Goal: Task Accomplishment & Management: Complete application form

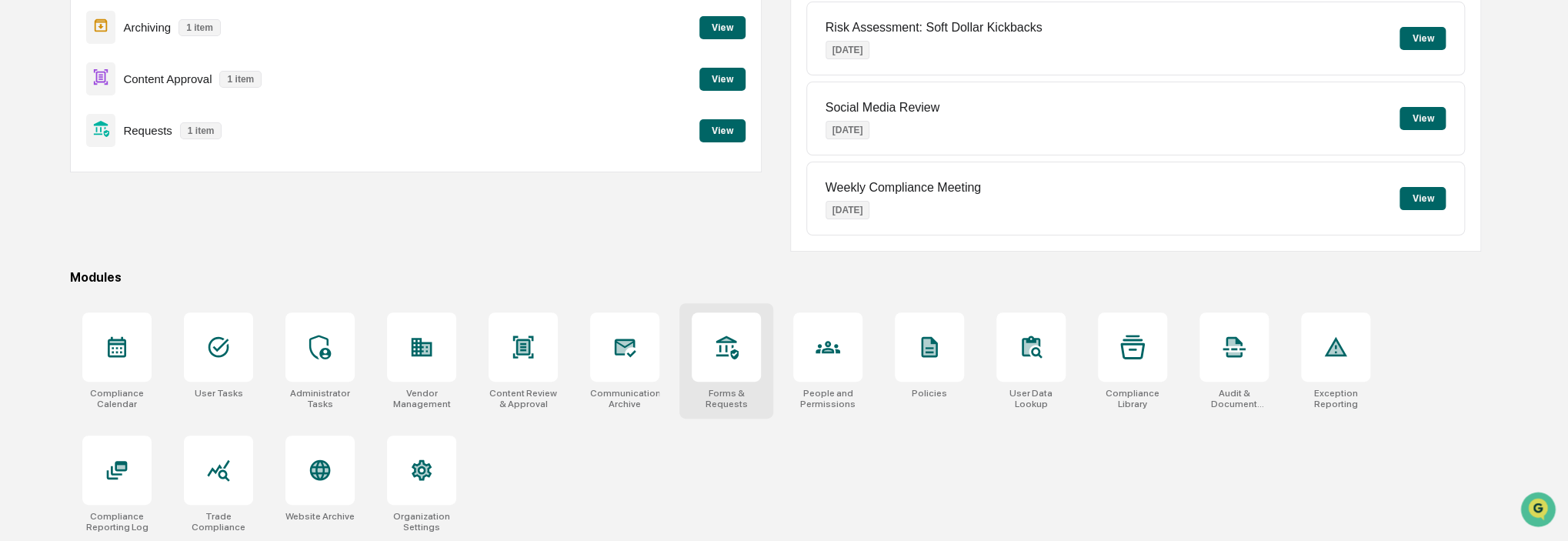
click at [724, 355] on icon at bounding box center [727, 347] width 25 height 25
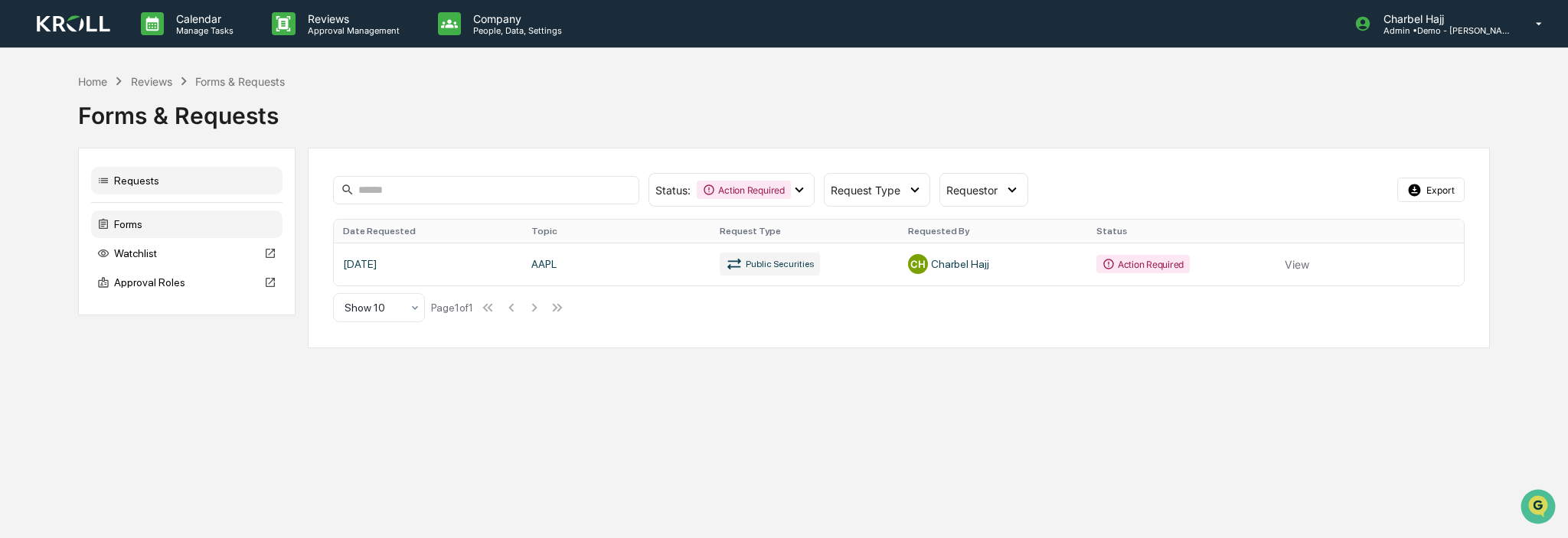
click at [210, 219] on div "Forms" at bounding box center [186, 224] width 192 height 28
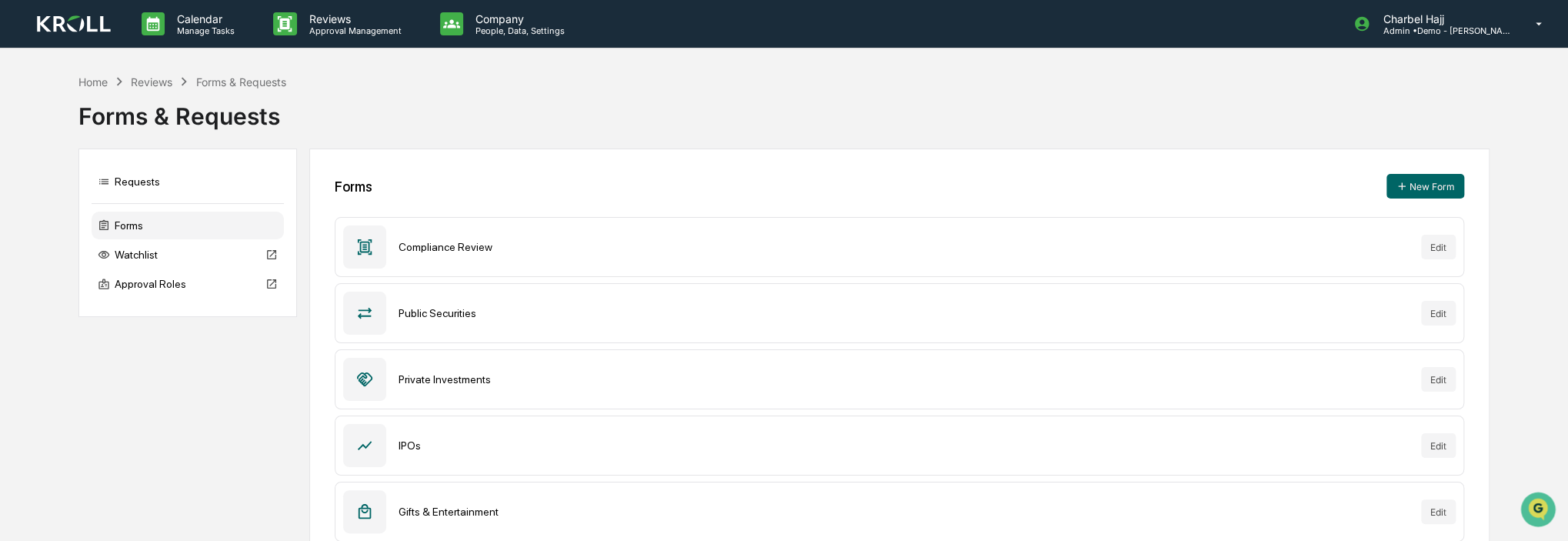
click at [467, 309] on div "Public Securities" at bounding box center [903, 313] width 1010 height 12
click at [1440, 313] on button "Edit" at bounding box center [1438, 313] width 35 height 25
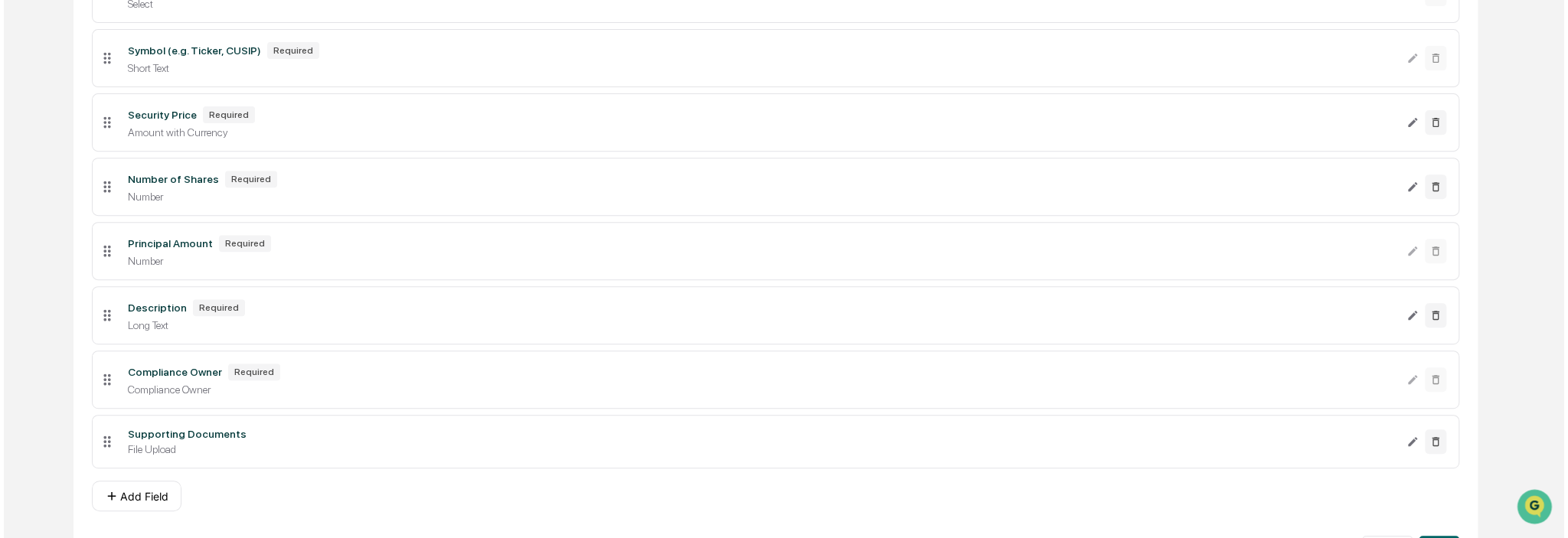
scroll to position [400, 0]
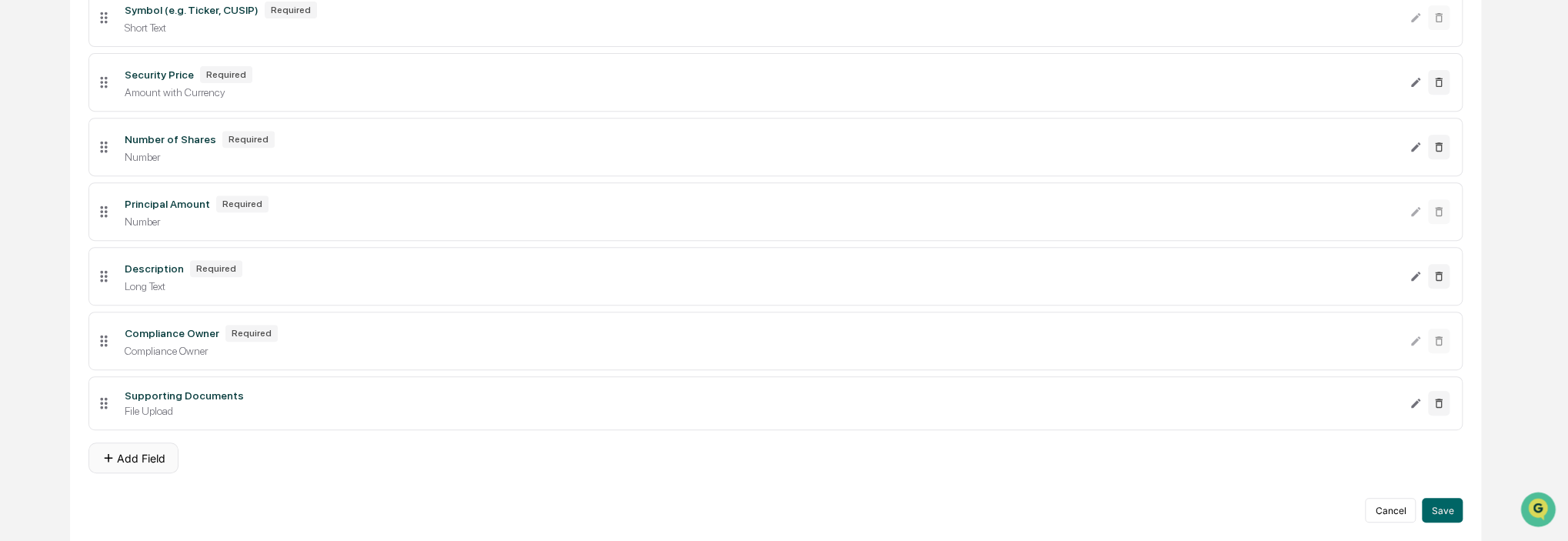
click at [126, 447] on button "Add Field" at bounding box center [133, 458] width 90 height 31
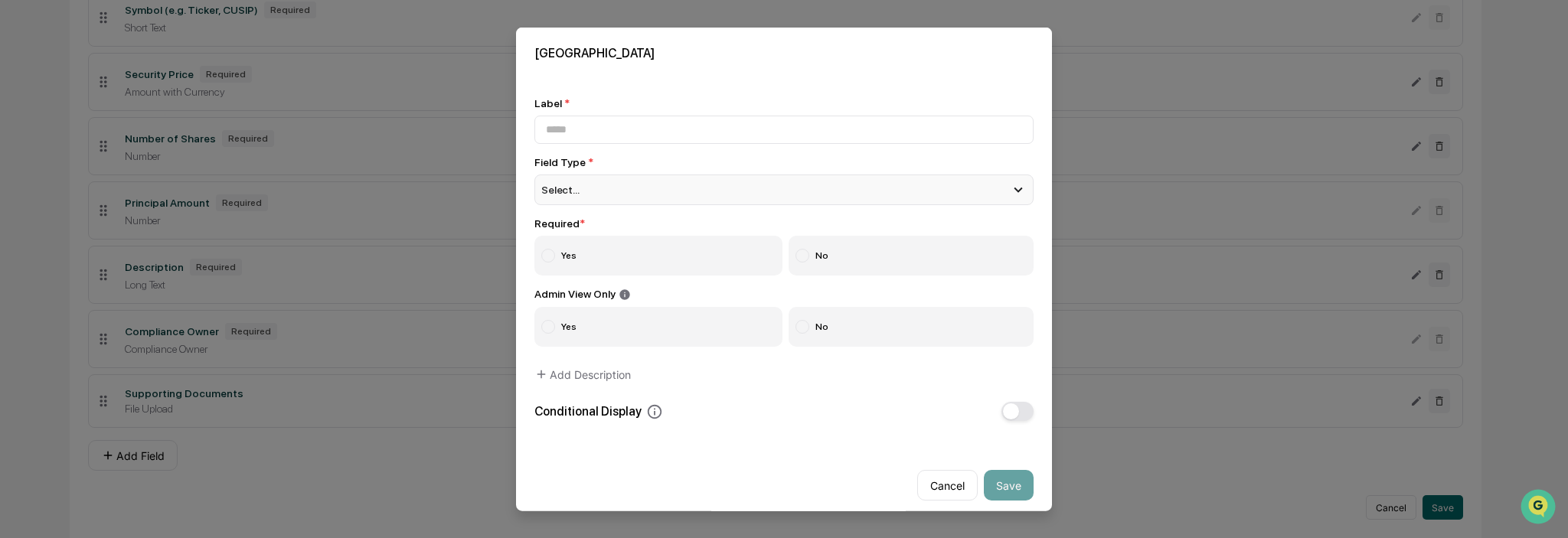
click at [602, 195] on div "Select..." at bounding box center [784, 189] width 499 height 31
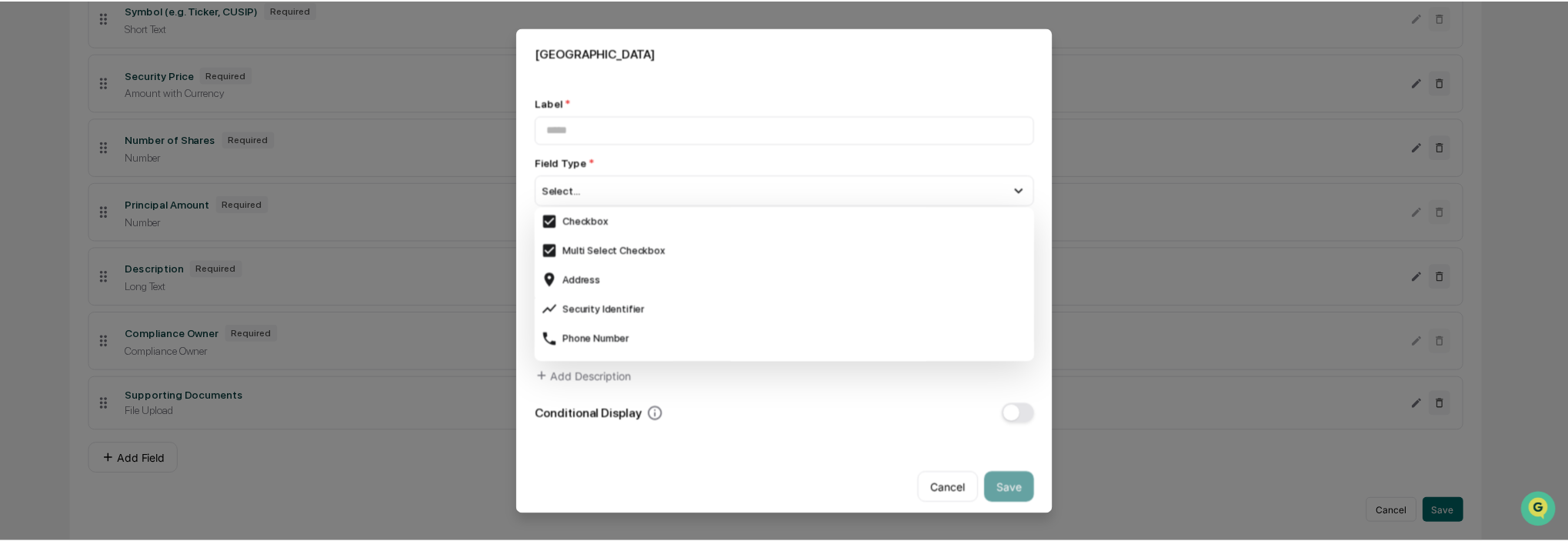
scroll to position [539, 0]
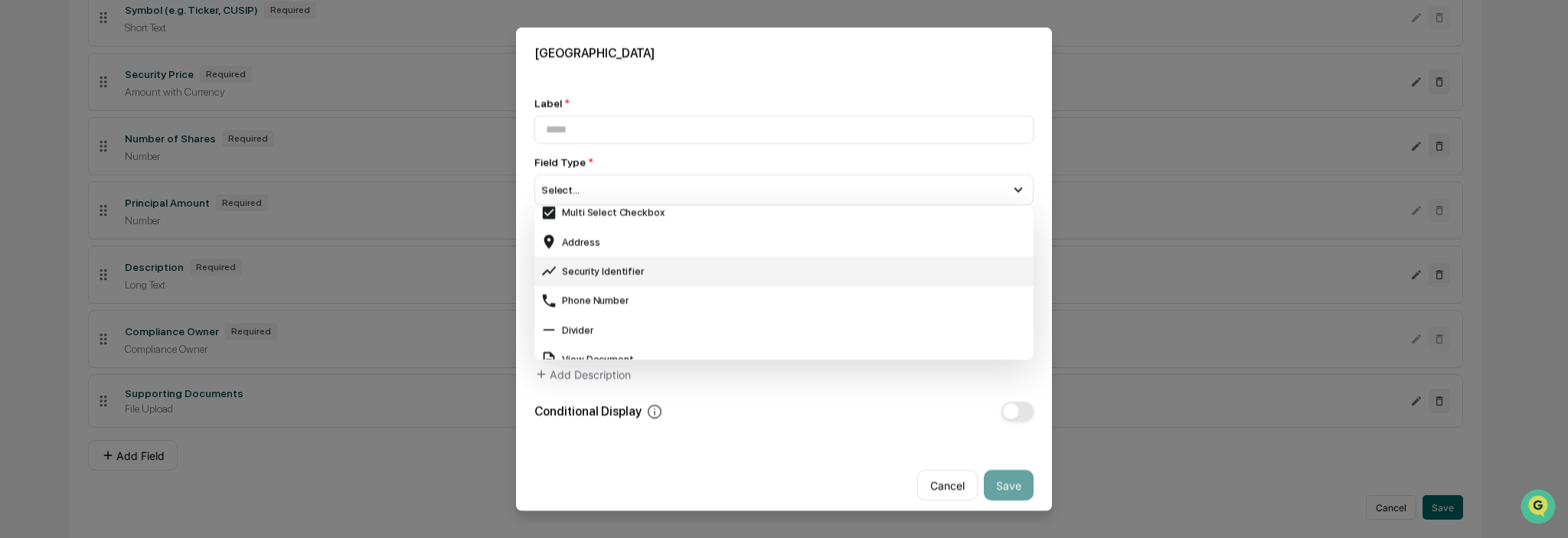
click at [640, 269] on div "Security Identifier" at bounding box center [784, 271] width 487 height 17
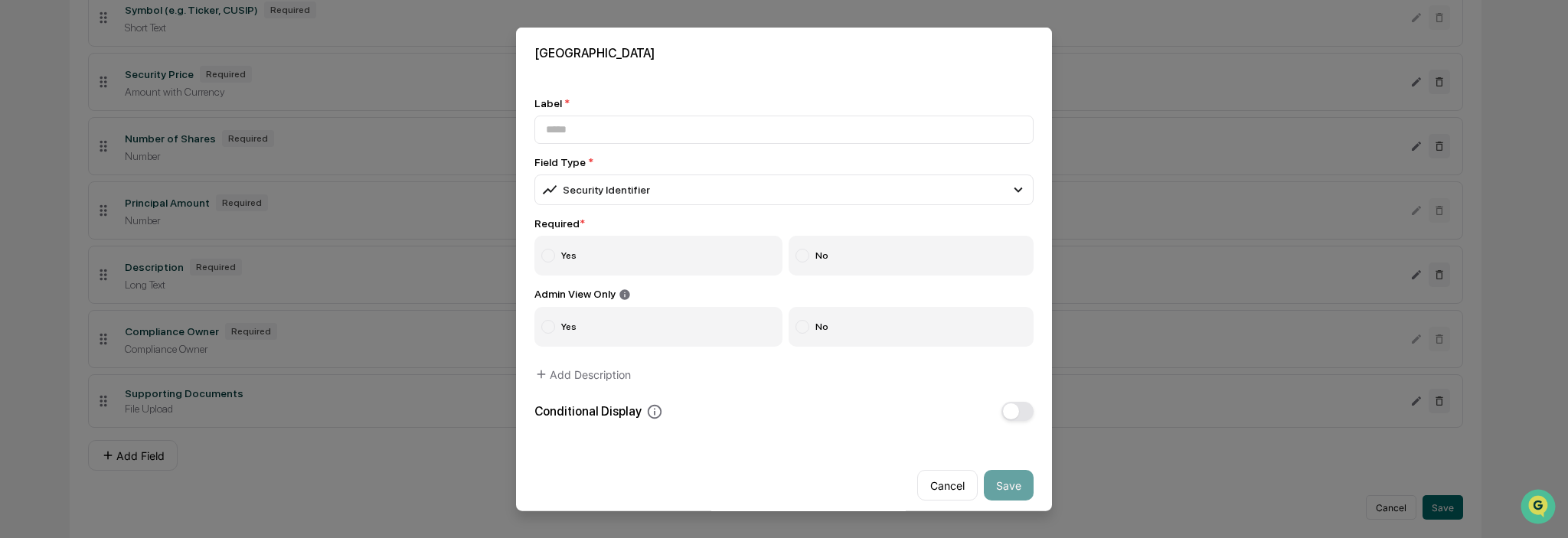
click at [561, 261] on label "Yes" at bounding box center [658, 255] width 248 height 40
click at [695, 325] on label "Yes" at bounding box center [658, 327] width 248 height 40
click at [823, 326] on label "No" at bounding box center [911, 327] width 246 height 40
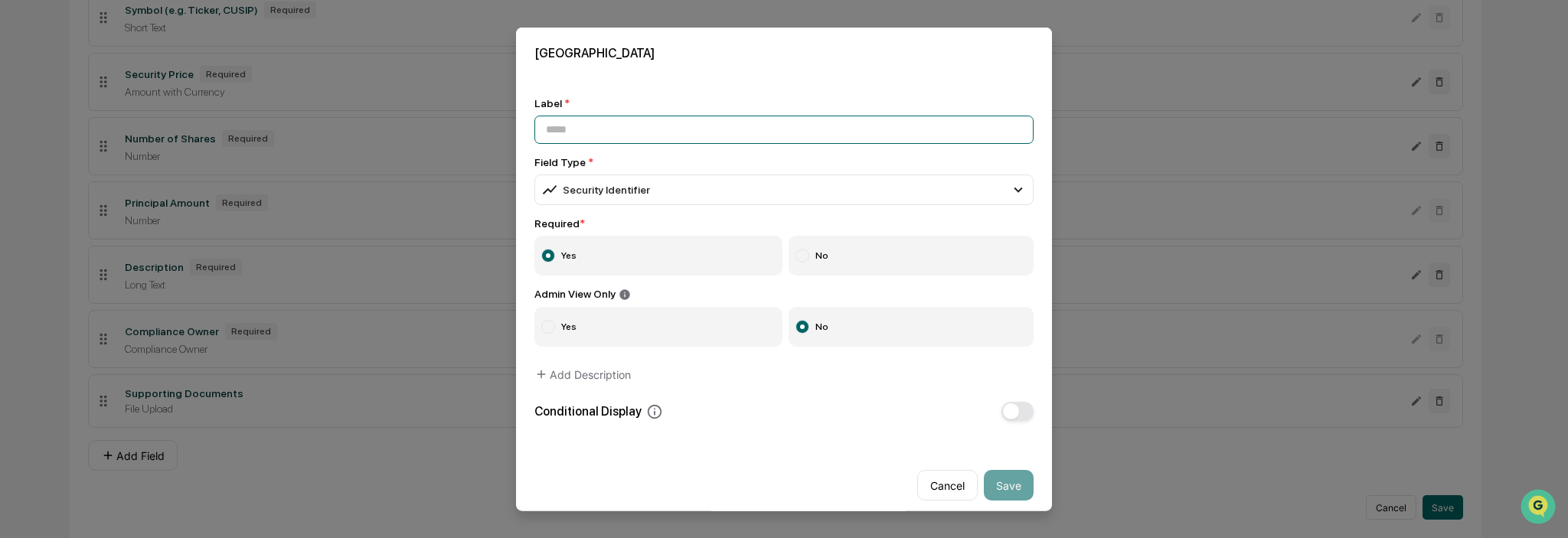
click at [656, 134] on input at bounding box center [784, 129] width 499 height 28
type input "**********"
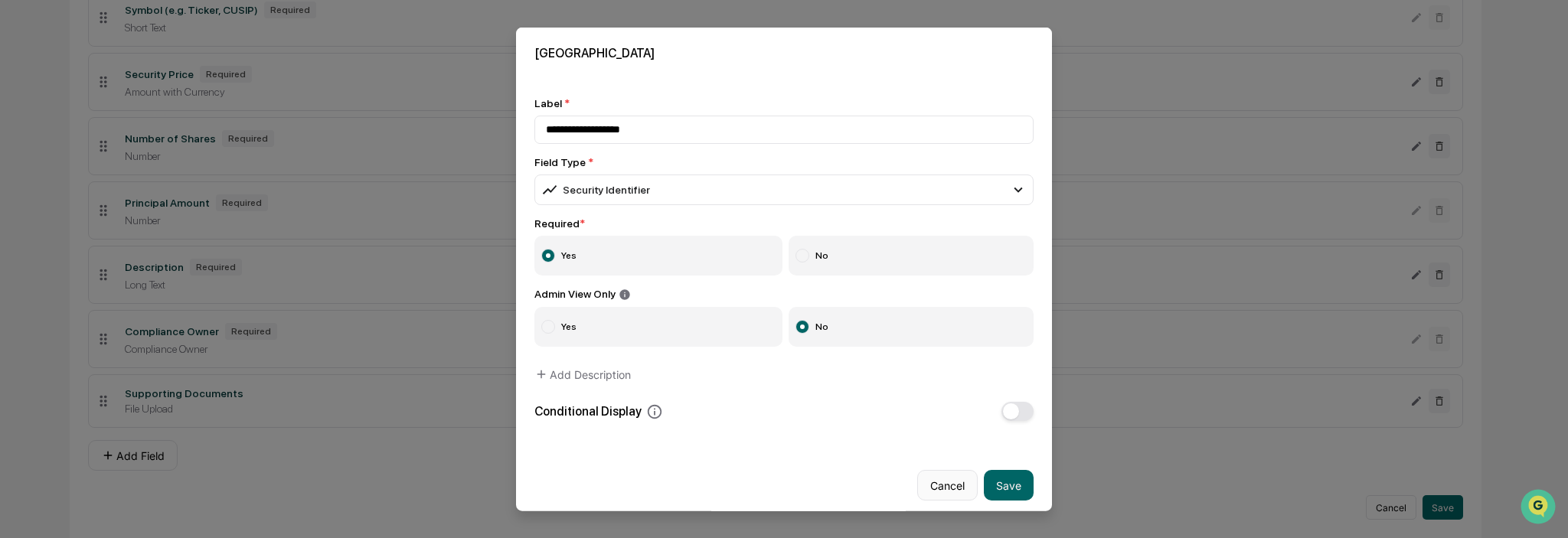
click at [938, 476] on button "Cancel" at bounding box center [947, 485] width 61 height 31
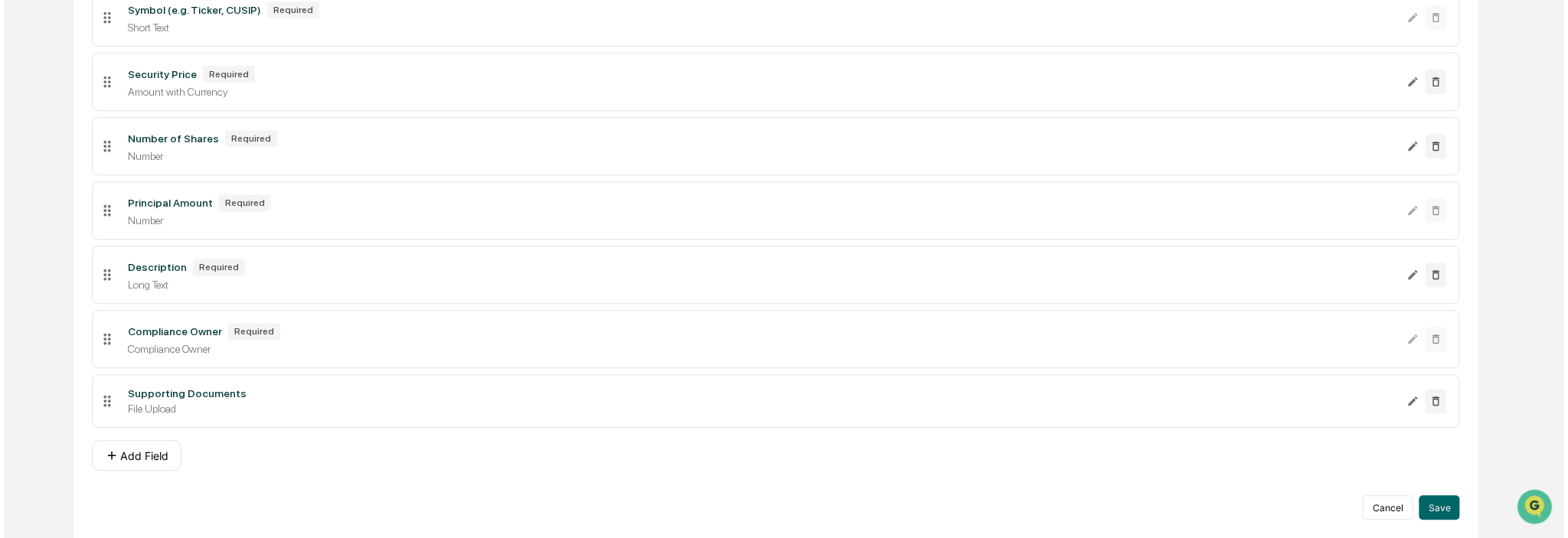
scroll to position [400, 0]
click at [1439, 505] on button "Save" at bounding box center [1435, 507] width 41 height 25
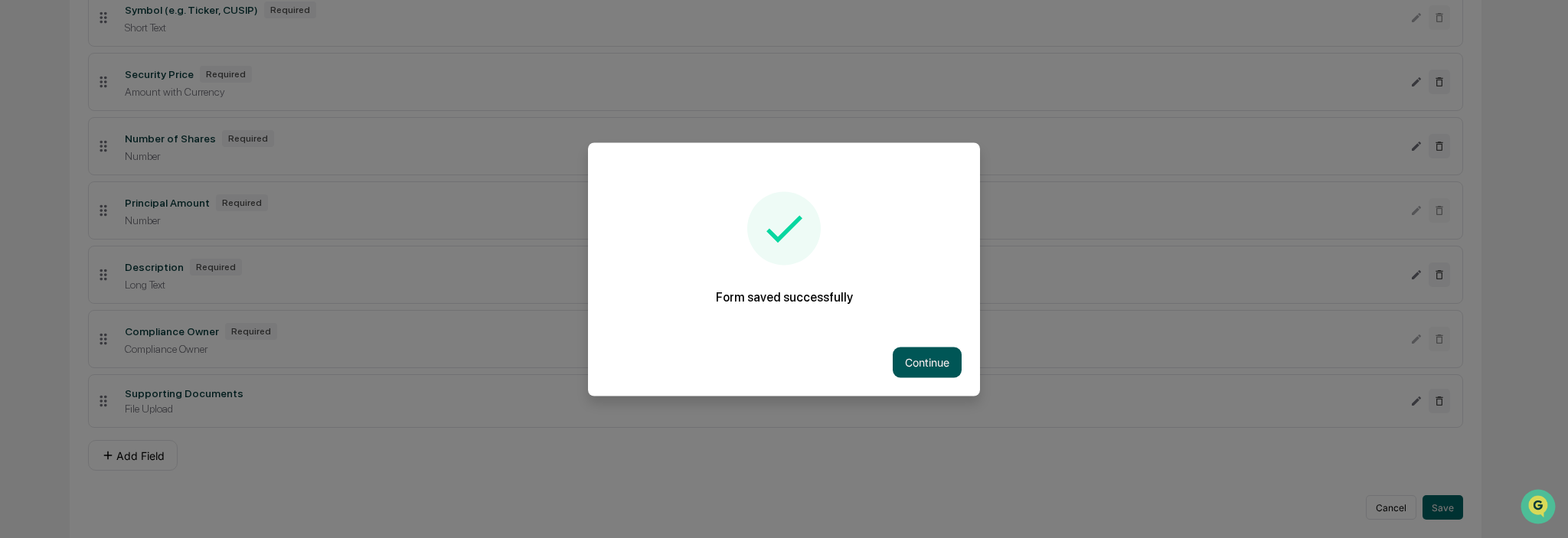
click at [937, 359] on button "Continue" at bounding box center [926, 362] width 69 height 31
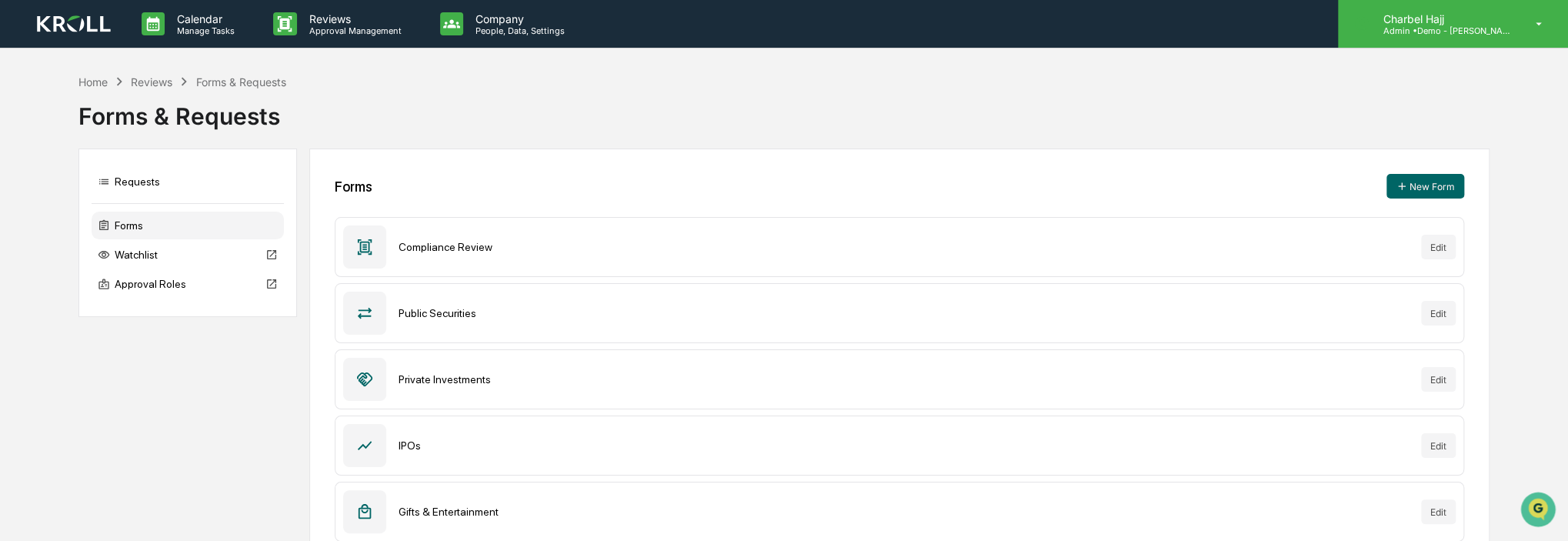
click at [1488, 20] on p "Charbel Hajj" at bounding box center [1442, 19] width 143 height 13
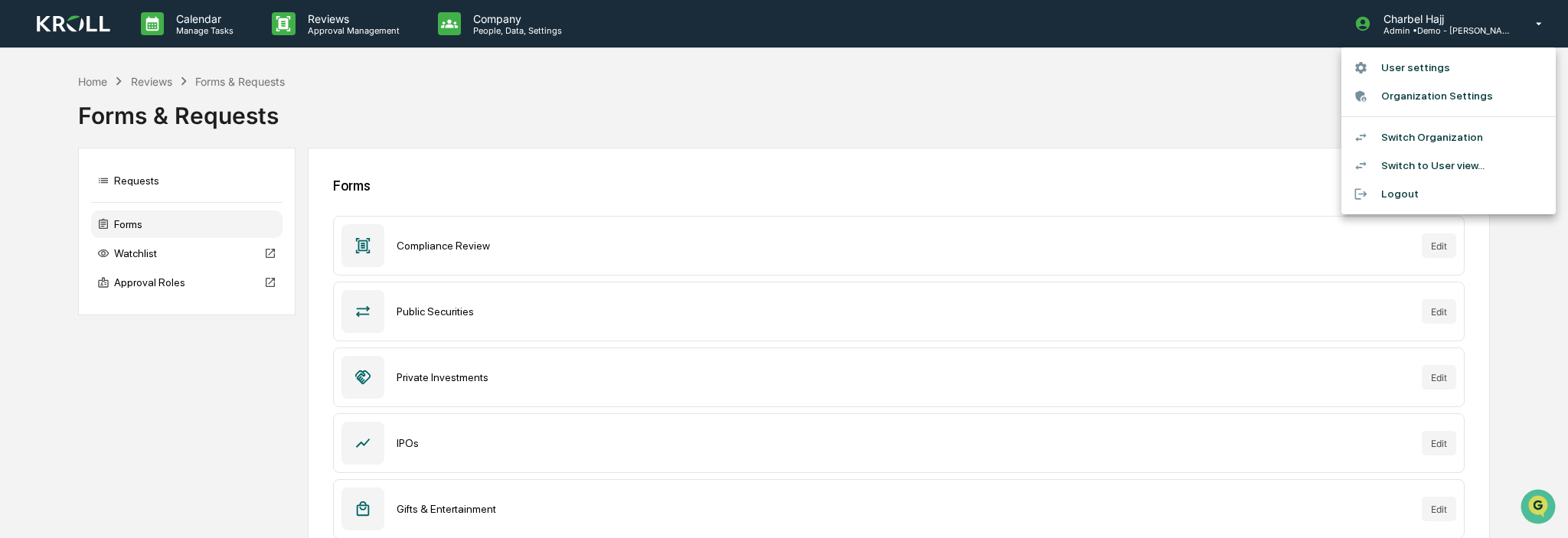
click at [1459, 75] on li "User settings" at bounding box center [1449, 68] width 214 height 28
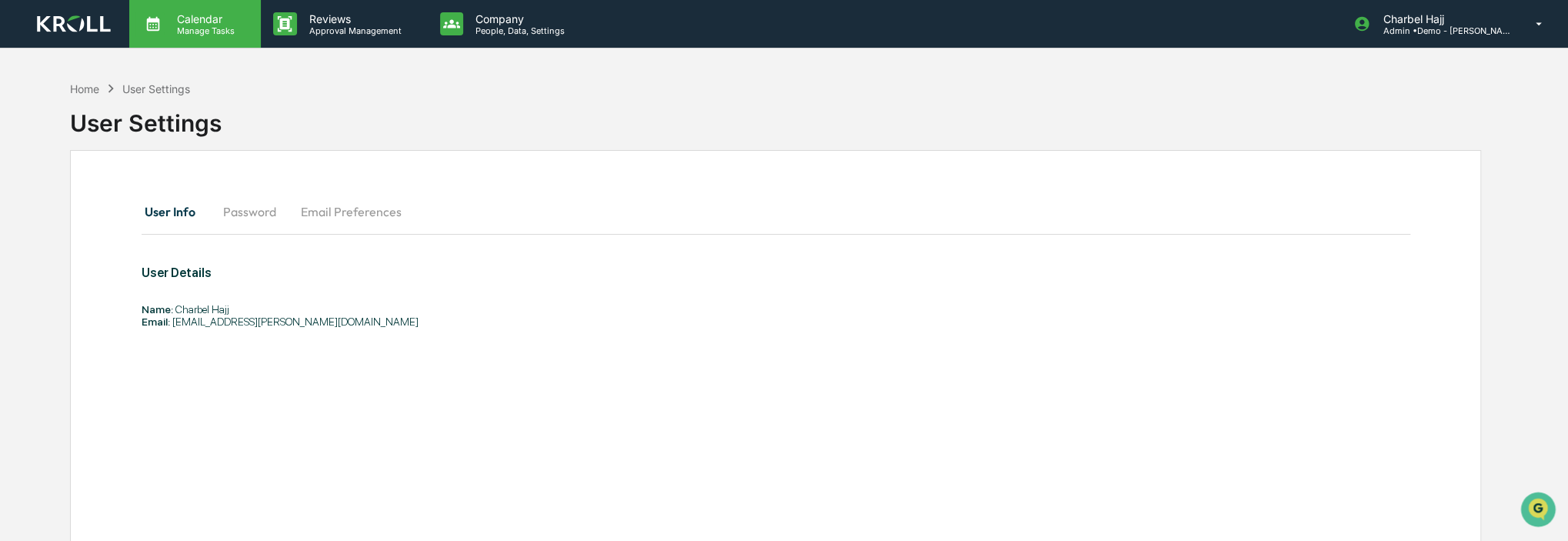
click at [193, 31] on p "Manage Tasks" at bounding box center [204, 31] width 77 height 11
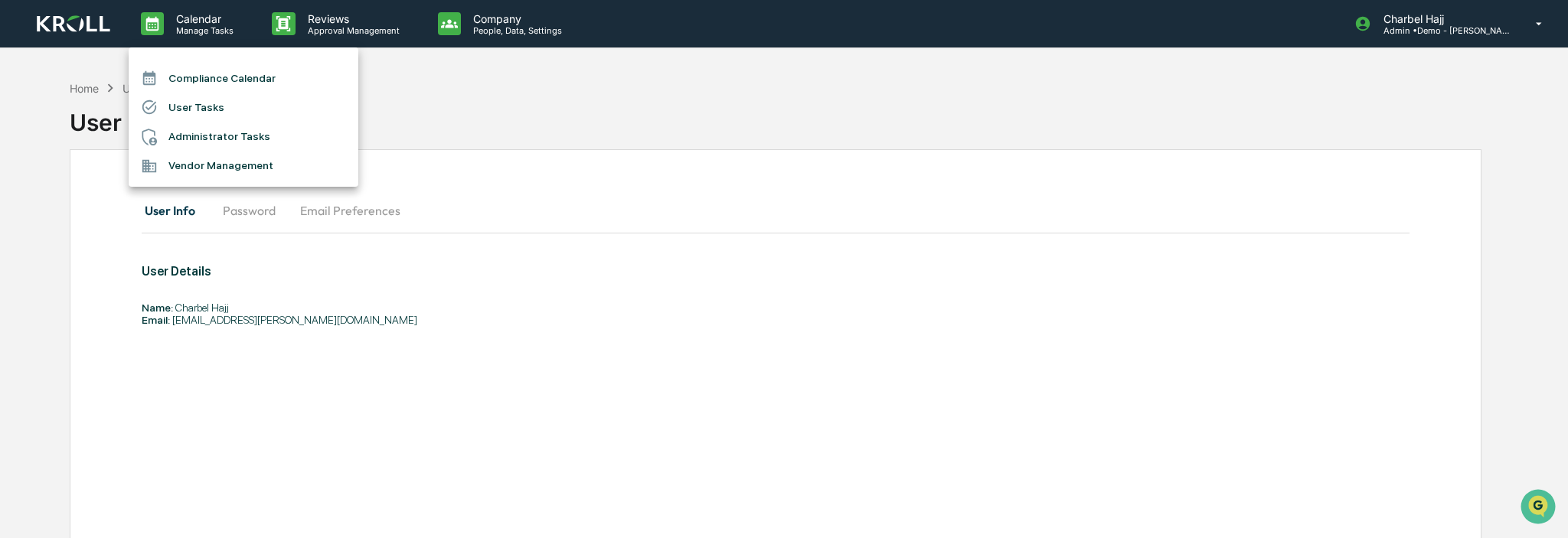
click at [1458, 11] on div at bounding box center [784, 269] width 1568 height 538
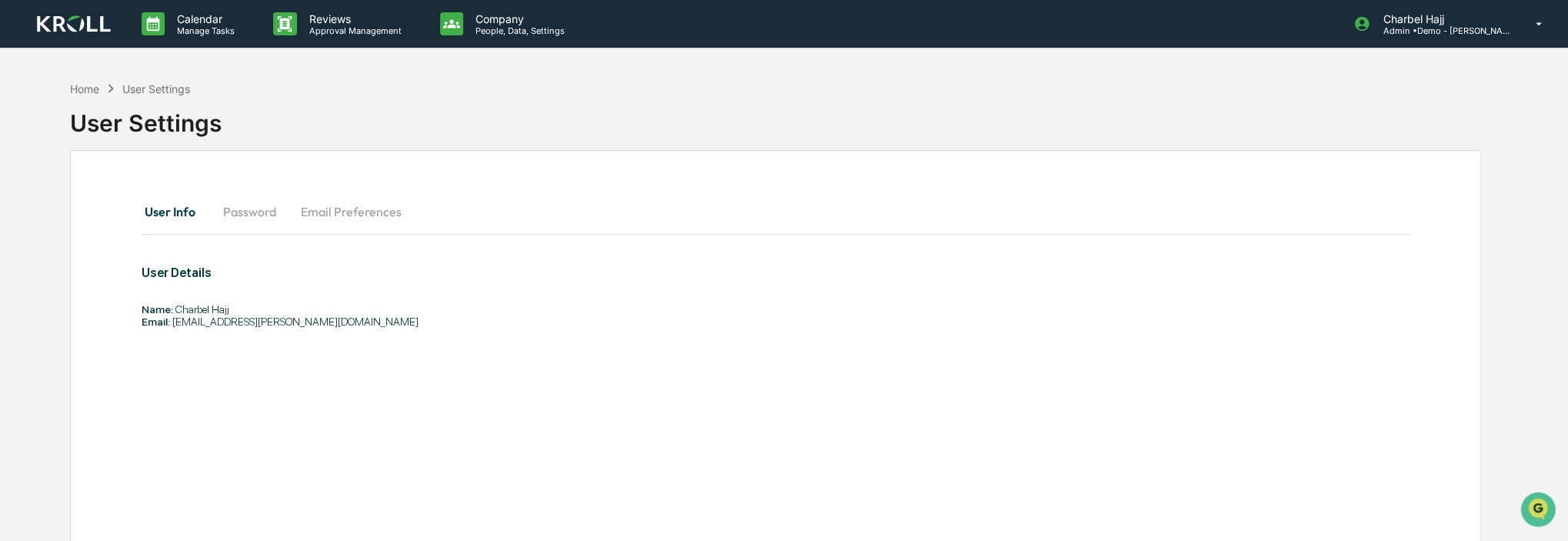
click at [1477, 22] on p "Charbel Hajj" at bounding box center [1442, 19] width 143 height 13
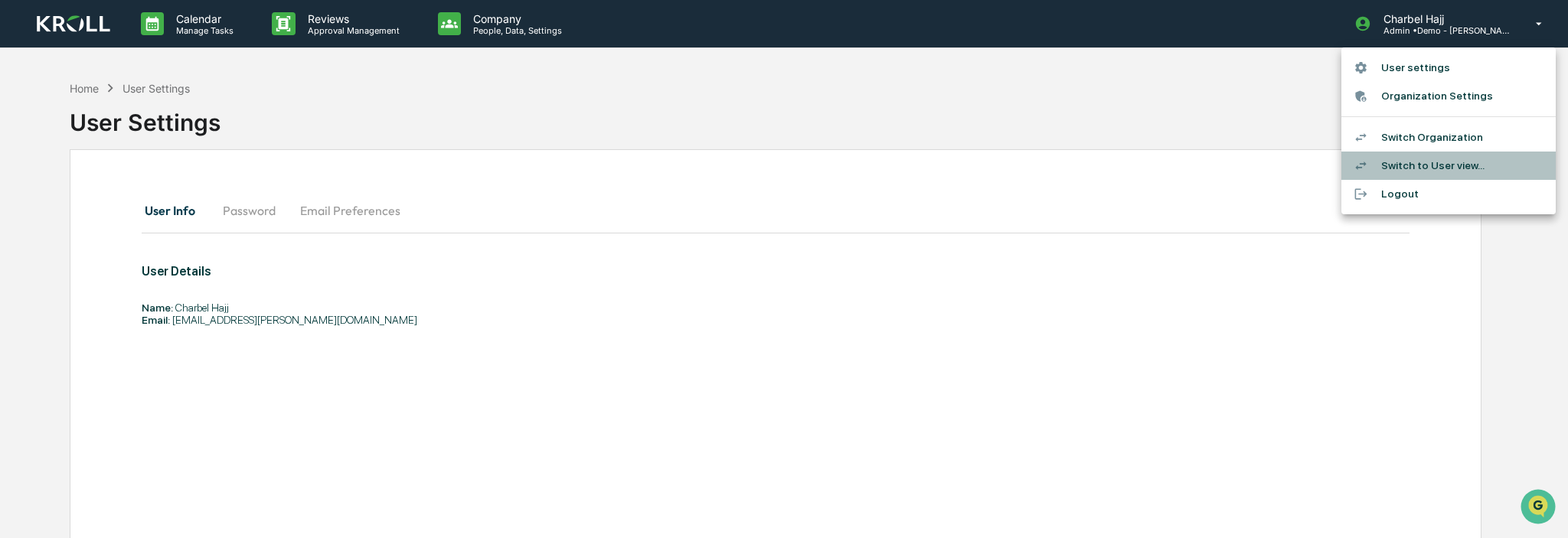
click at [1449, 164] on li "Switch to User view..." at bounding box center [1449, 165] width 214 height 28
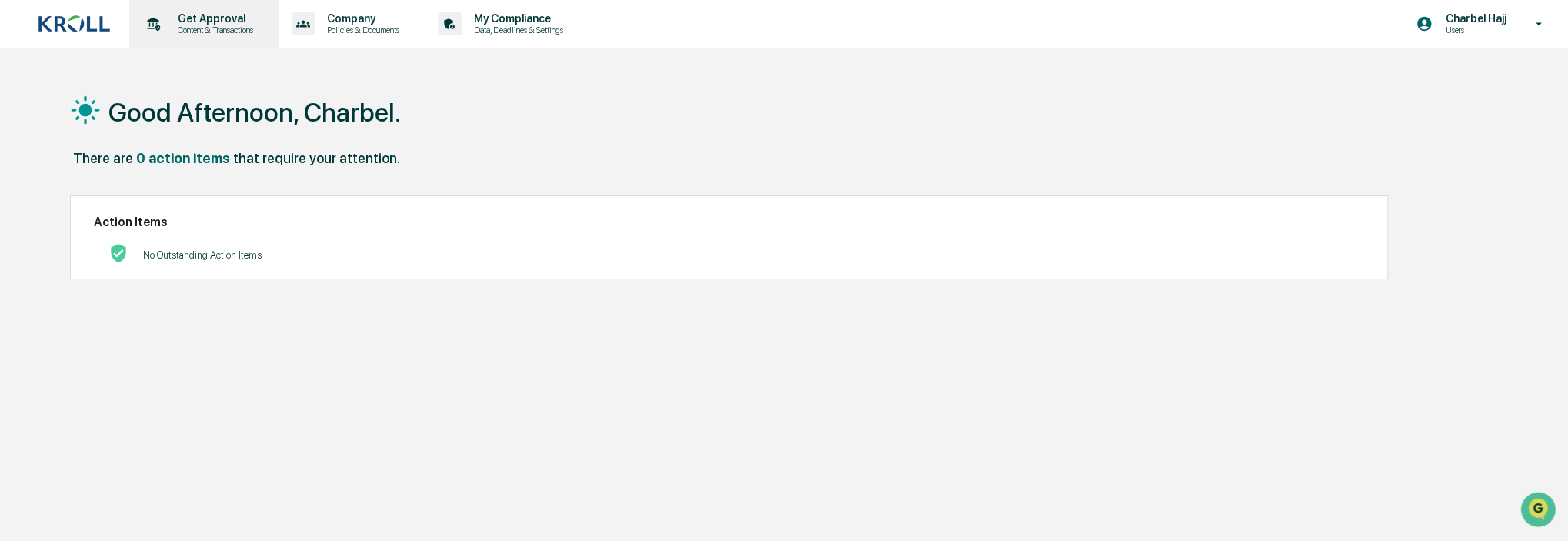
click at [185, 33] on p "Content & Transactions" at bounding box center [213, 30] width 95 height 11
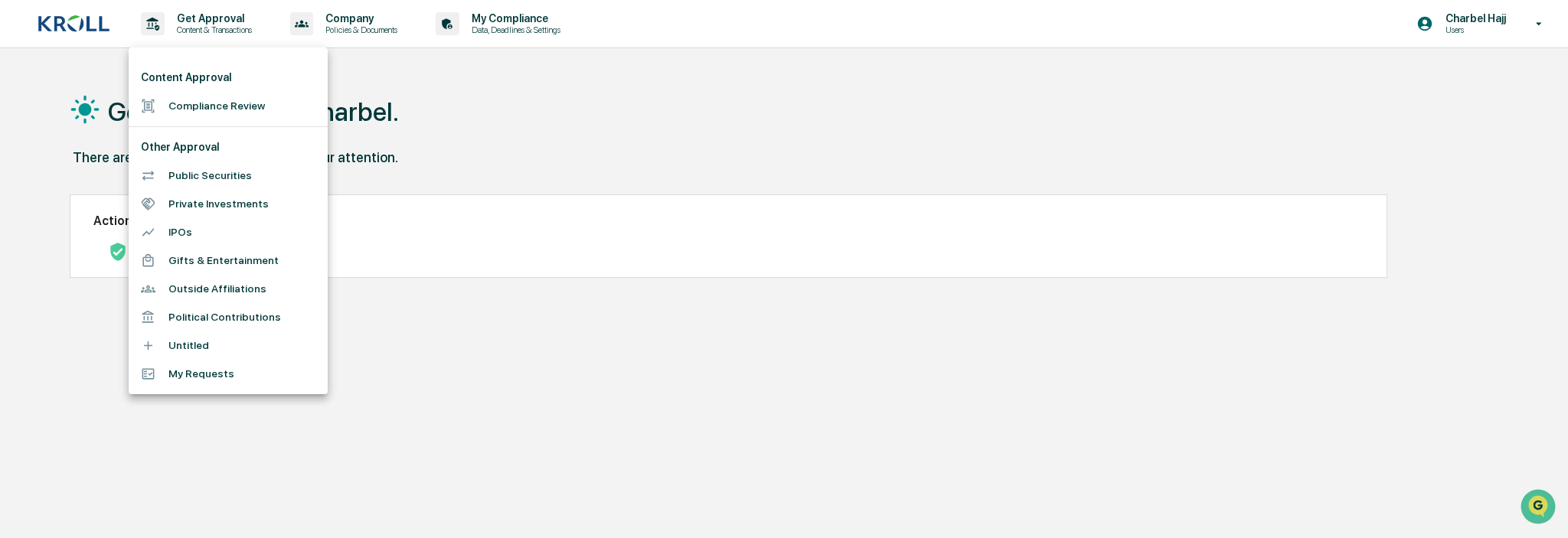
click at [251, 179] on li "Public Securities" at bounding box center [228, 175] width 199 height 28
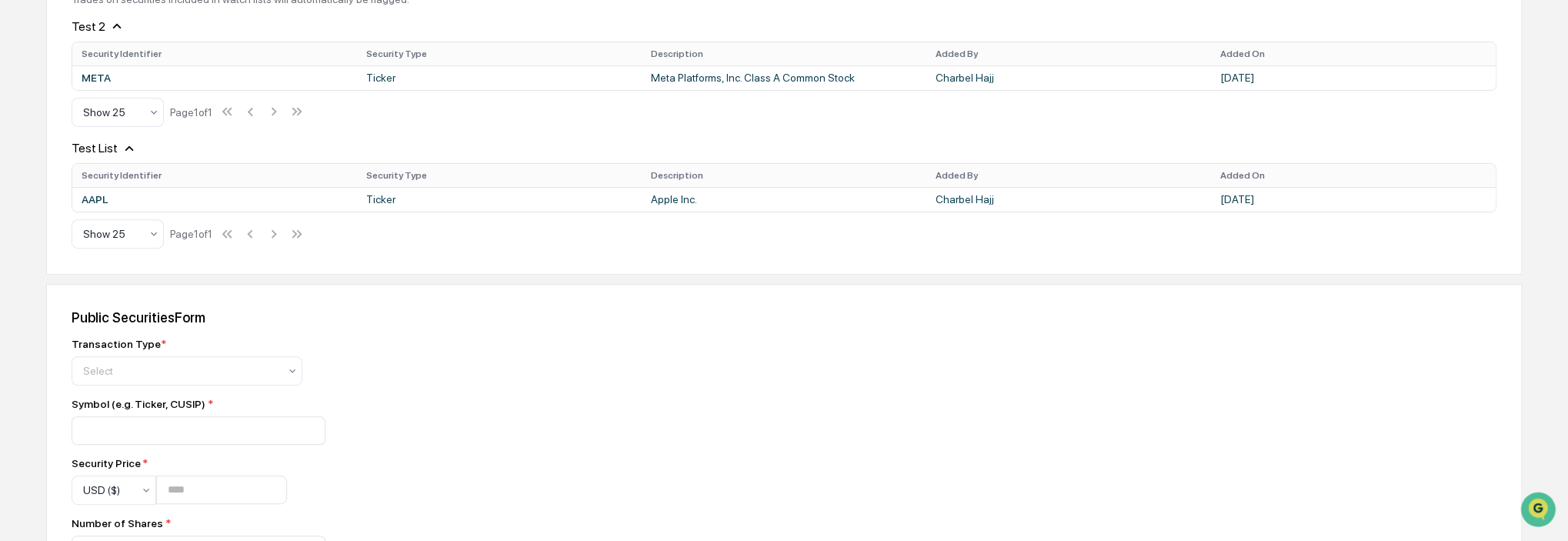
scroll to position [154, 0]
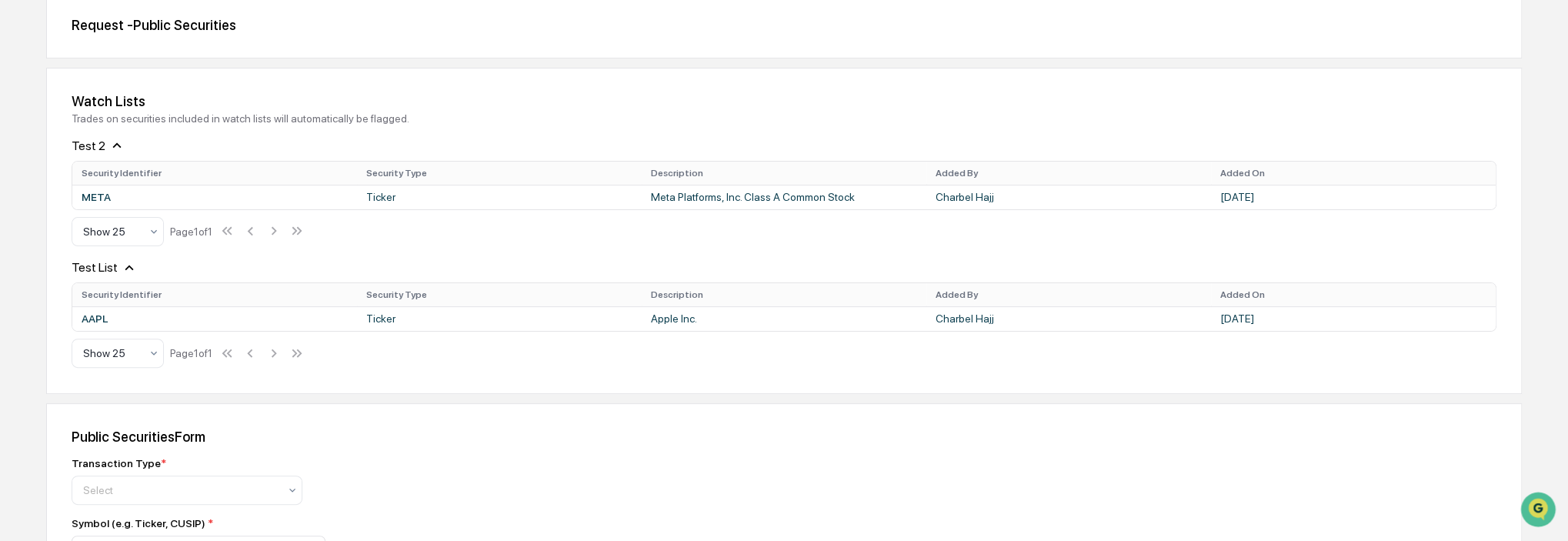
click at [113, 146] on icon at bounding box center [117, 146] width 9 height 5
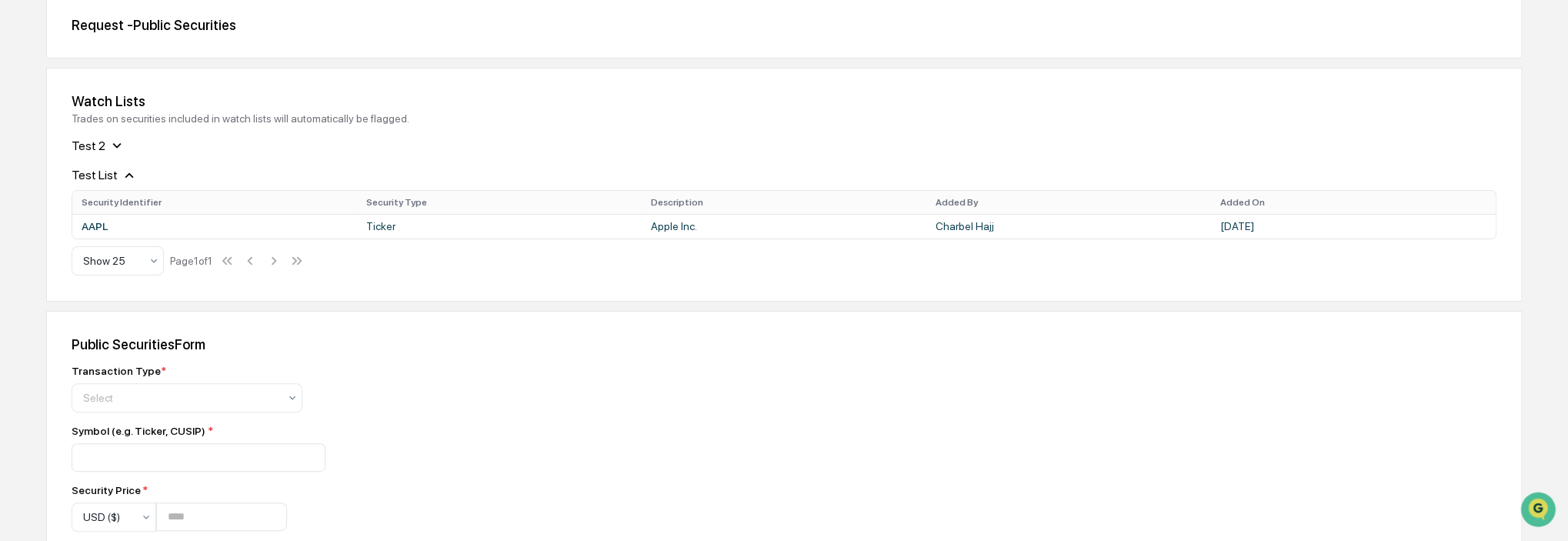
click at [121, 176] on icon at bounding box center [129, 176] width 17 height 17
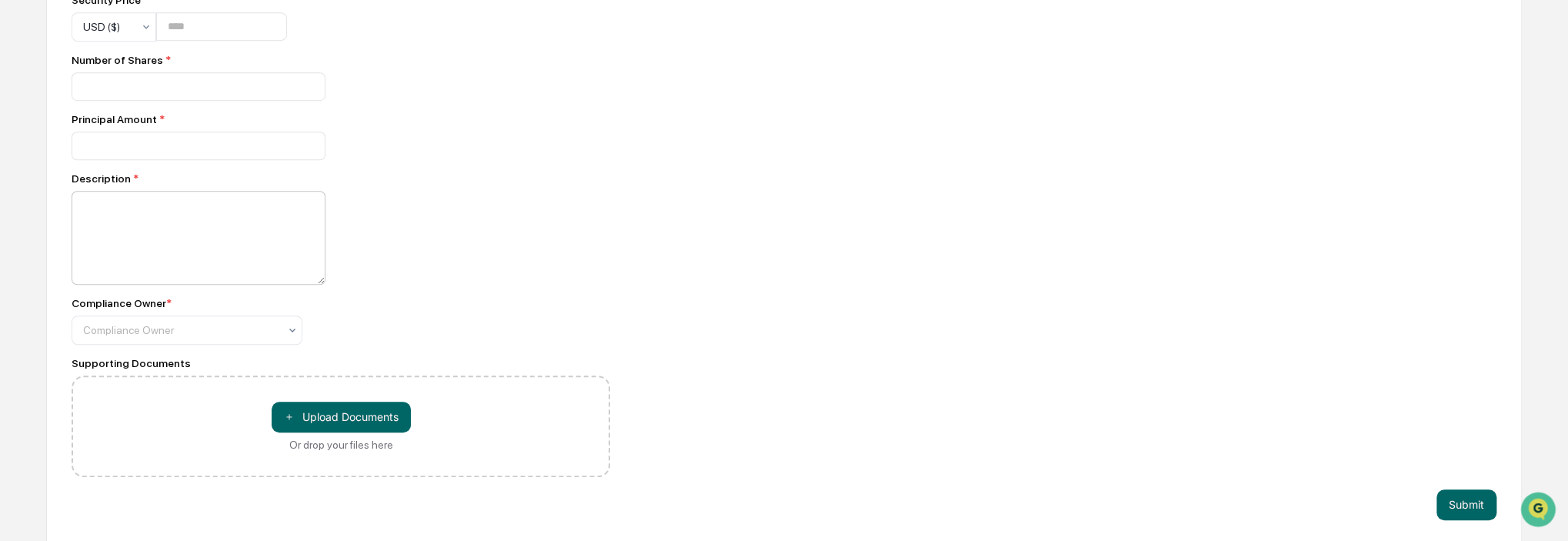
scroll to position [409, 0]
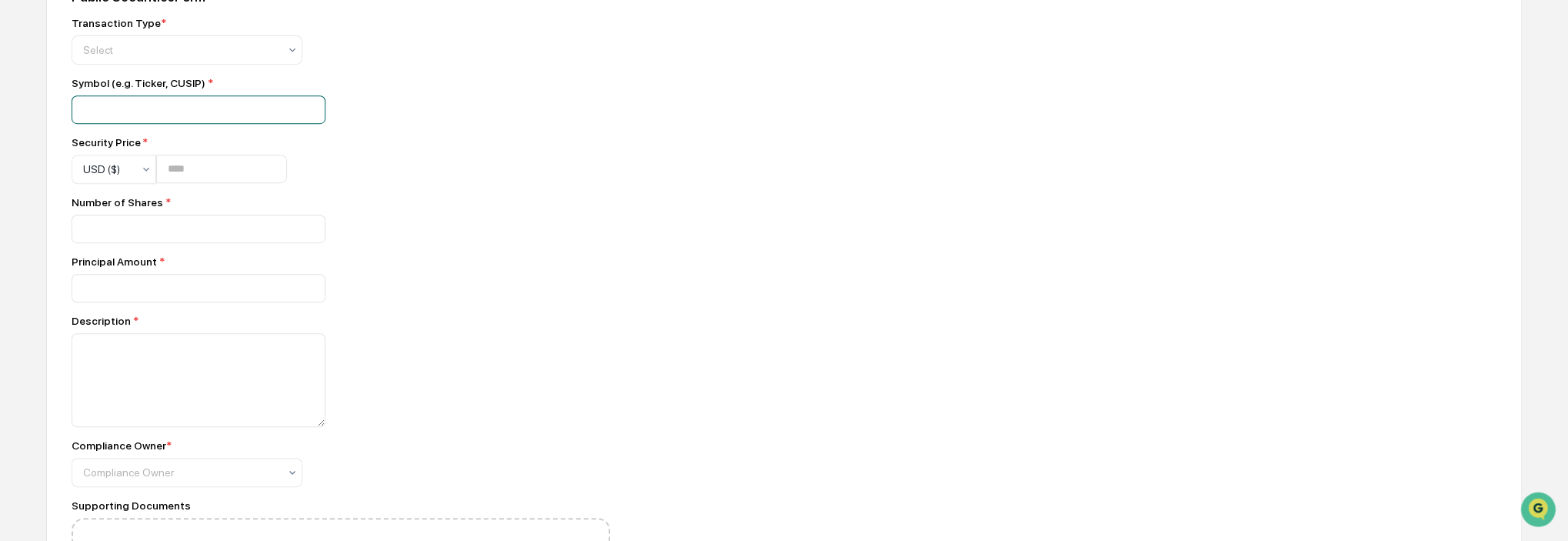
click at [175, 110] on input at bounding box center [198, 109] width 254 height 29
type input "****"
click at [287, 139] on div "Security Price *" at bounding box center [179, 142] width 215 height 12
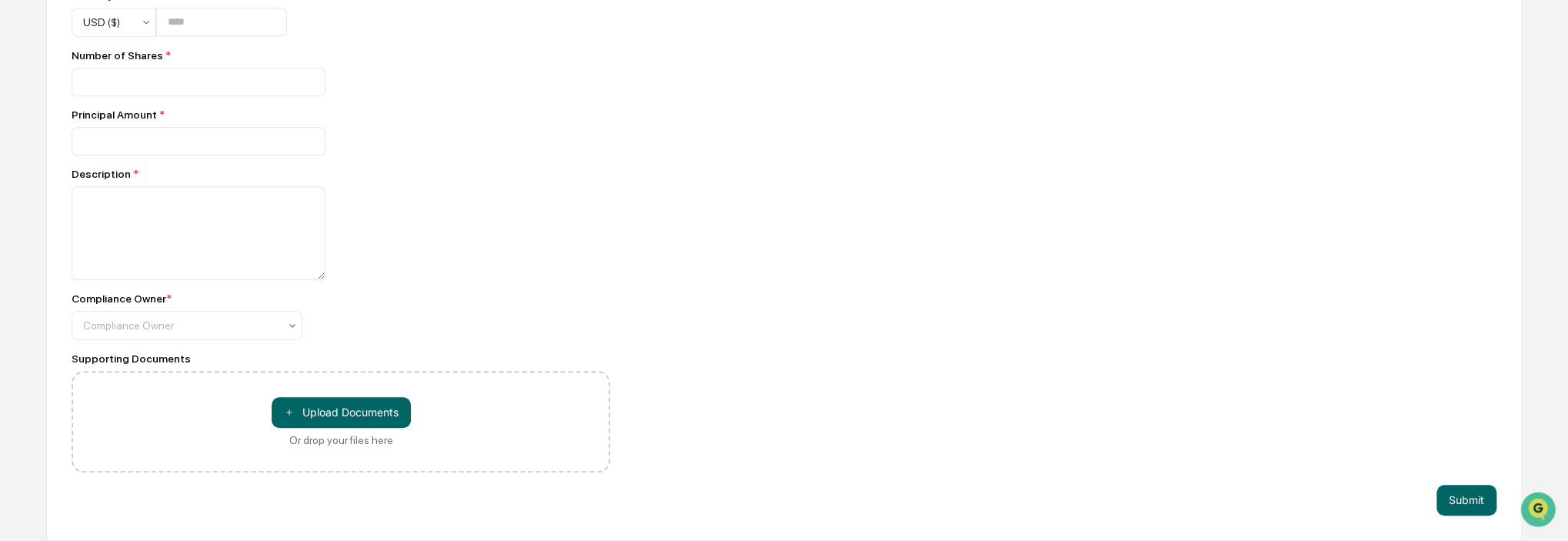
scroll to position [563, 0]
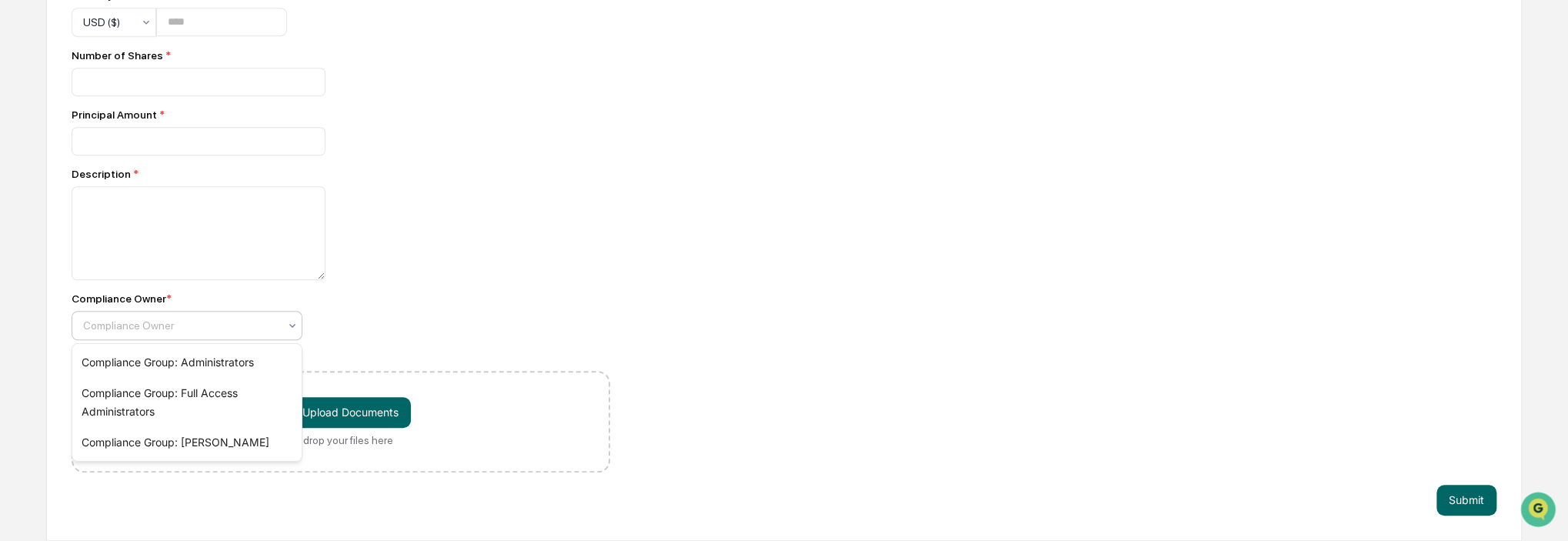
click at [248, 322] on div at bounding box center [180, 326] width 196 height 15
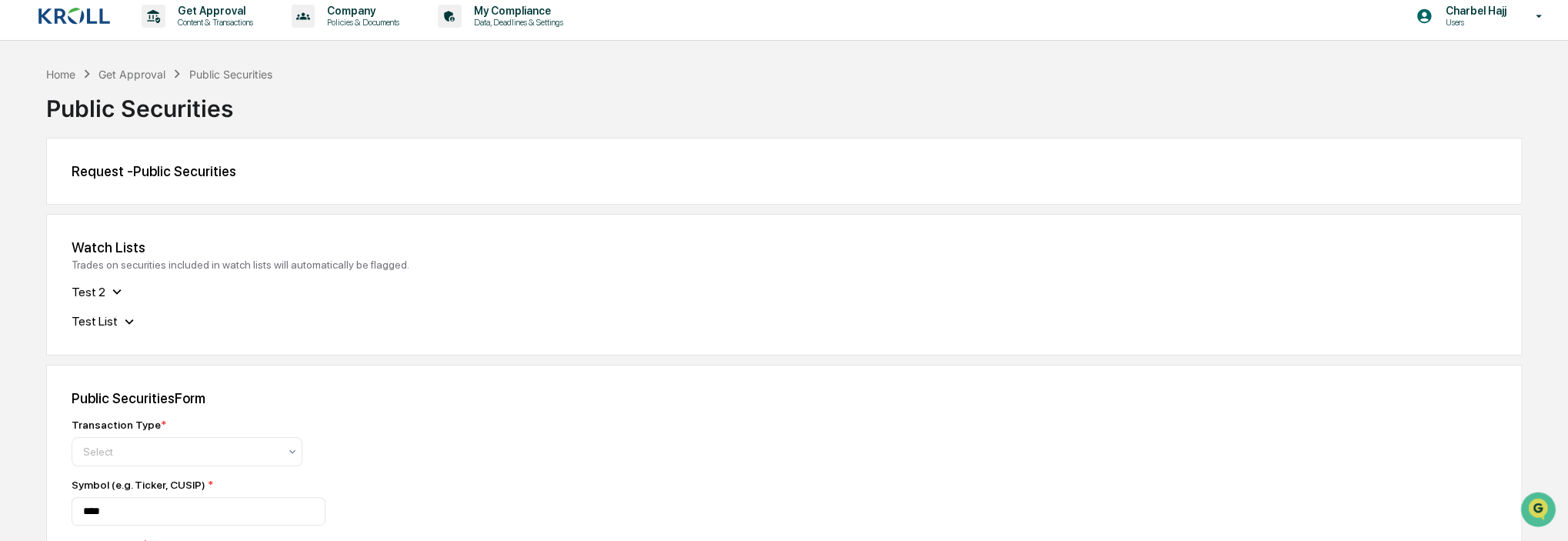
scroll to position [0, 0]
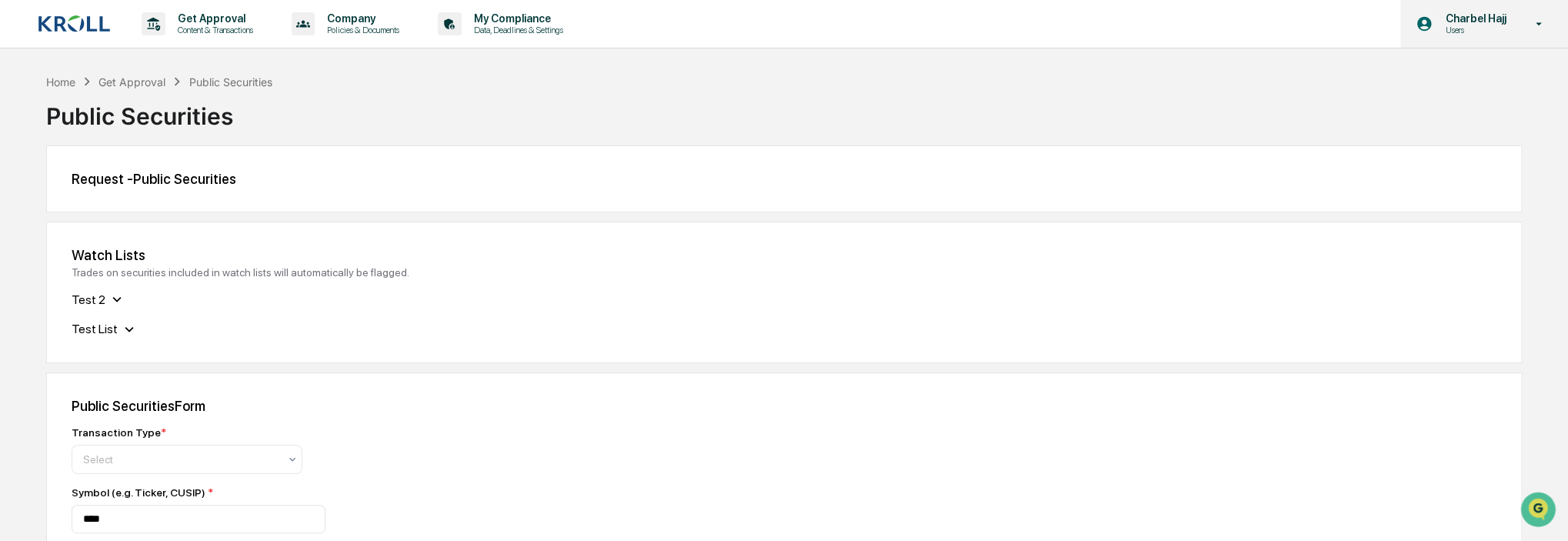
click at [1511, 13] on p "Charbel Hajj" at bounding box center [1473, 19] width 80 height 12
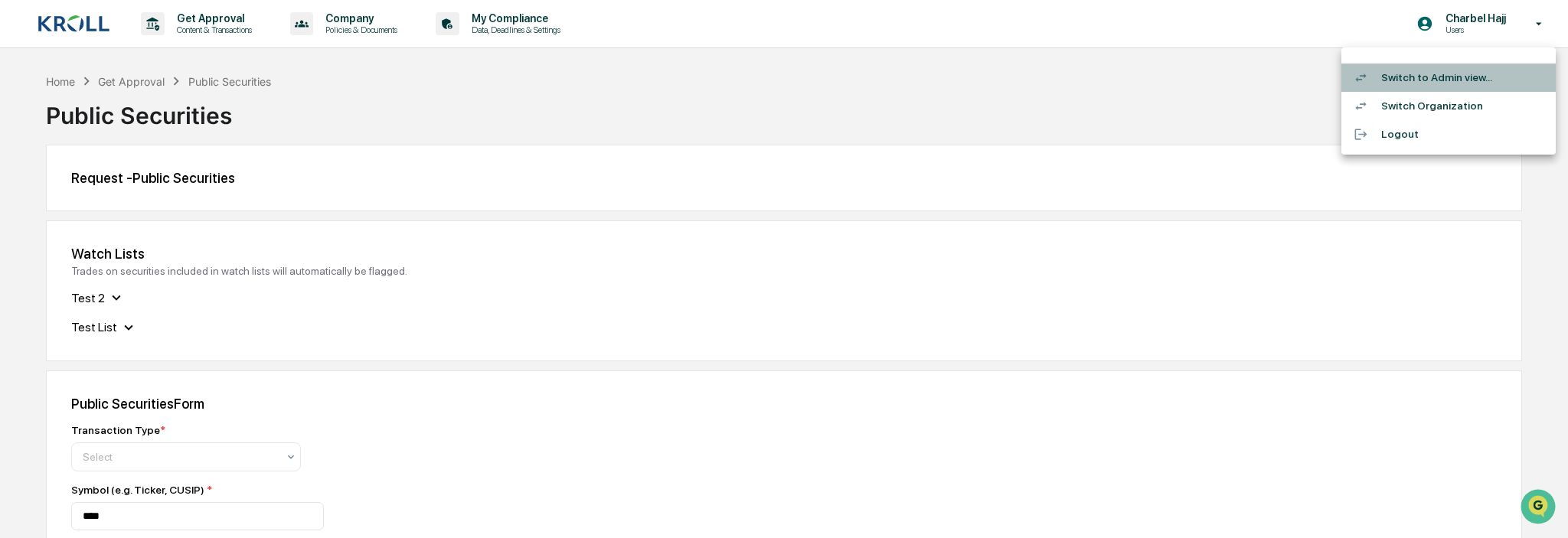
click at [1466, 77] on li "Switch to Admin view..." at bounding box center [1449, 78] width 214 height 28
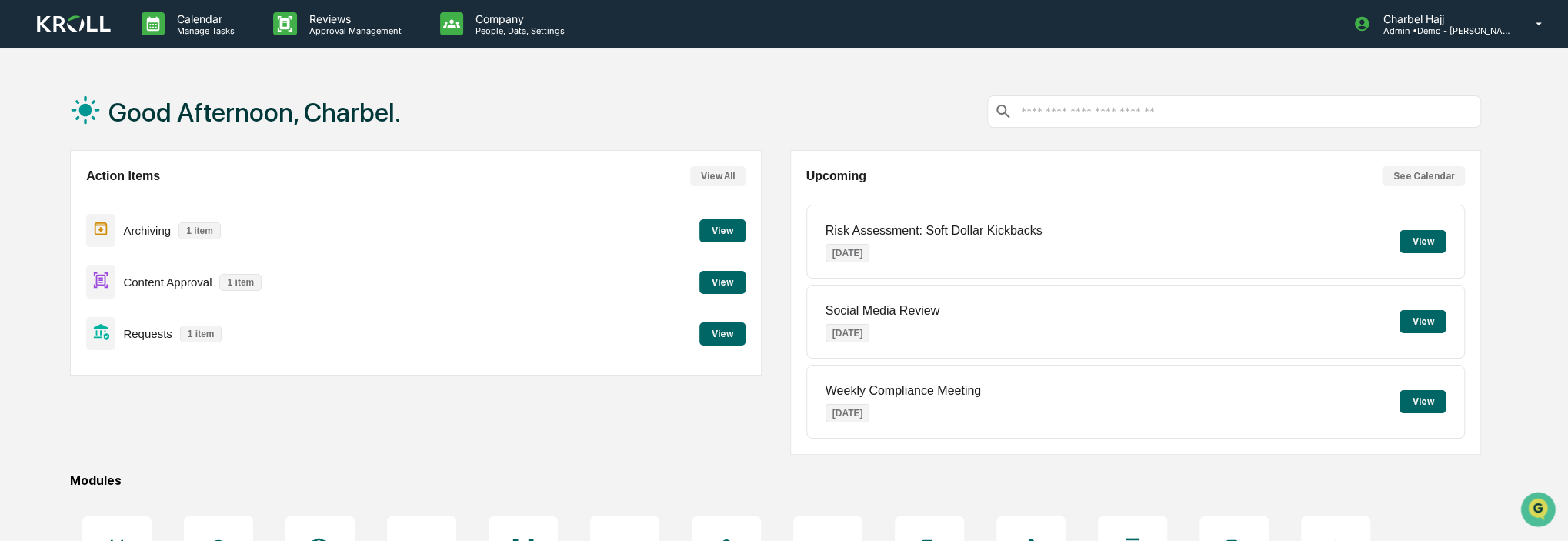
scroll to position [154, 0]
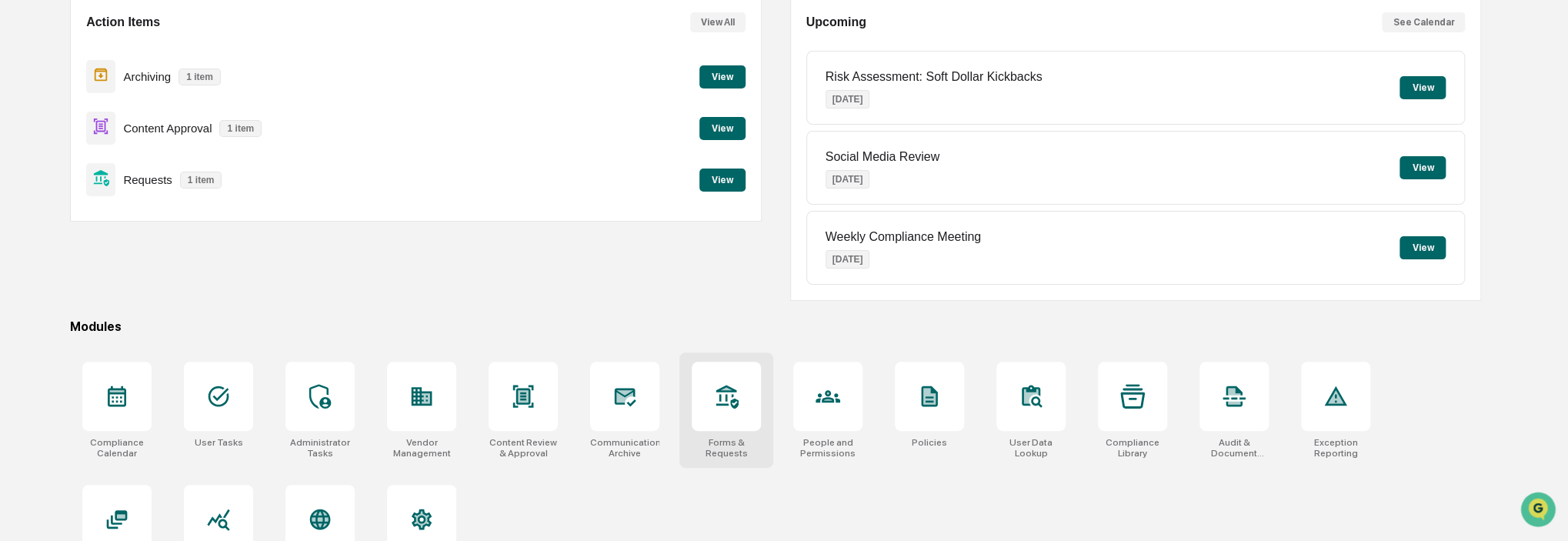
click at [720, 376] on div at bounding box center [726, 395] width 69 height 69
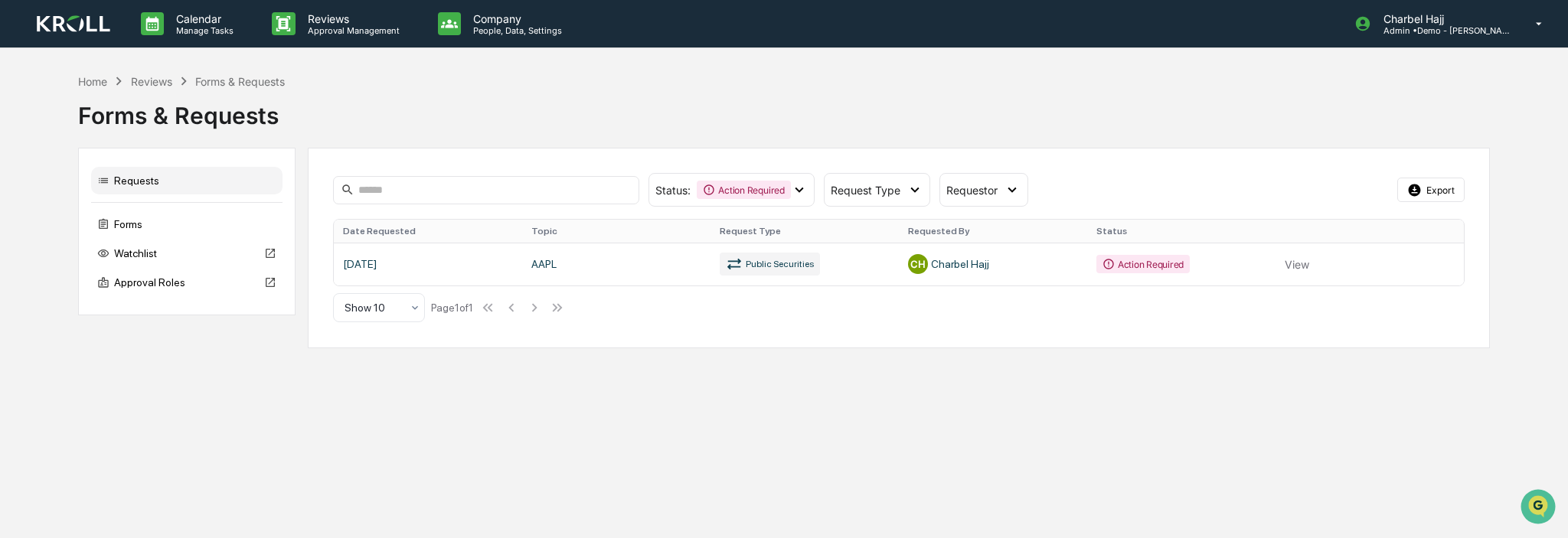
click at [541, 271] on link at bounding box center [898, 264] width 1129 height 43
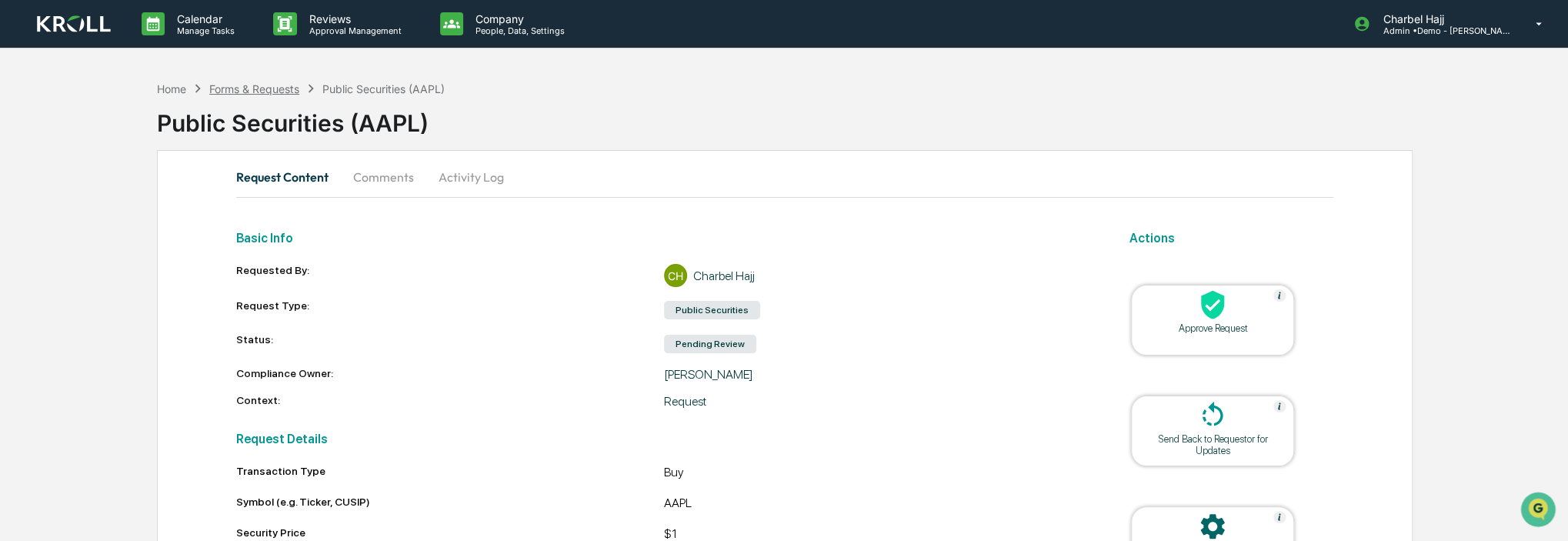
click at [252, 84] on div "Forms & Requests" at bounding box center [254, 88] width 90 height 13
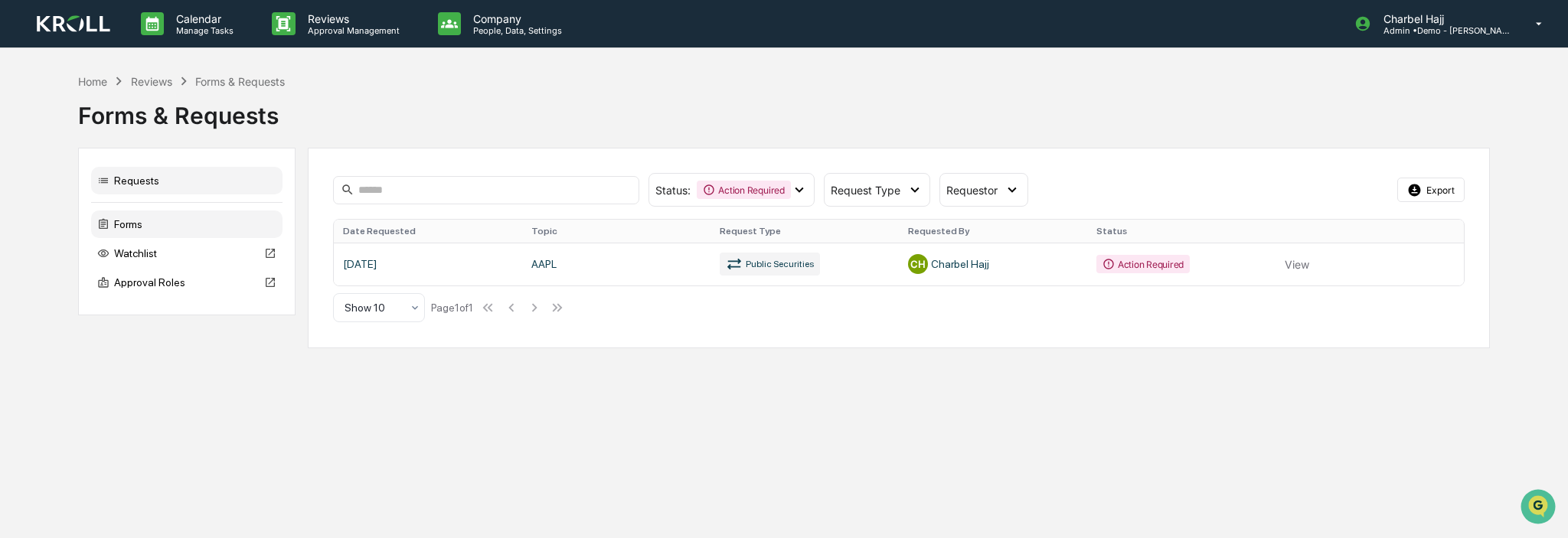
click at [207, 223] on div "Forms" at bounding box center [186, 224] width 192 height 28
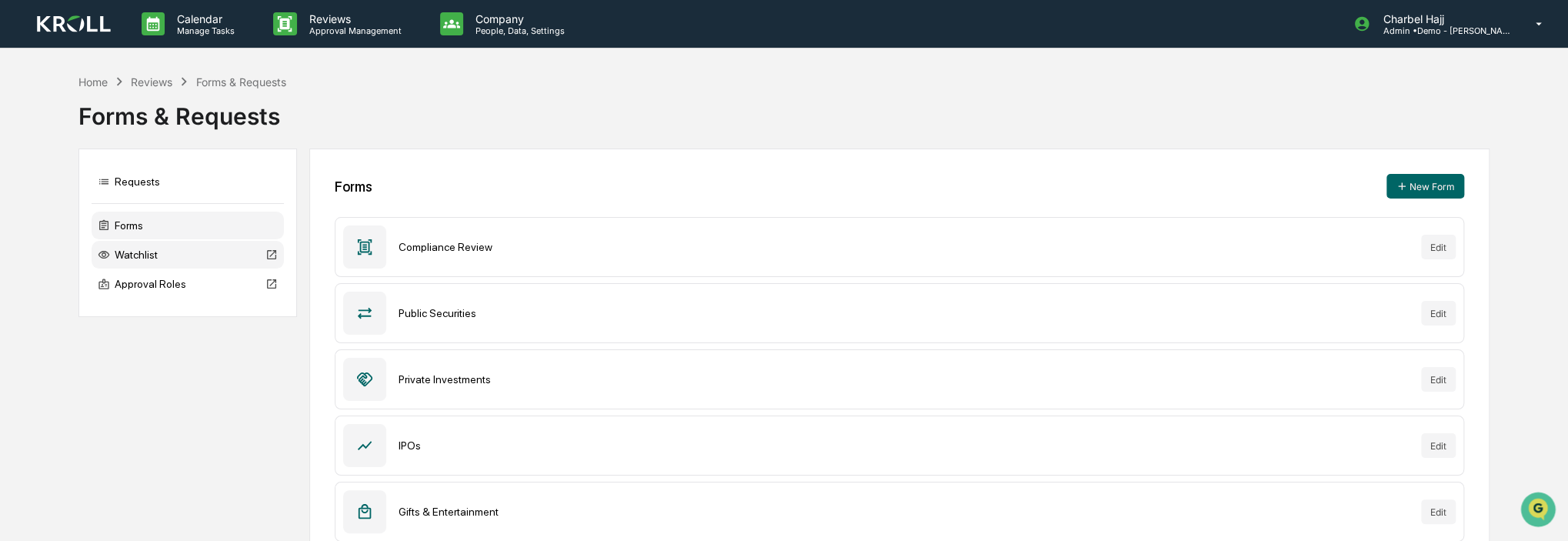
click at [241, 255] on div "Watchlist" at bounding box center [187, 255] width 193 height 28
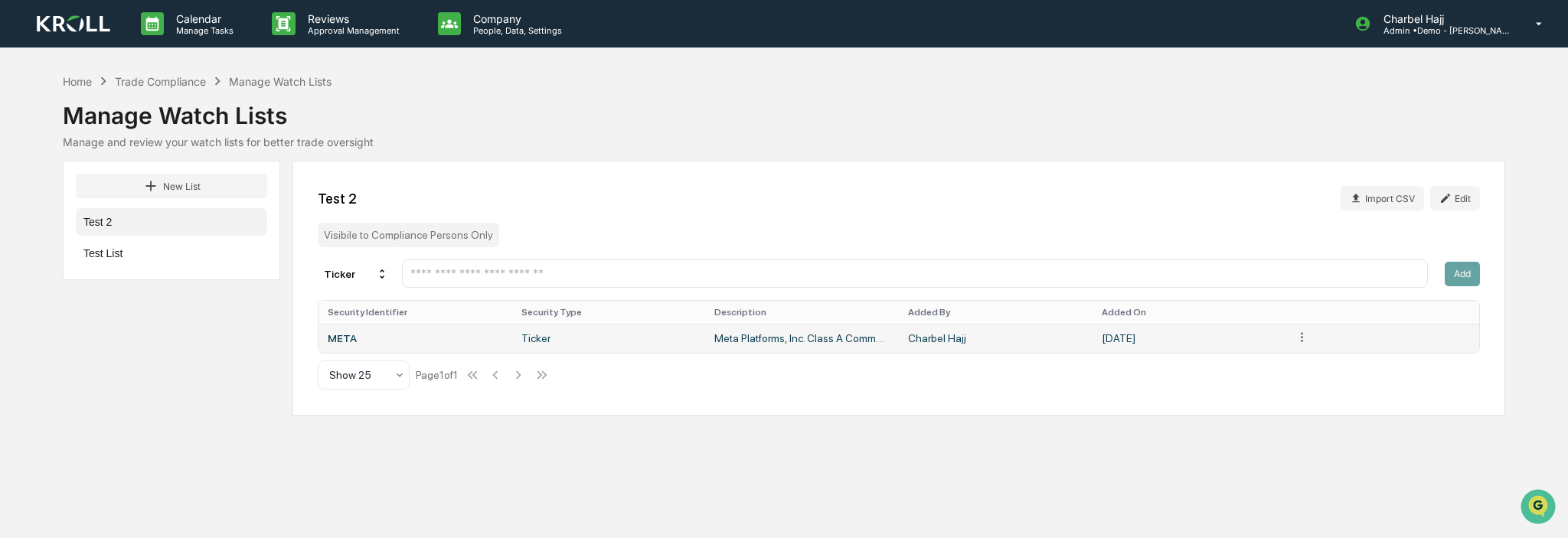
click at [1302, 341] on html "Calendar Manage Tasks Reviews Approval Management Company People, Data, Setting…" at bounding box center [784, 269] width 1568 height 538
click at [819, 272] on input "text" at bounding box center [915, 273] width 1012 height 15
click at [94, 81] on div "Home Trade Compliance Manage Watch Lists" at bounding box center [198, 81] width 270 height 17
click at [88, 81] on div "Home" at bounding box center [78, 81] width 29 height 13
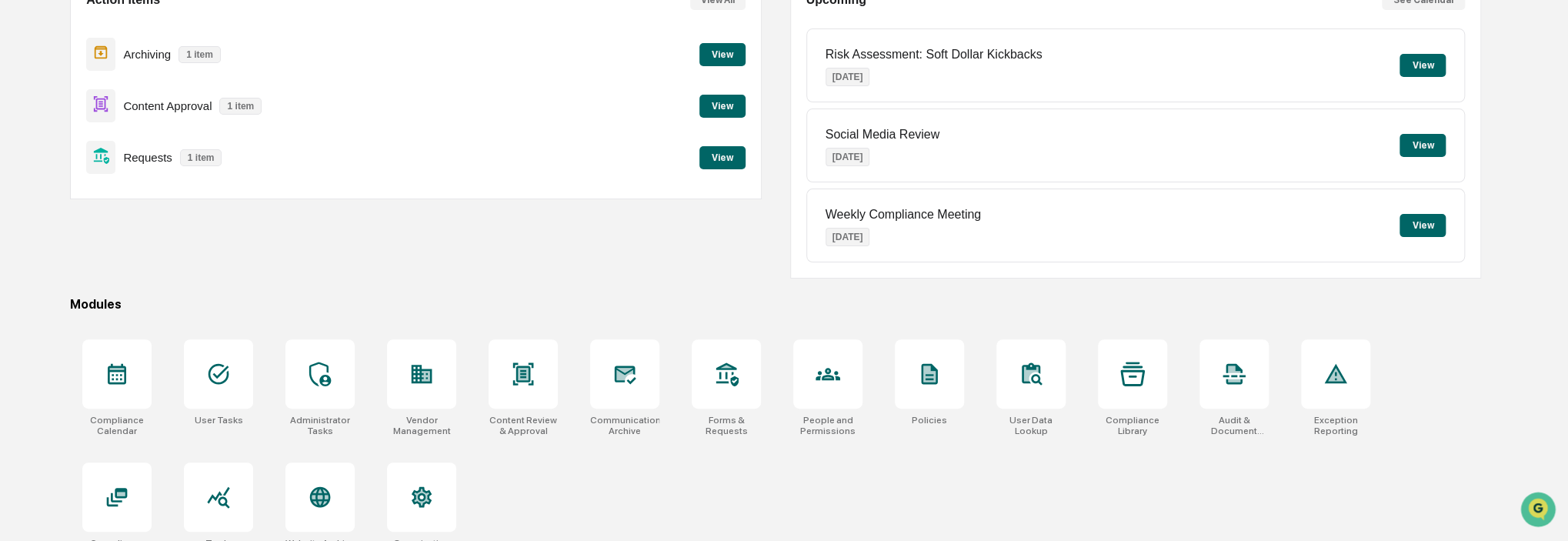
scroll to position [203, 0]
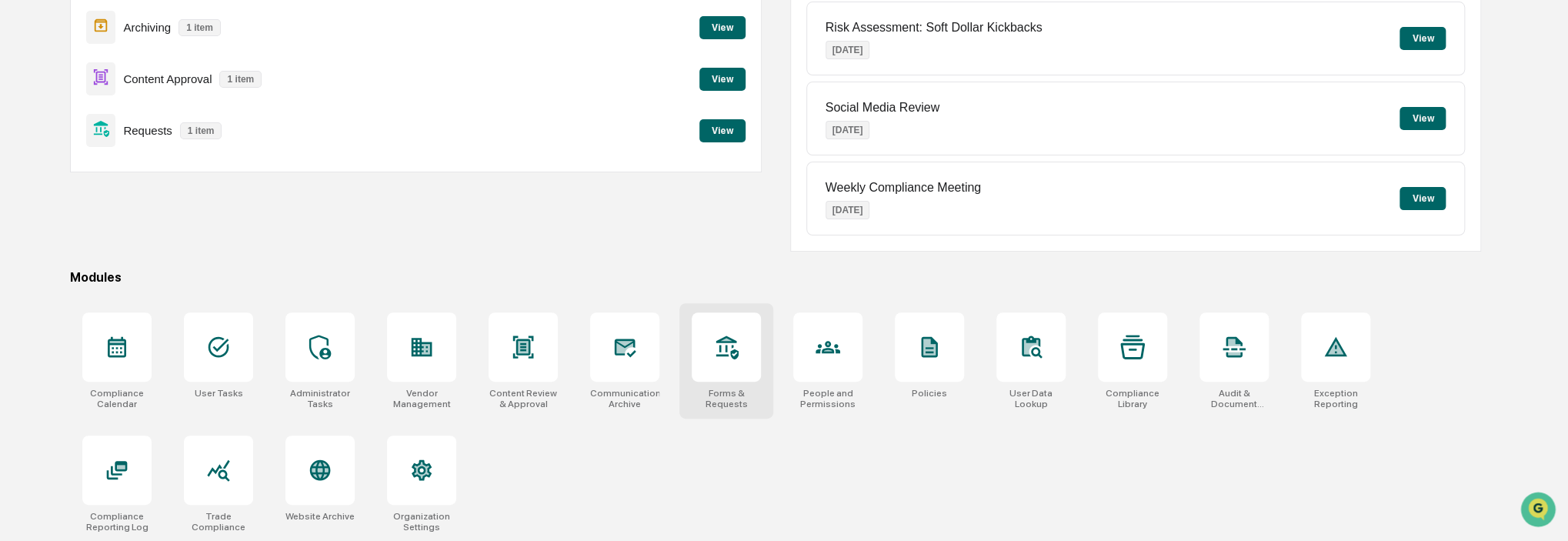
click at [734, 380] on div "Forms & Requests" at bounding box center [726, 361] width 94 height 115
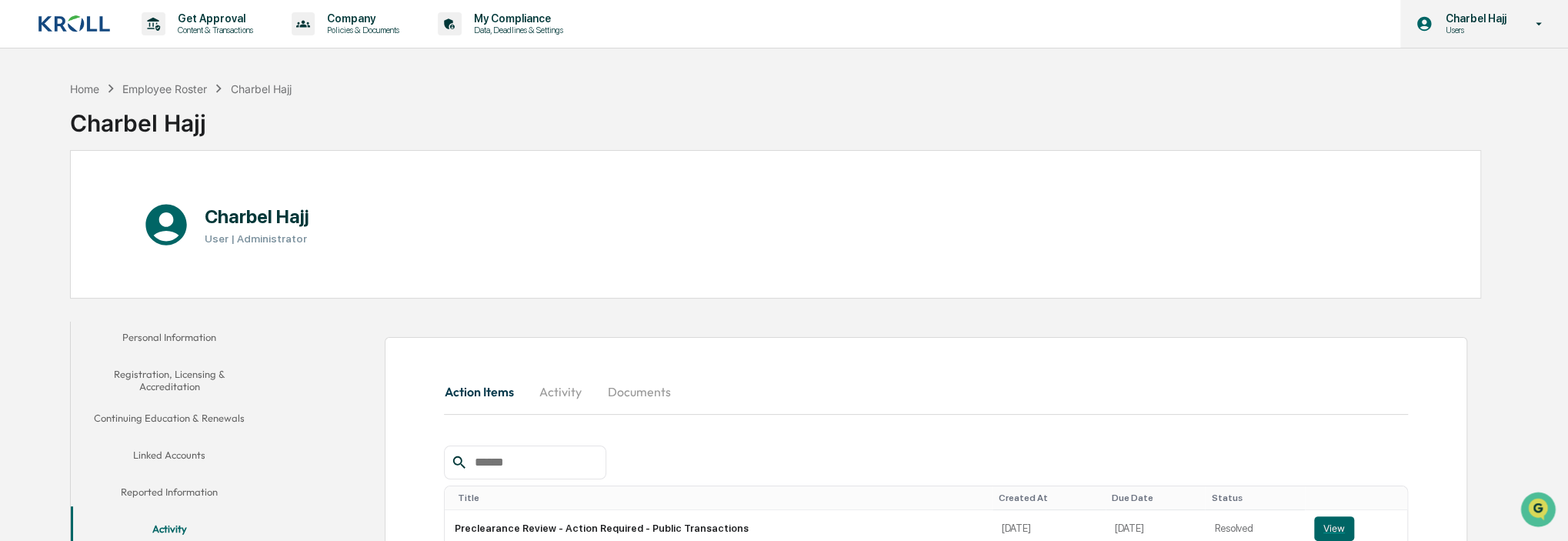
click at [1457, 47] on div "Charbel Hajj Users" at bounding box center [1484, 24] width 168 height 48
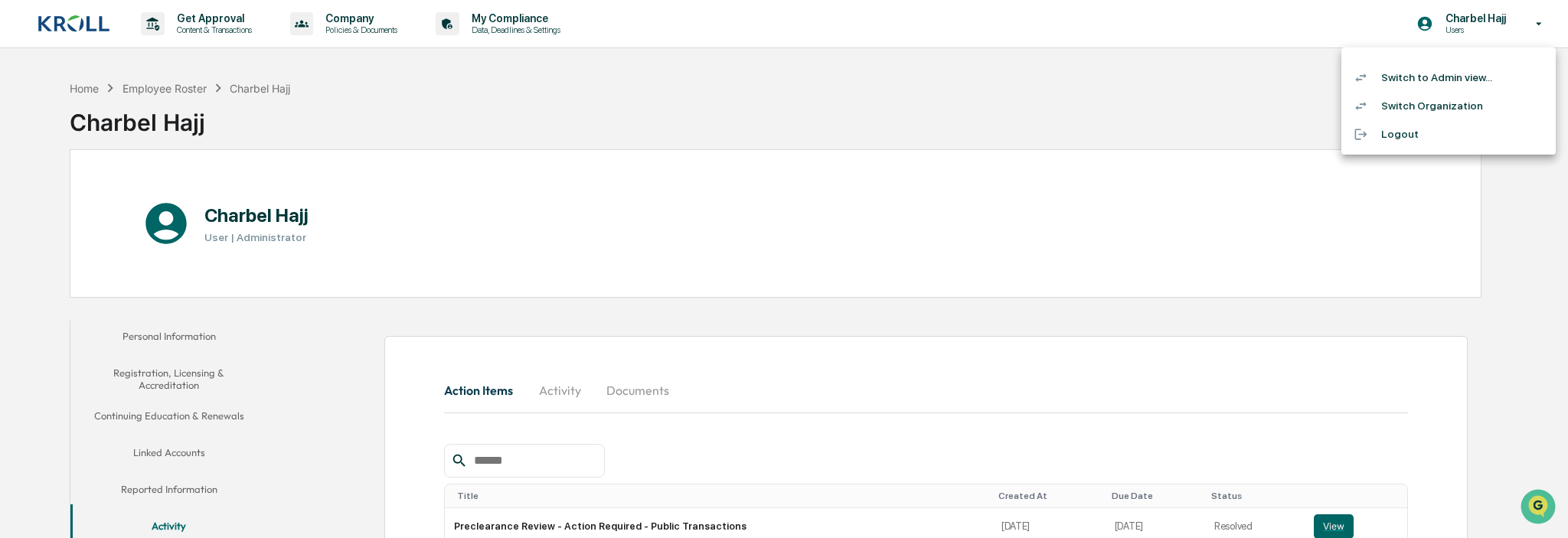
click at [1445, 80] on li "Switch to Admin view..." at bounding box center [1449, 78] width 214 height 28
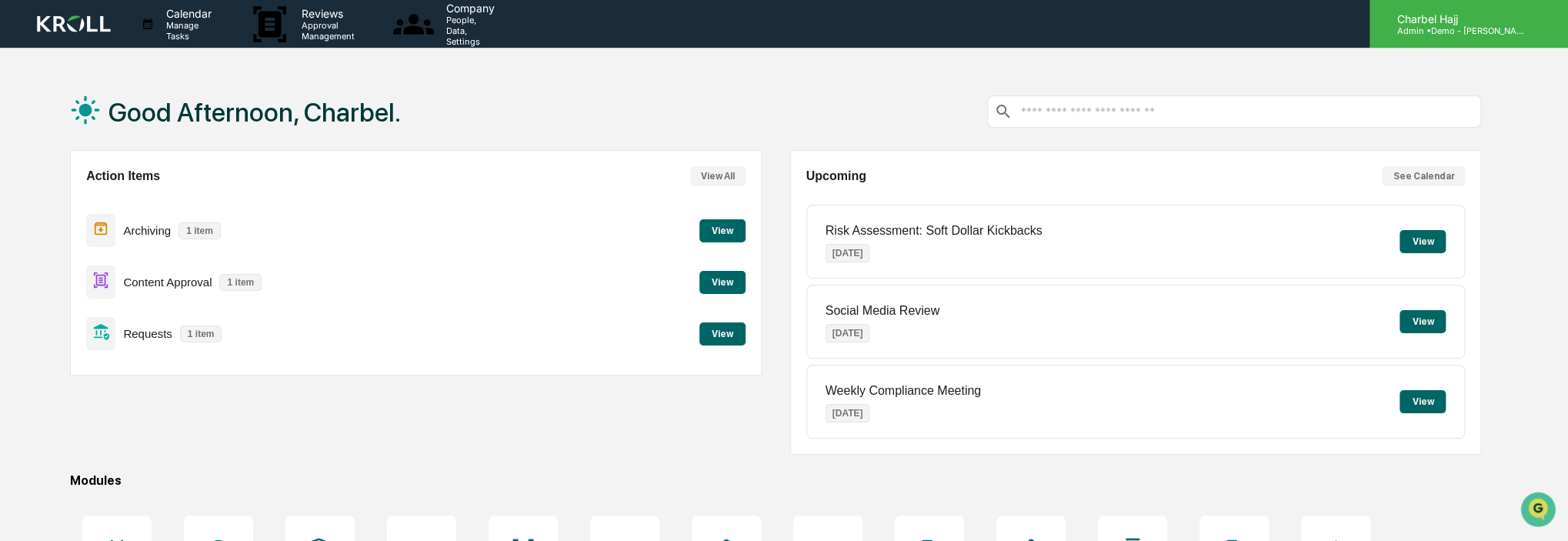
click at [1478, 24] on p "Charbel Hajj" at bounding box center [1457, 19] width 143 height 13
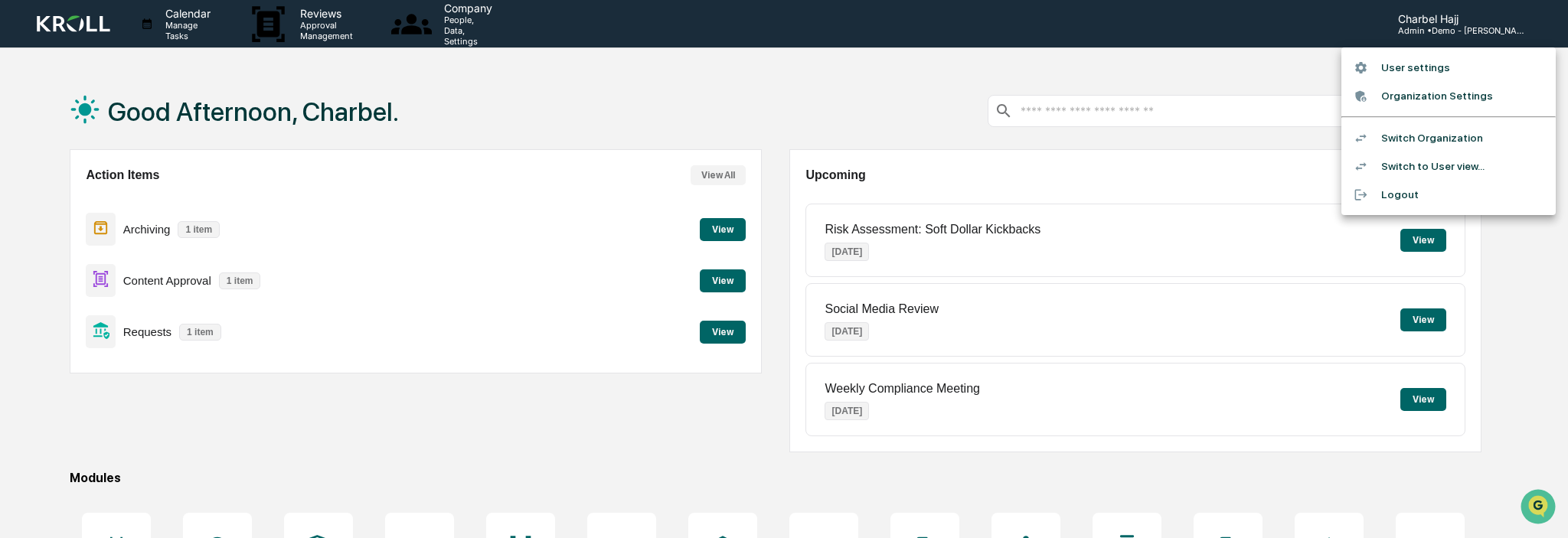
drag, startPoint x: 1118, startPoint y: 74, endPoint x: 1129, endPoint y: 87, distance: 17.0
click at [1118, 75] on div at bounding box center [784, 269] width 1568 height 538
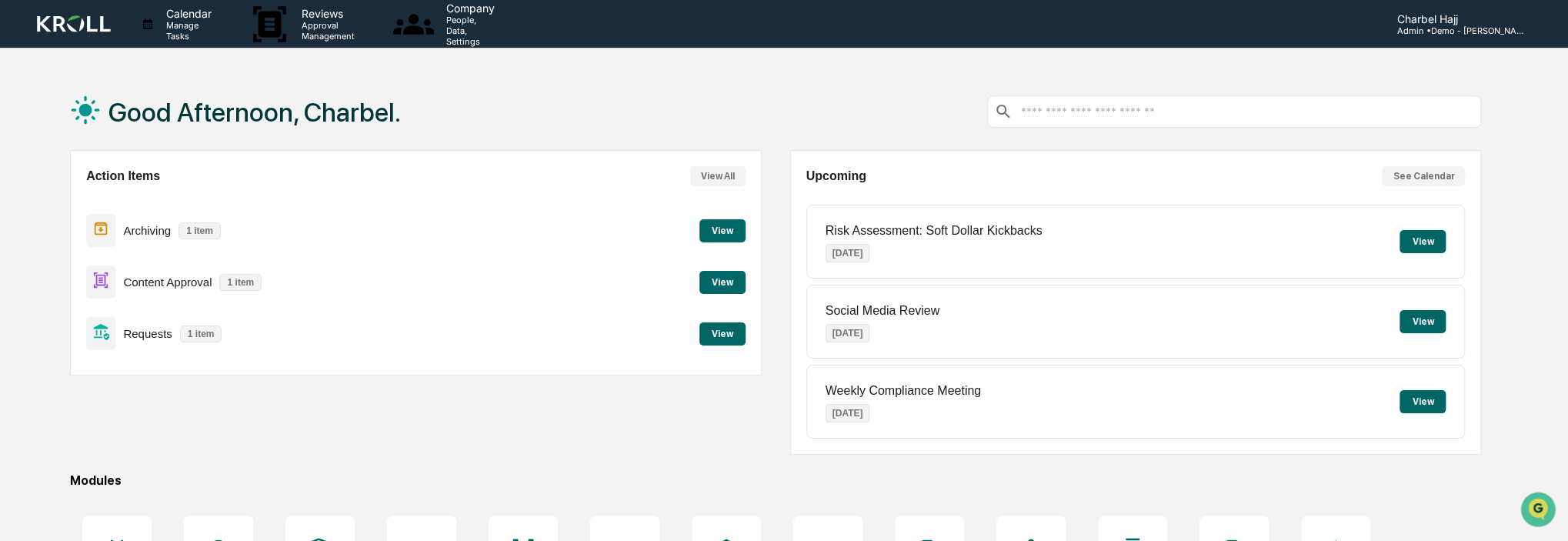
click at [1132, 114] on input "text" at bounding box center [1246, 111] width 456 height 15
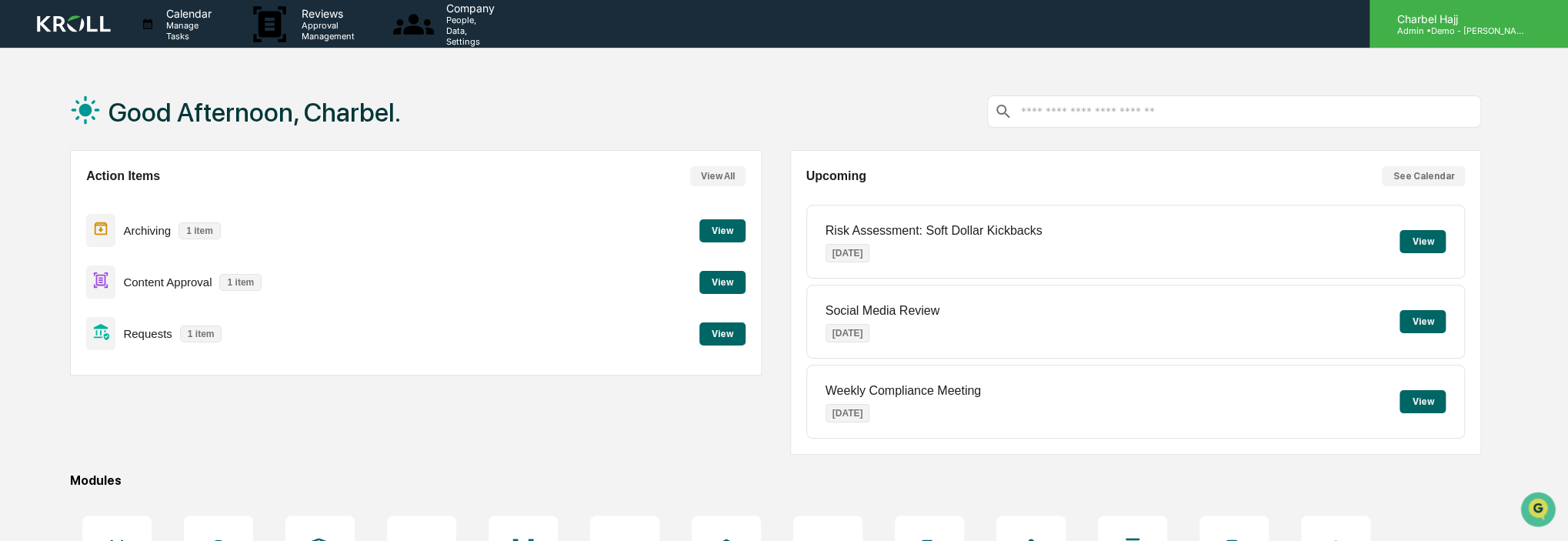
click at [1454, 35] on p "Admin • Demo - Kroll" at bounding box center [1457, 31] width 143 height 11
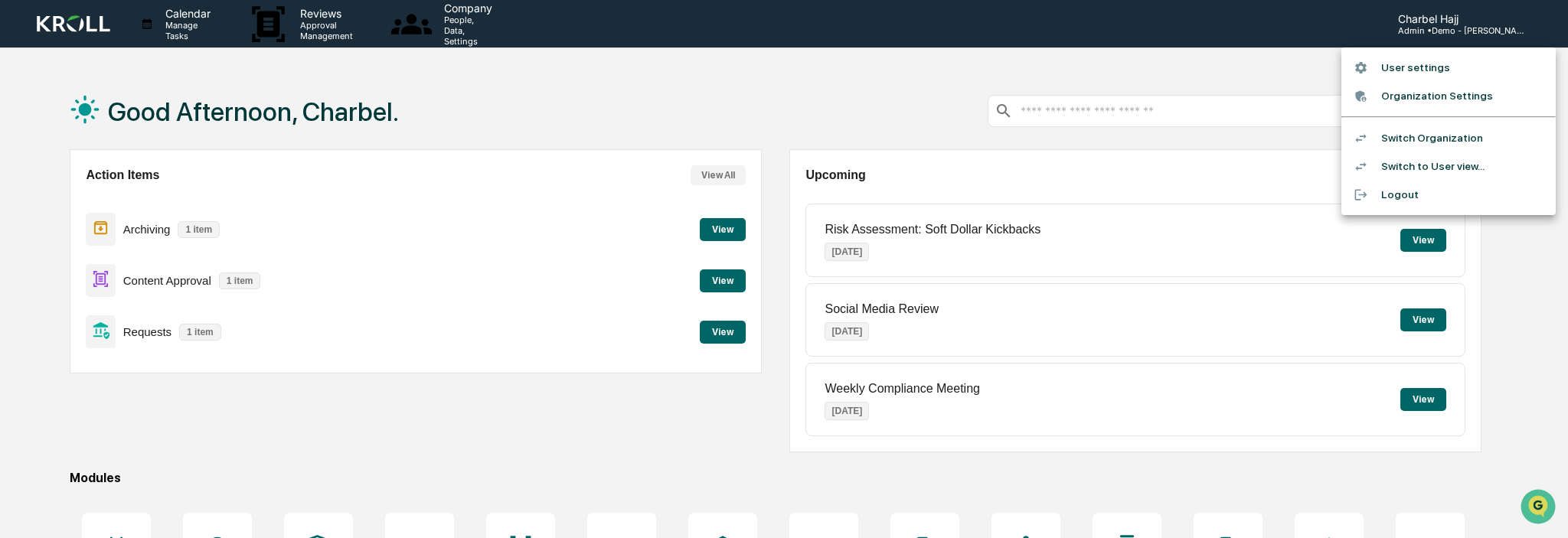
click at [1261, 73] on div at bounding box center [784, 269] width 1568 height 538
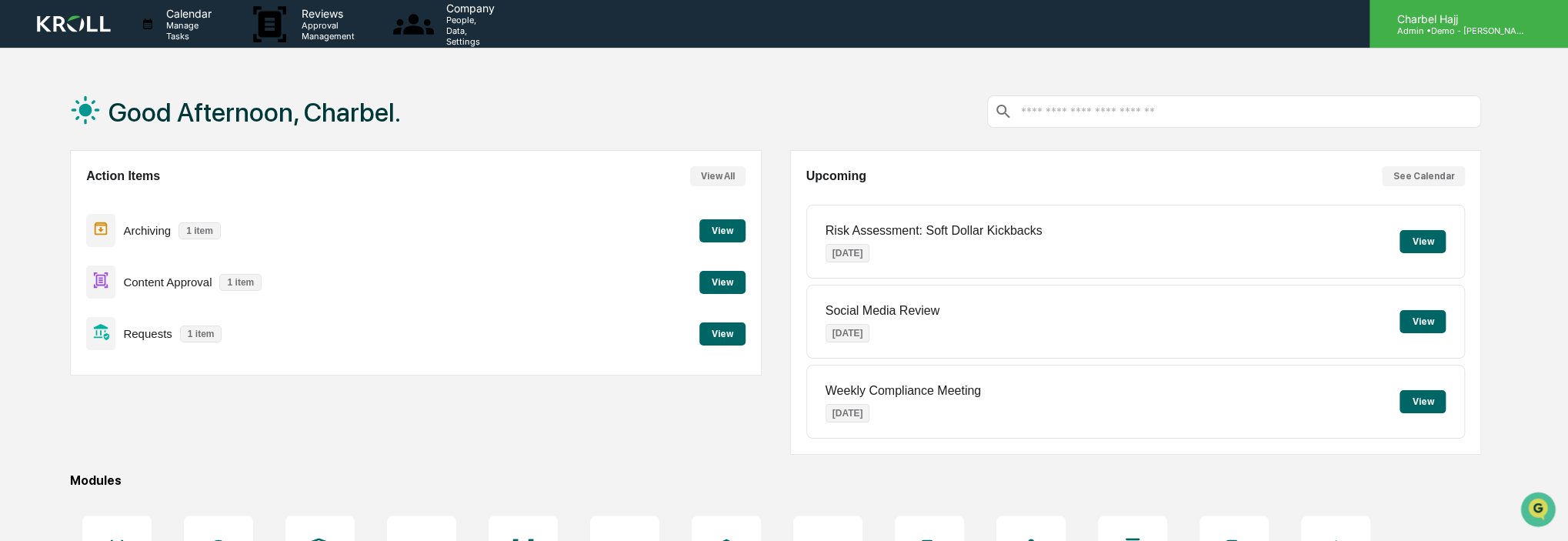
click at [1471, 15] on p "Charbel Hajj" at bounding box center [1457, 19] width 143 height 13
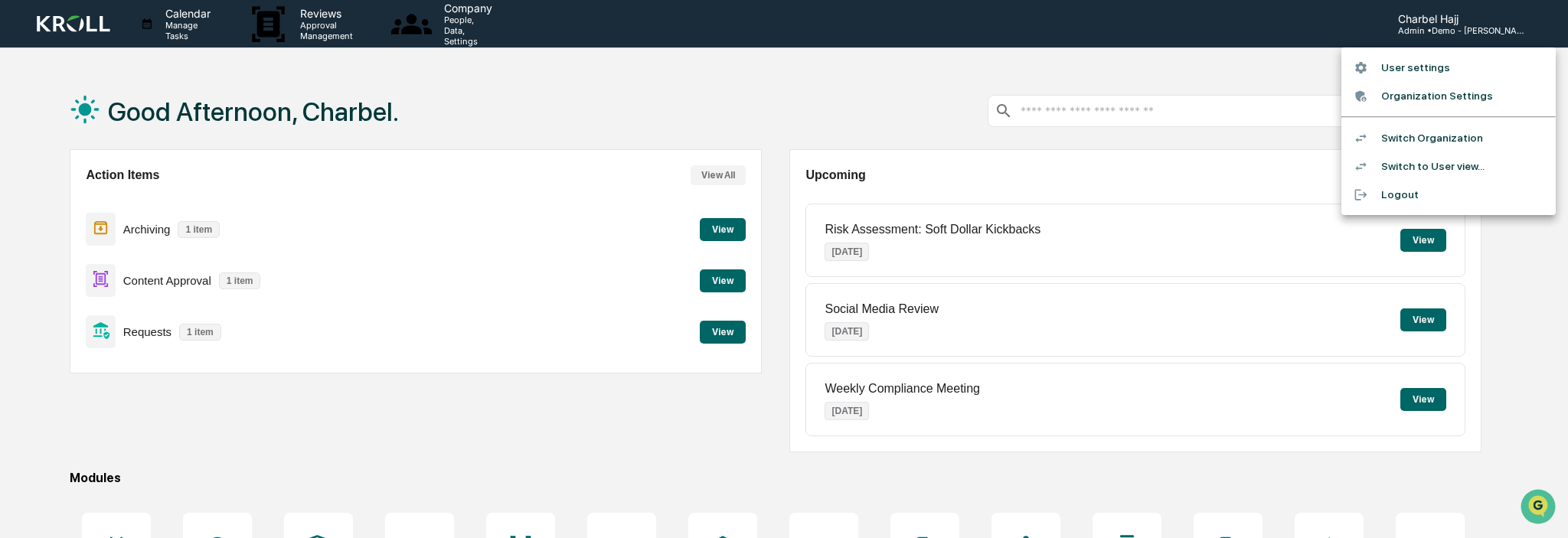
click at [686, 446] on div at bounding box center [784, 269] width 1568 height 538
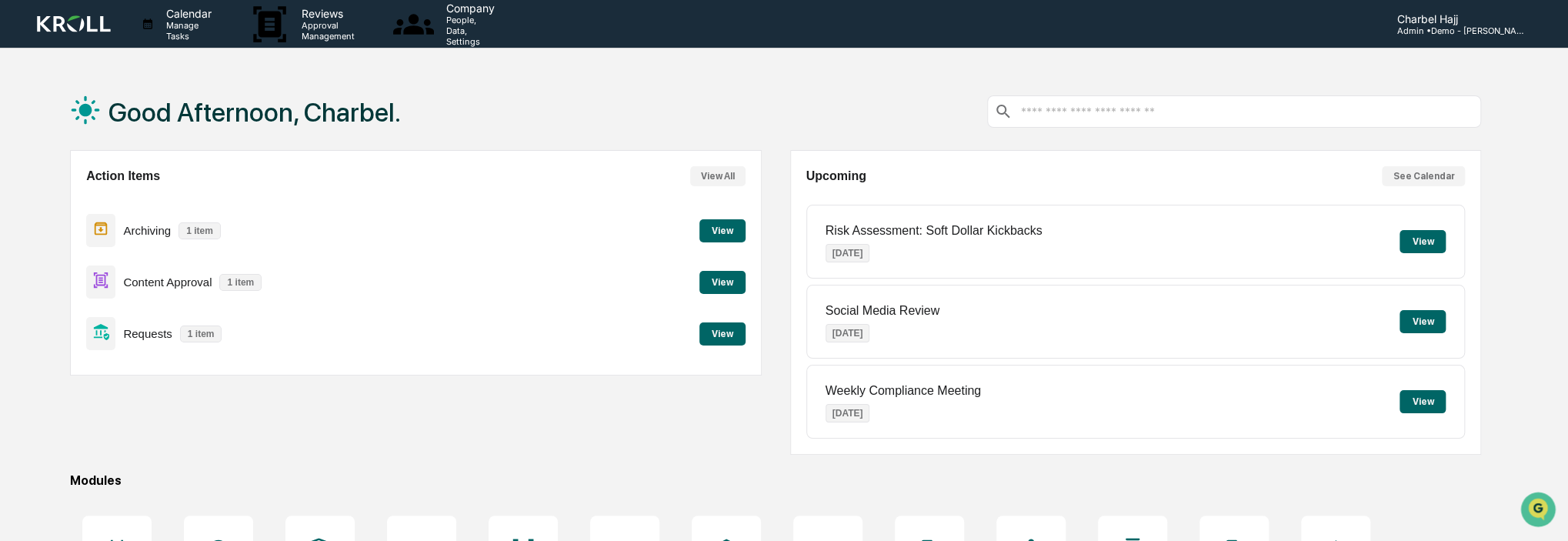
scroll to position [203, 0]
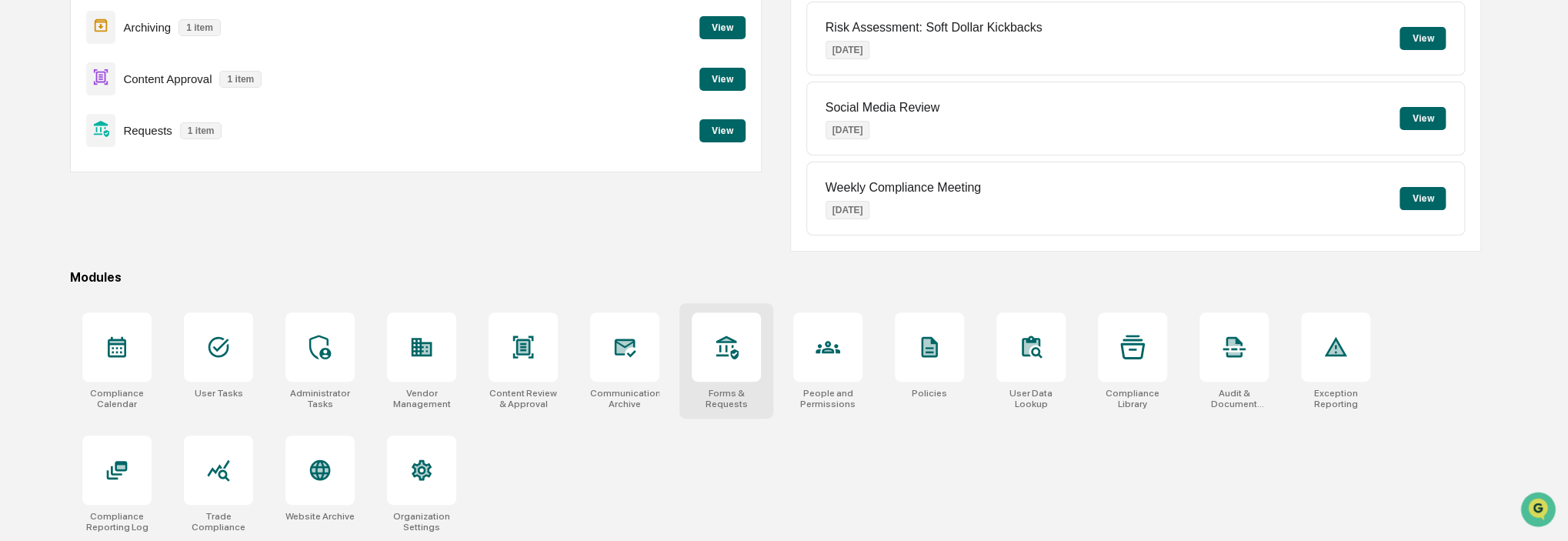
click at [745, 375] on div at bounding box center [726, 347] width 69 height 69
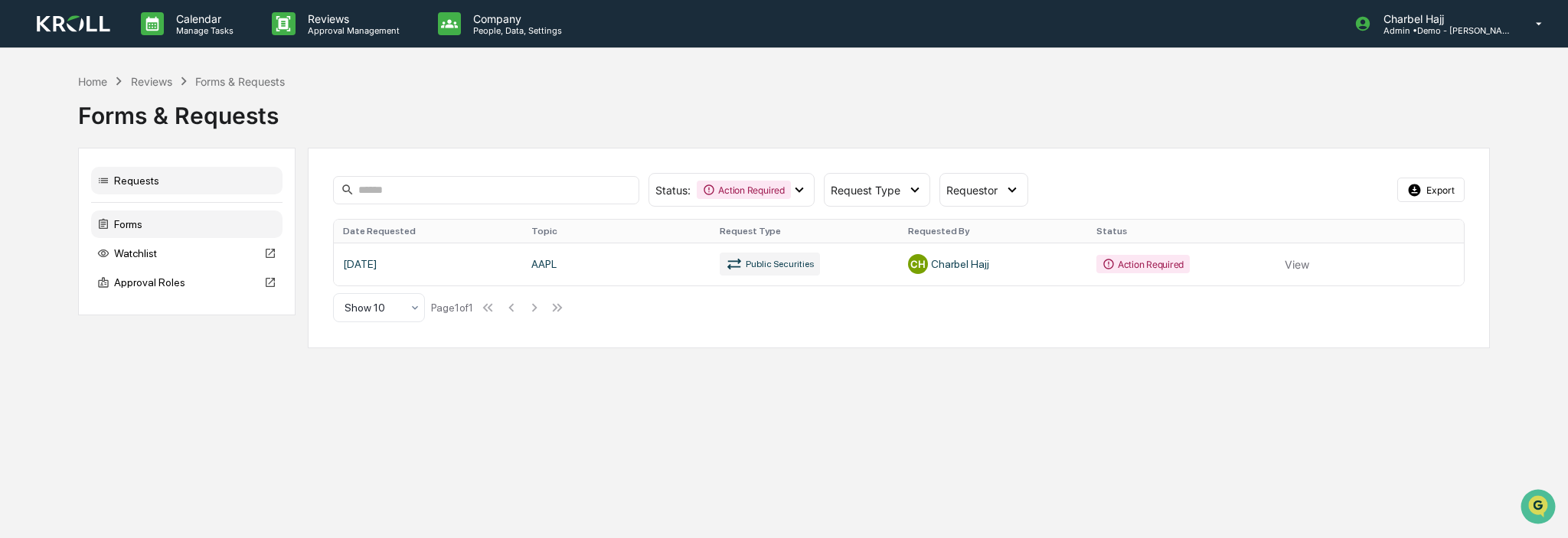
click at [211, 219] on div "Forms" at bounding box center [186, 224] width 192 height 28
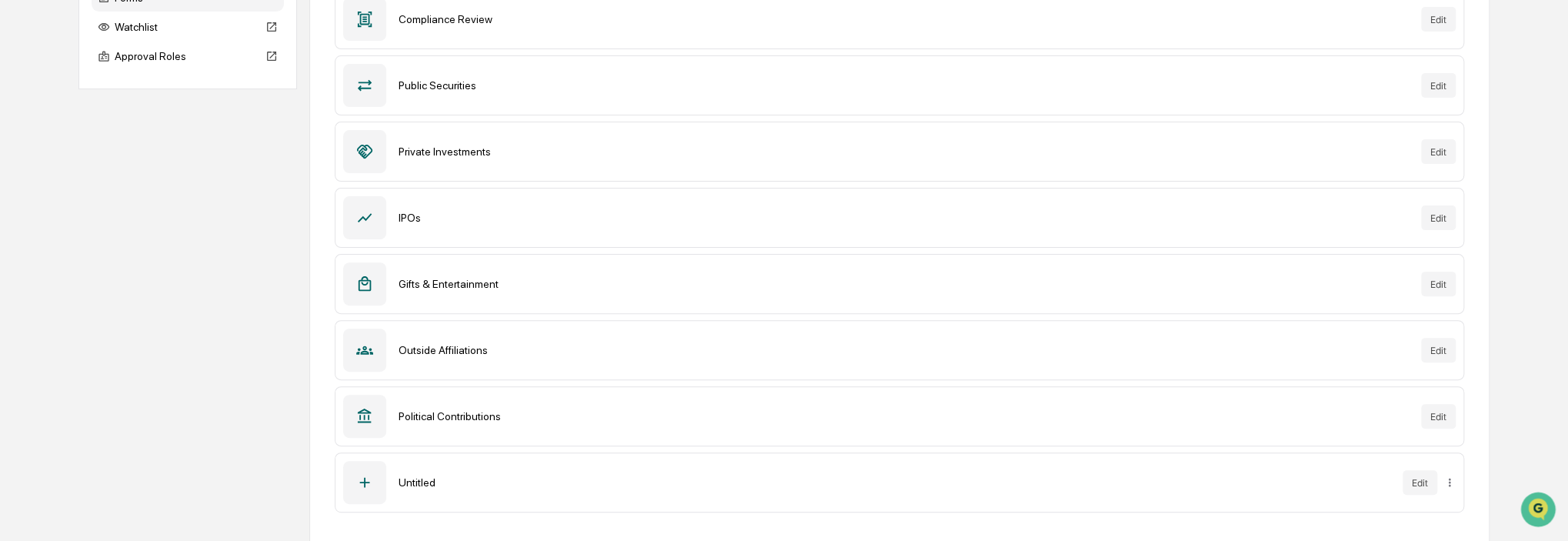
scroll to position [100, 0]
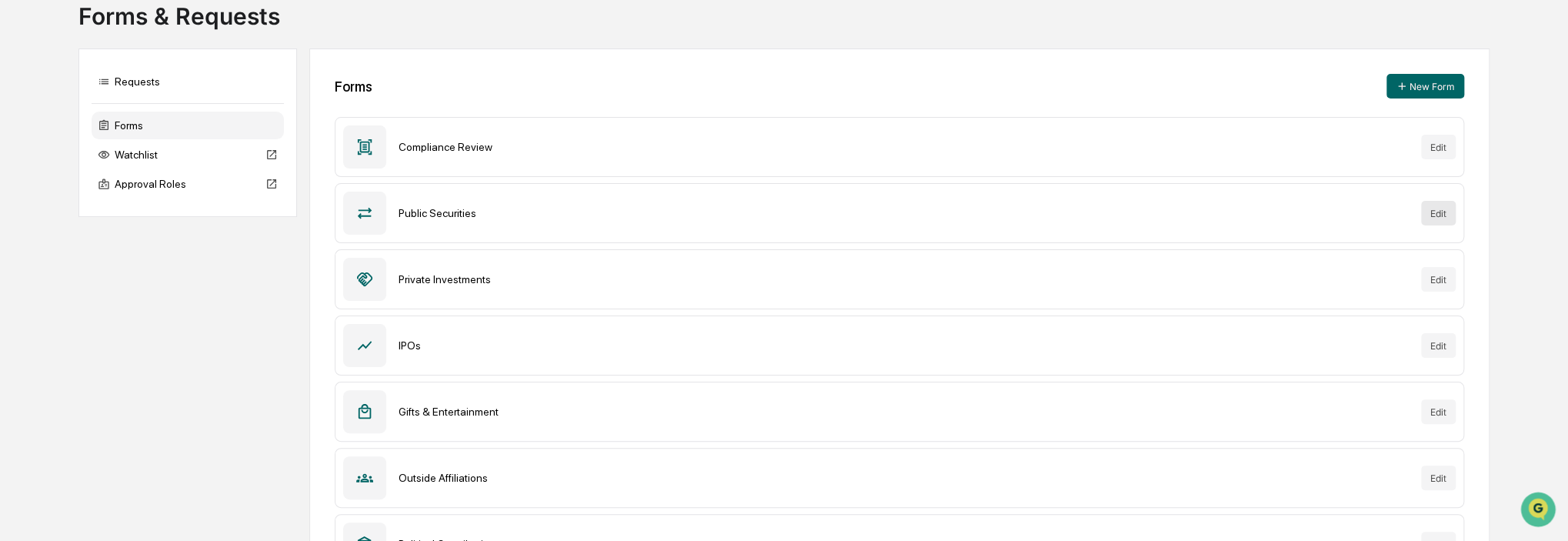
click at [1428, 219] on button "Edit" at bounding box center [1438, 213] width 35 height 25
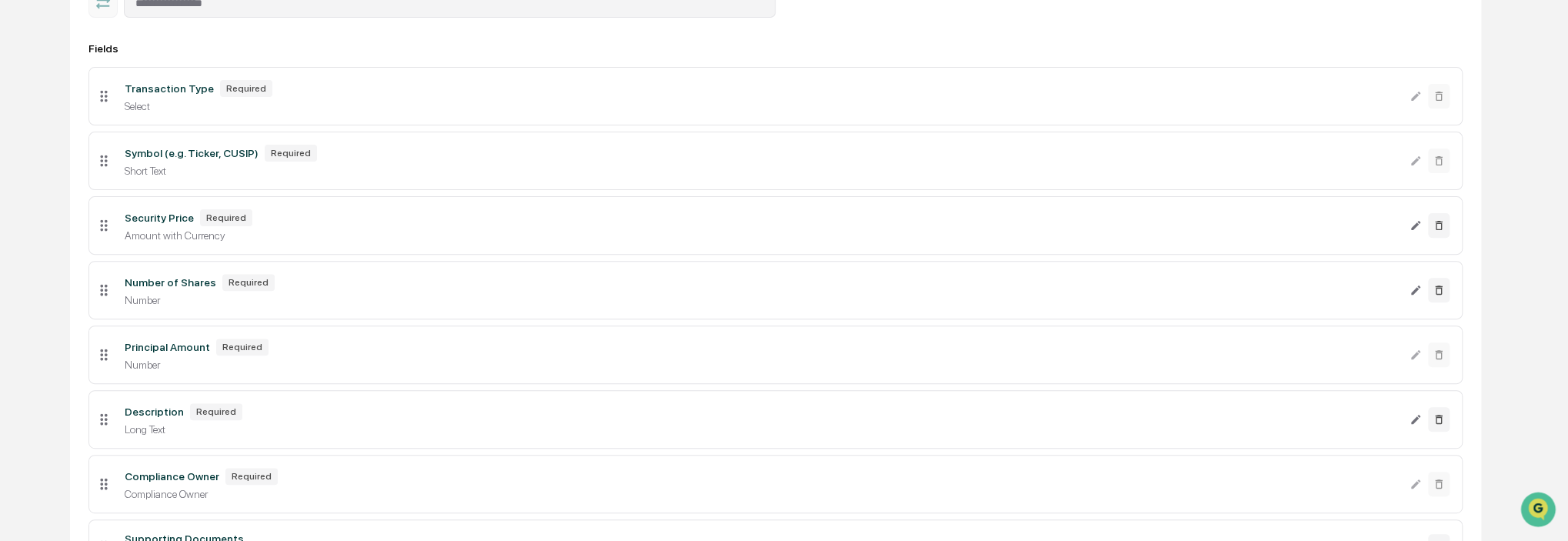
scroll to position [248, 0]
click at [531, 160] on div "Symbol (e.g. Ticker, CUSIP) Required" at bounding box center [761, 159] width 1272 height 17
click at [274, 163] on div "Required" at bounding box center [291, 159] width 53 height 17
drag, startPoint x: 248, startPoint y: 151, endPoint x: 241, endPoint y: 159, distance: 10.6
click at [247, 151] on div "Symbol (e.g. Ticker, CUSIP) Required" at bounding box center [761, 159] width 1272 height 17
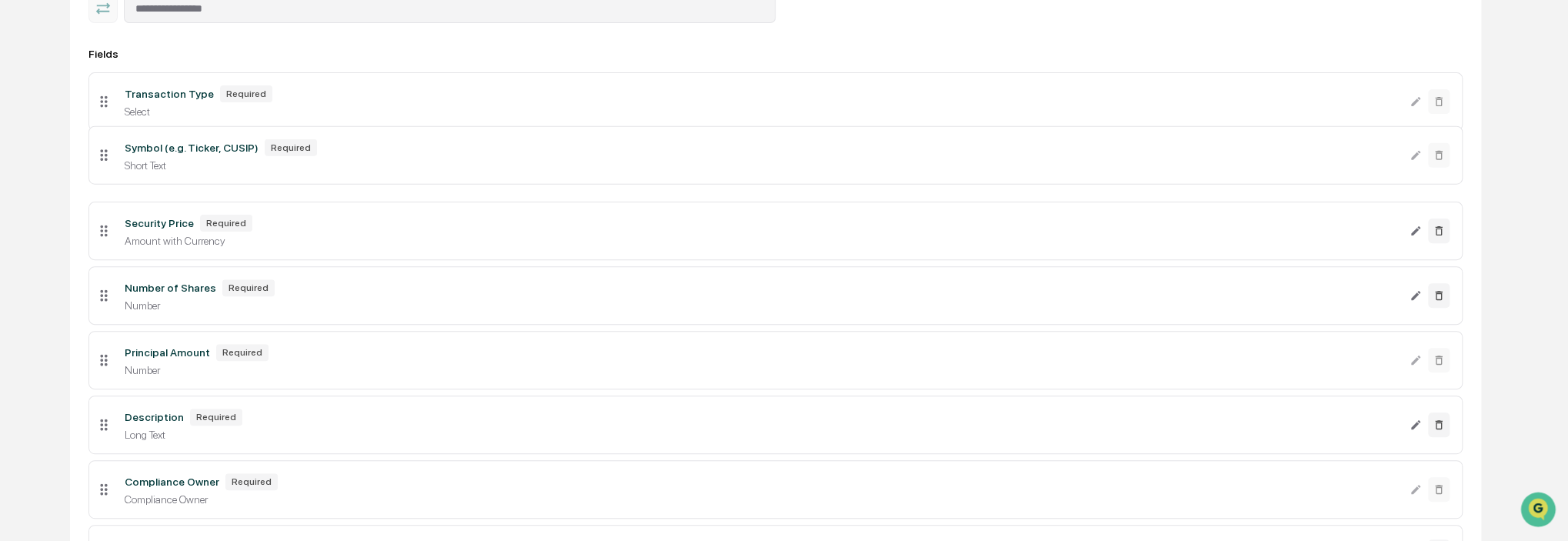
drag, startPoint x: 108, startPoint y: 168, endPoint x: 108, endPoint y: 154, distance: 14.0
click at [108, 154] on icon at bounding box center [104, 155] width 17 height 17
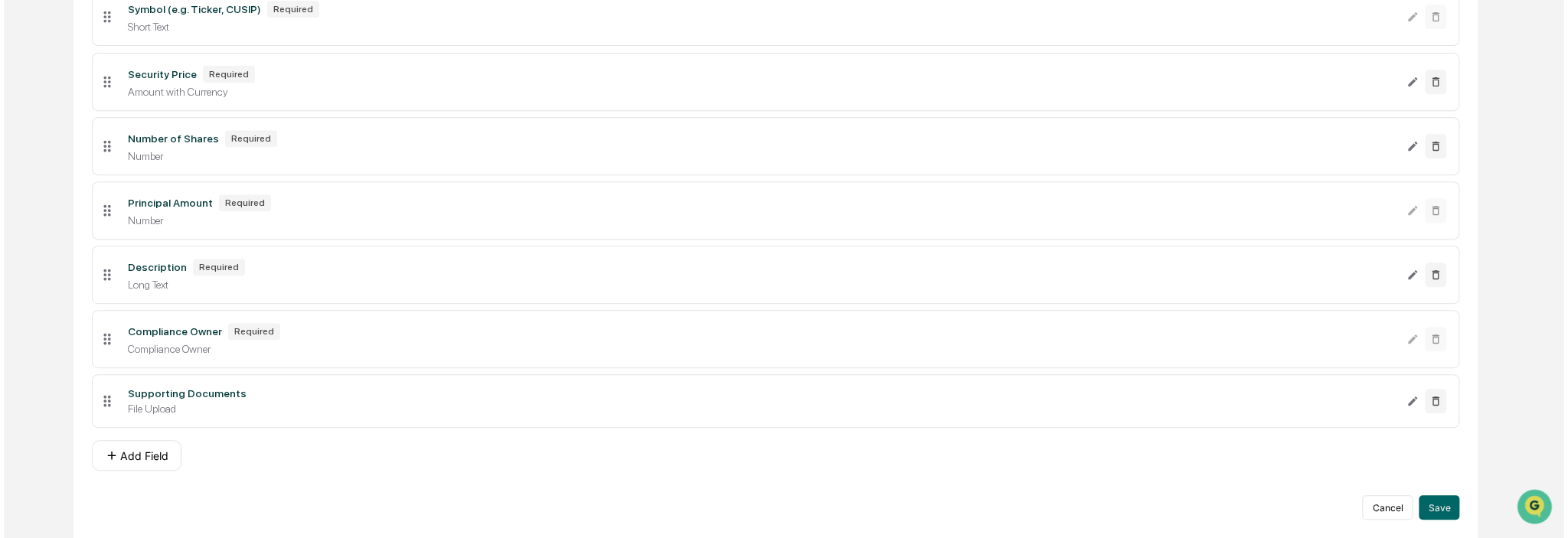
scroll to position [400, 0]
click at [135, 461] on button "Add Field" at bounding box center [132, 456] width 89 height 31
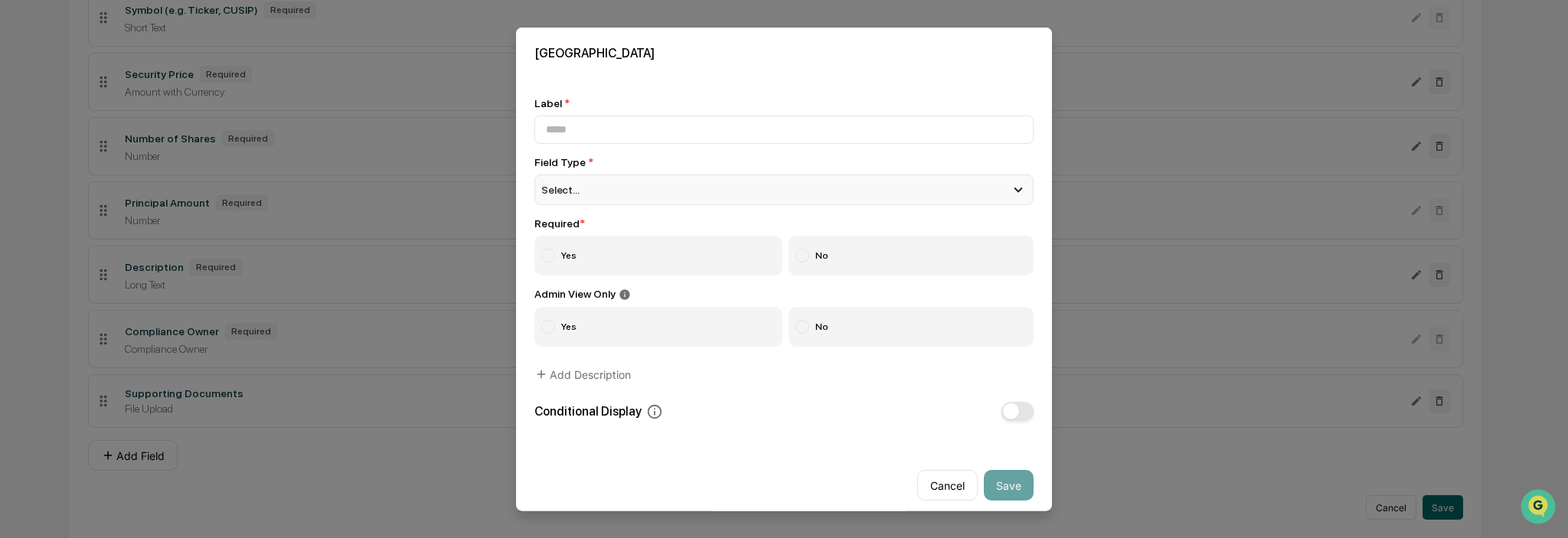
click at [592, 195] on div "Select..." at bounding box center [784, 189] width 499 height 31
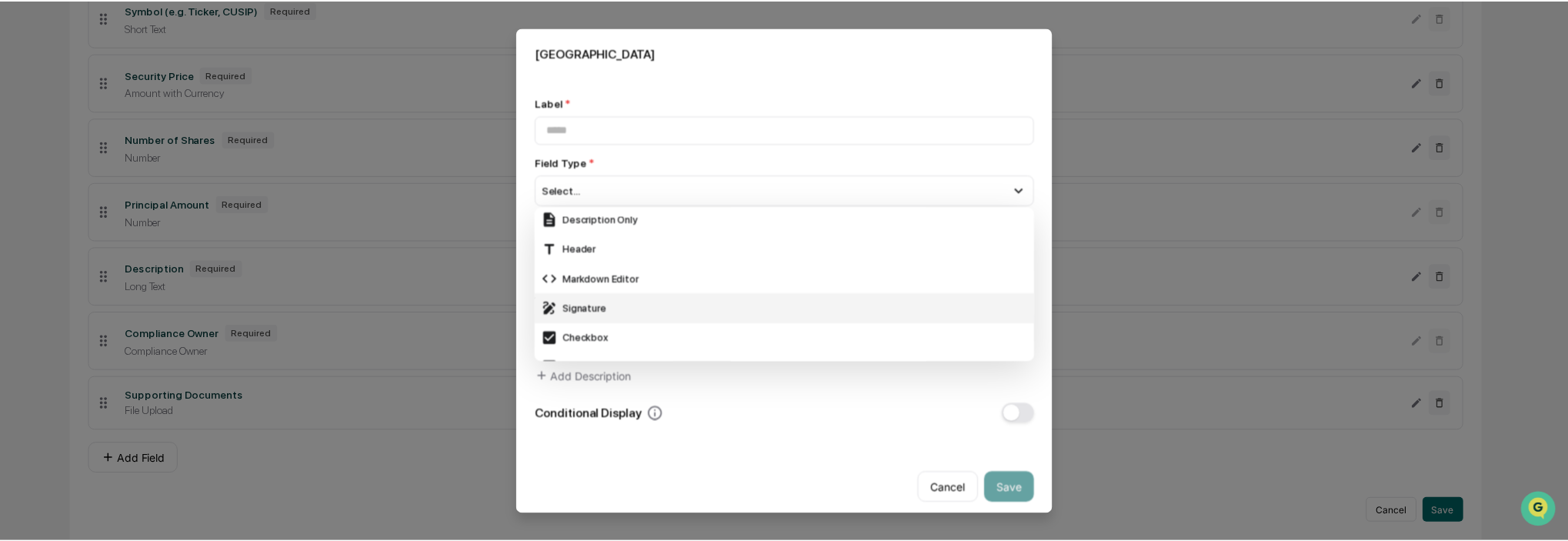
scroll to position [539, 0]
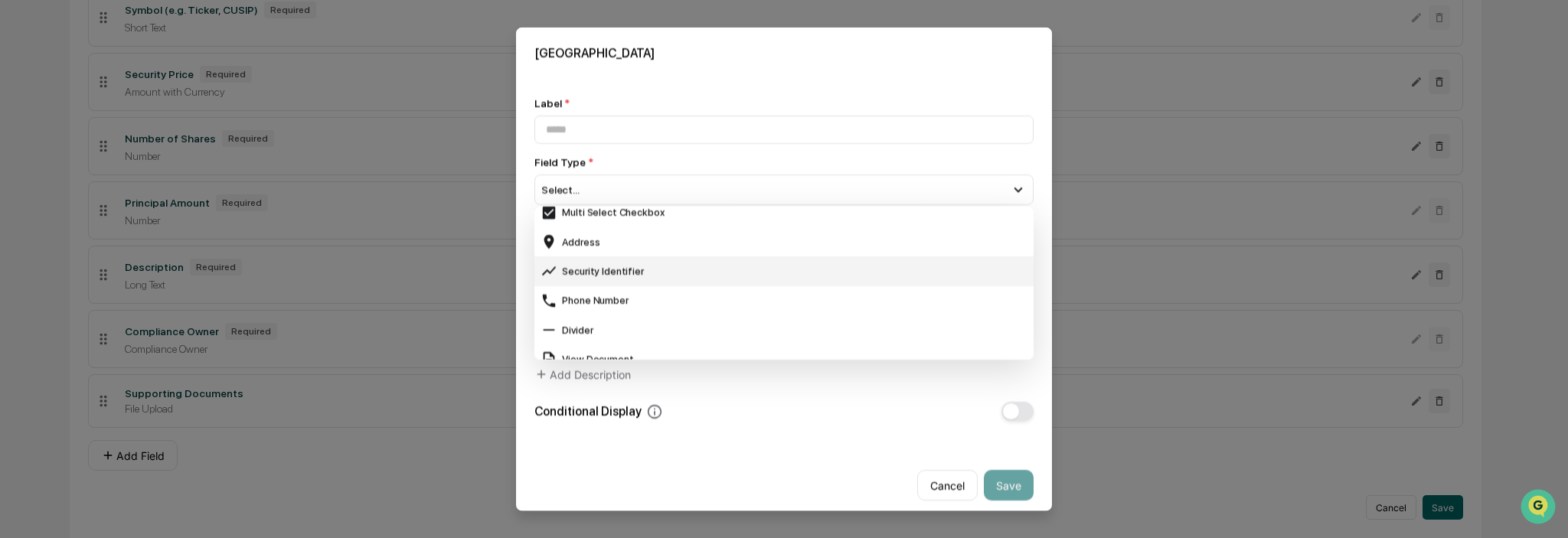
click at [625, 273] on div "Security Identifier" at bounding box center [784, 271] width 487 height 17
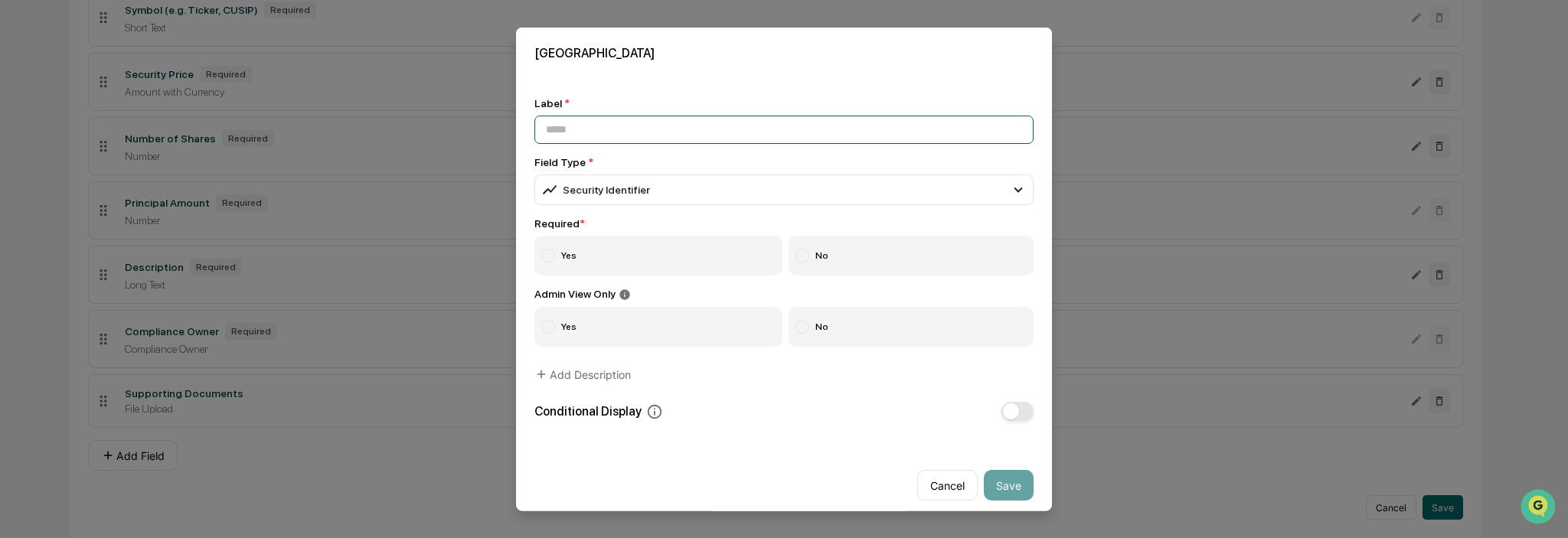
click at [585, 131] on input at bounding box center [784, 129] width 499 height 28
type input "**********"
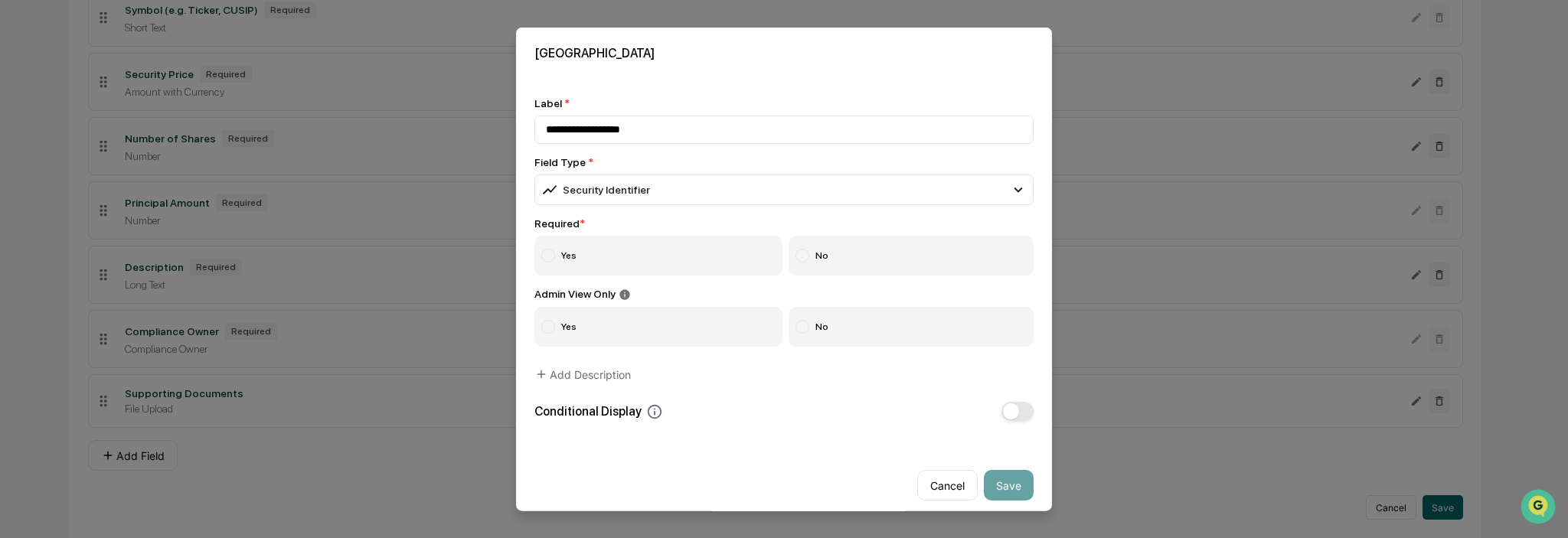
click at [630, 256] on label "Yes" at bounding box center [658, 255] width 248 height 40
drag, startPoint x: 838, startPoint y: 328, endPoint x: 836, endPoint y: 356, distance: 28.1
click at [837, 327] on label "No" at bounding box center [911, 327] width 246 height 40
click at [1007, 490] on button "Save" at bounding box center [1009, 485] width 50 height 31
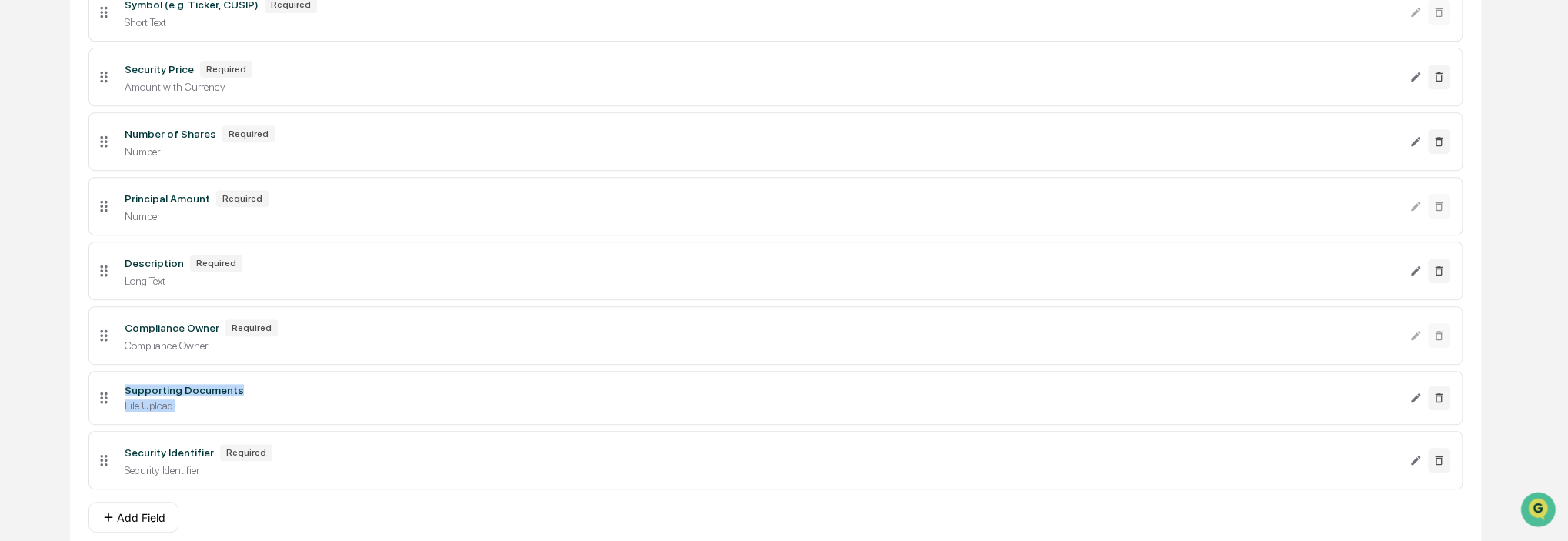
drag, startPoint x: 92, startPoint y: 454, endPoint x: 101, endPoint y: 402, distance: 52.8
click at [101, 401] on ul "Transaction Type Required Select Symbol (e.g. Ticker, CUSIP) Required Short Tex…" at bounding box center [775, 204] width 1375 height 584
click at [62, 433] on div "**********" at bounding box center [775, 135] width 1457 height 930
click at [114, 412] on div "Supporting Documents File Upload" at bounding box center [761, 398] width 1297 height 28
click at [149, 406] on div "File Upload" at bounding box center [761, 406] width 1272 height 12
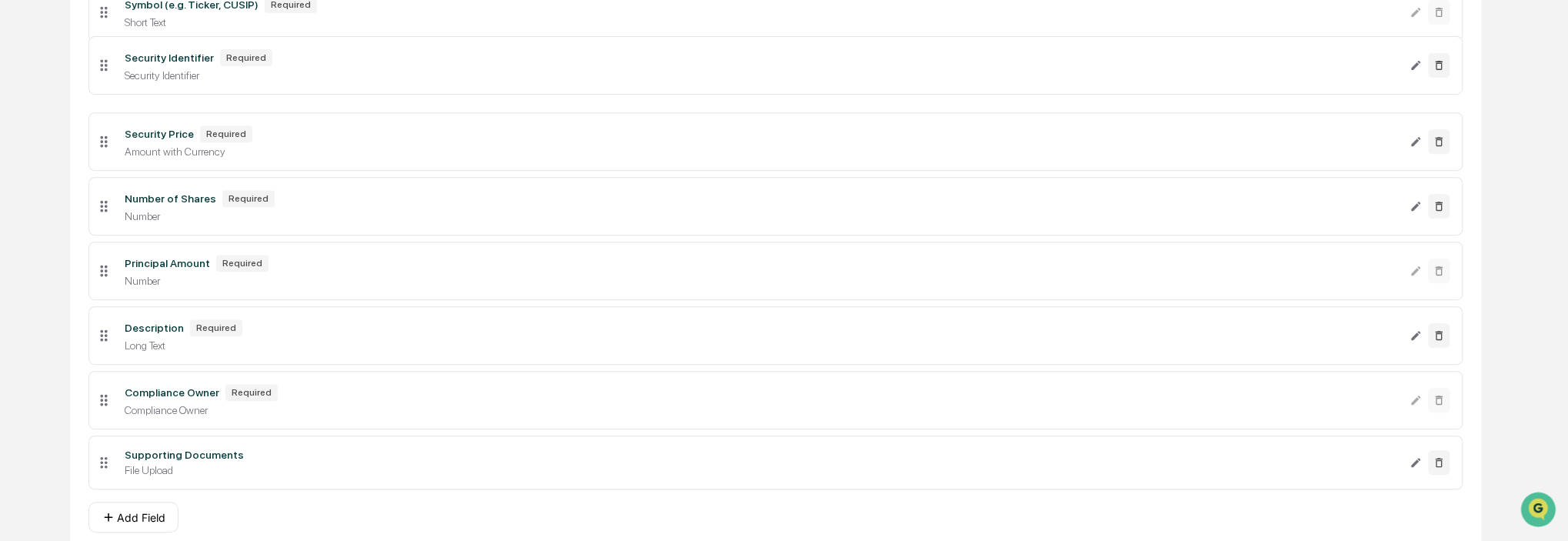
drag, startPoint x: 101, startPoint y: 470, endPoint x: 145, endPoint y: 70, distance: 402.4
click at [145, 70] on li "Security Identifier Required Security Identifier" at bounding box center [775, 66] width 1375 height 59
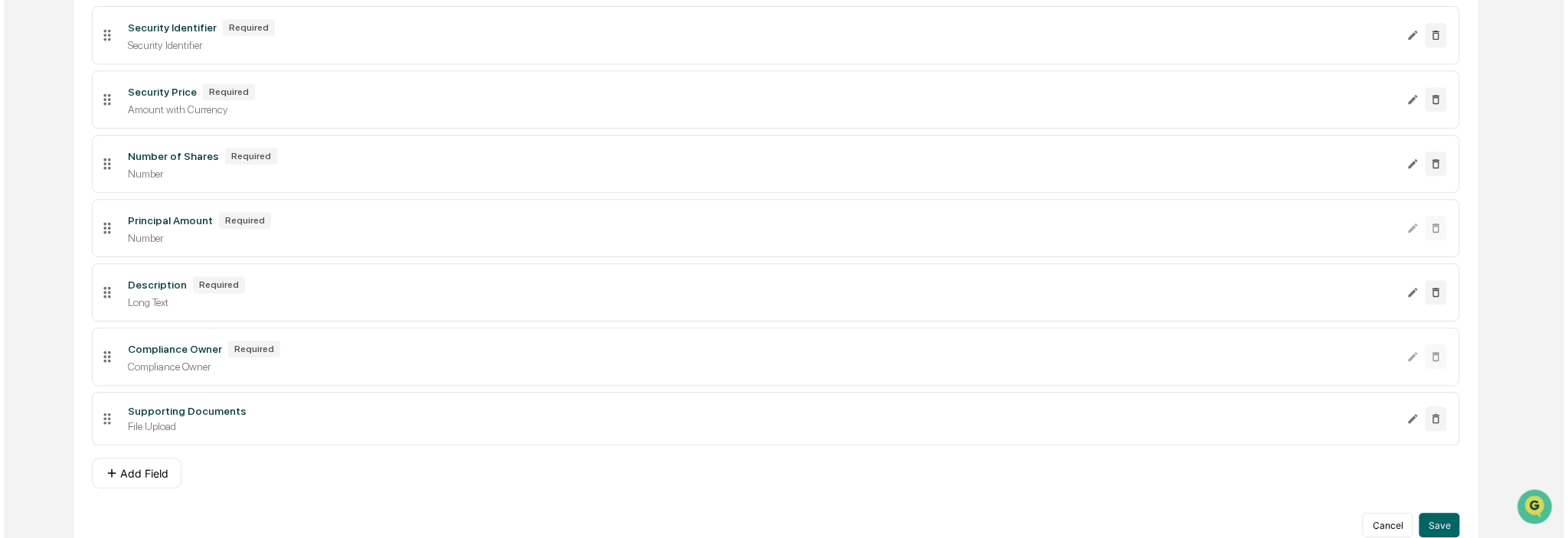
scroll to position [465, 0]
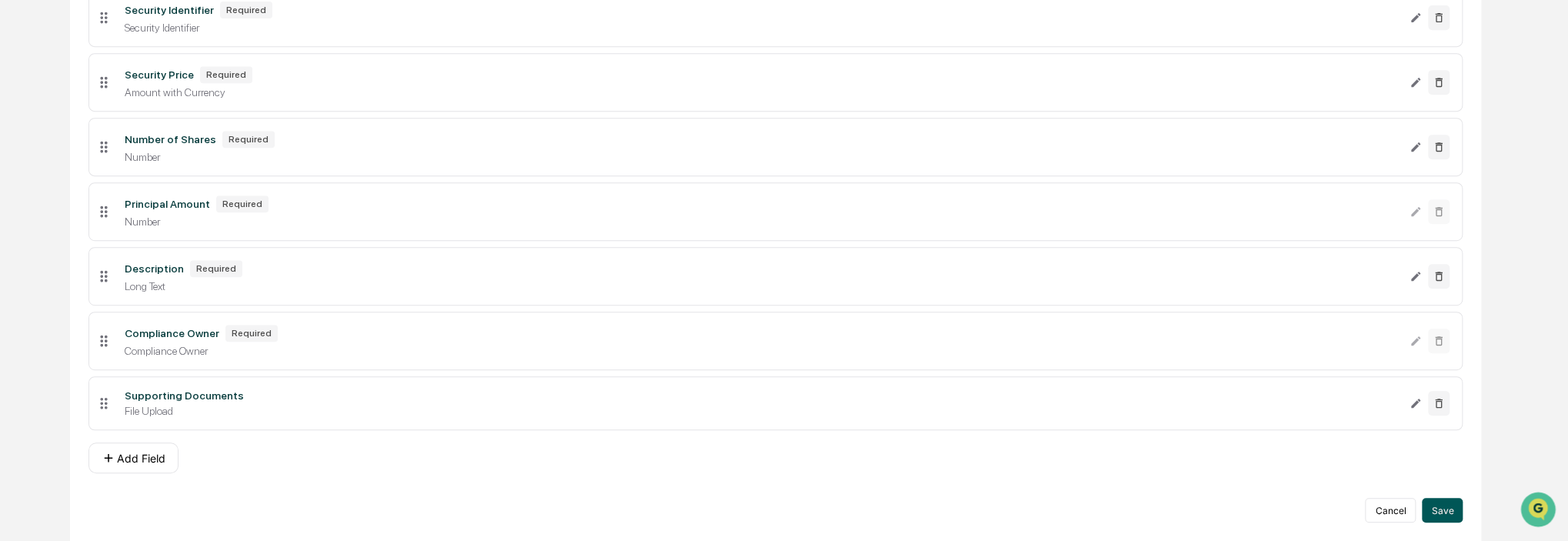
click at [1440, 513] on button "Save" at bounding box center [1442, 510] width 41 height 25
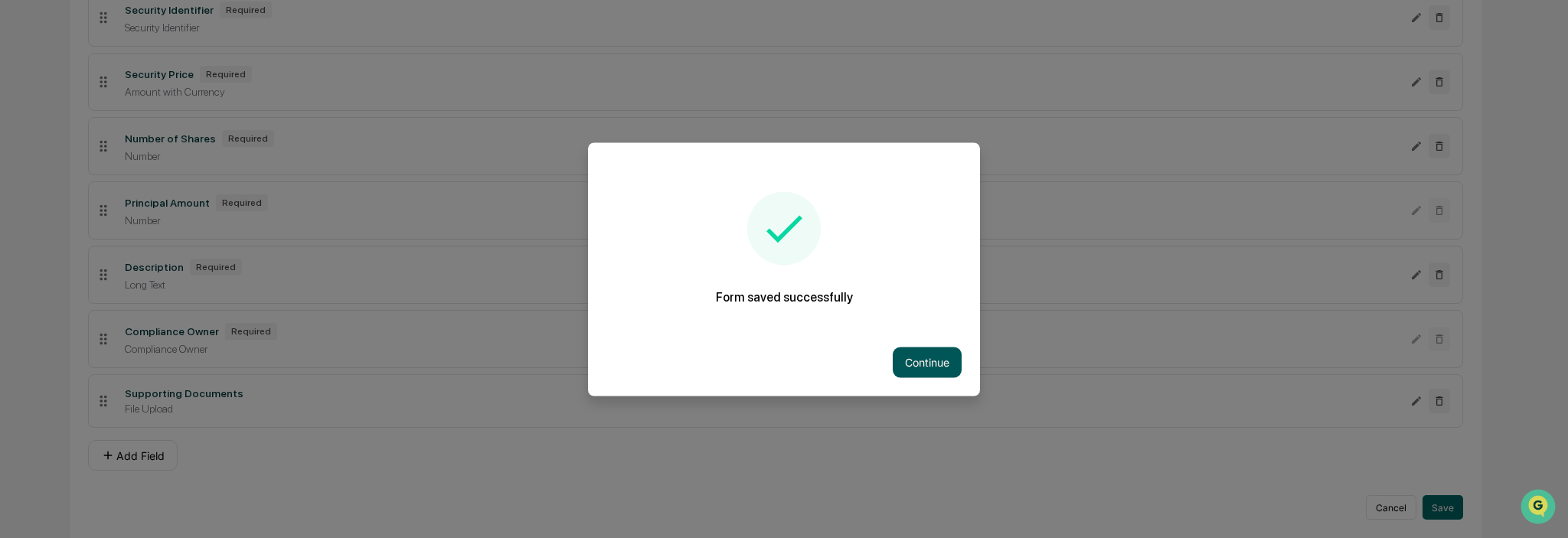
click at [931, 356] on button "Continue" at bounding box center [926, 362] width 69 height 31
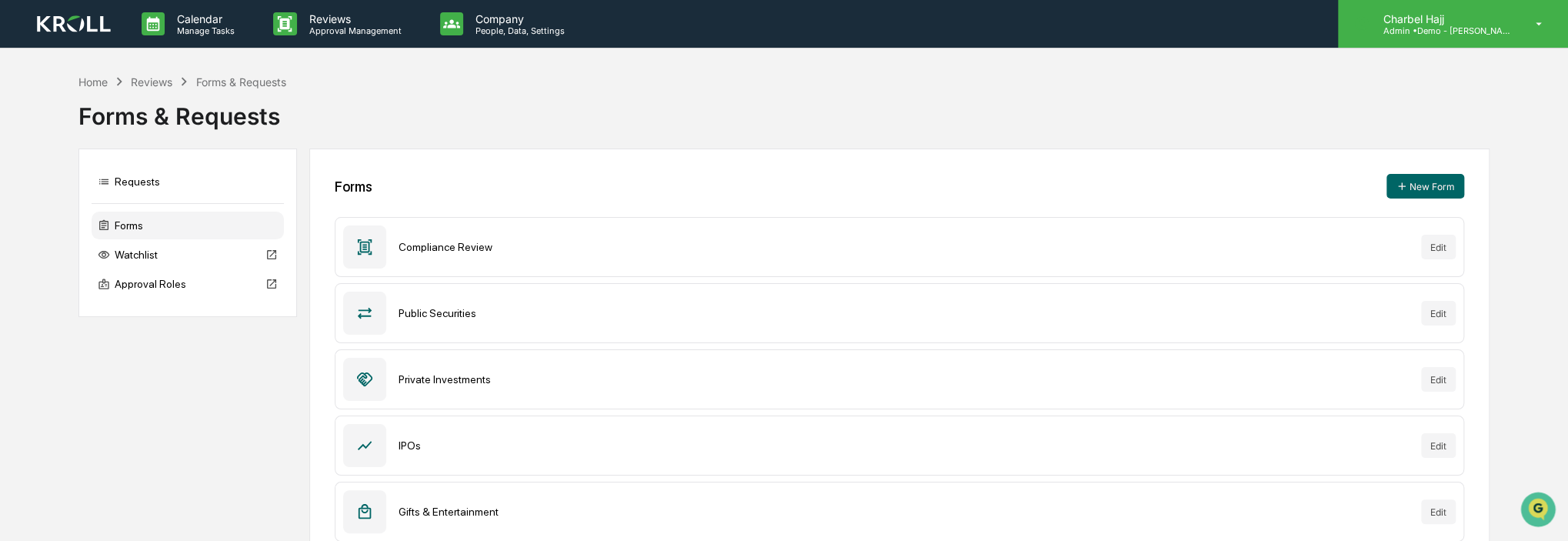
click at [1515, 32] on div "Charbel Hajj Admin • Demo - [PERSON_NAME]" at bounding box center [1453, 24] width 230 height 48
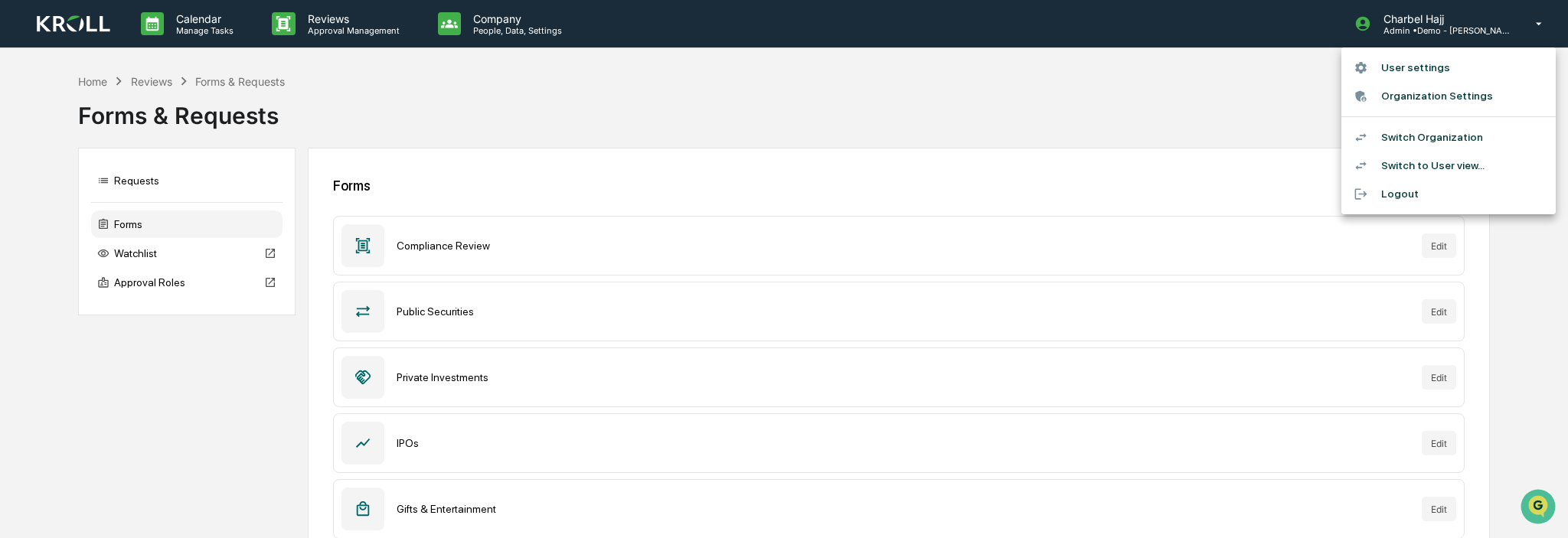
click at [1435, 161] on li "Switch to User view..." at bounding box center [1449, 165] width 214 height 28
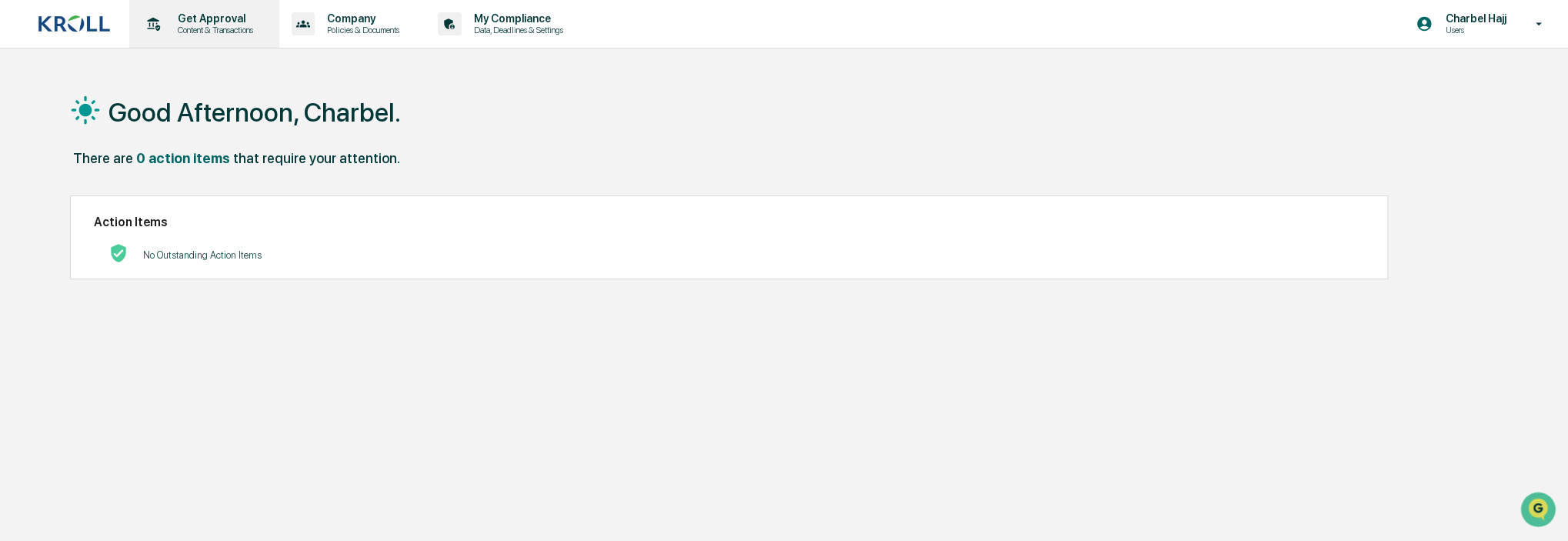
click at [221, 26] on p "Content & Transactions" at bounding box center [213, 30] width 95 height 11
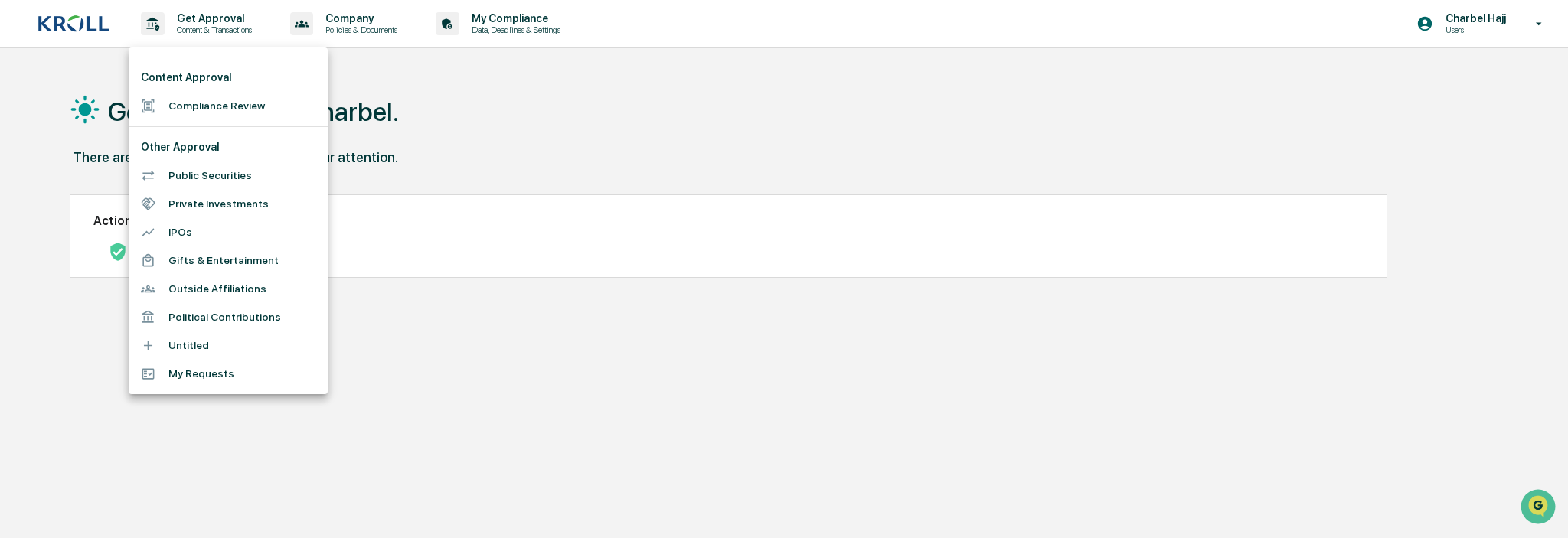
click at [221, 183] on li "Public Securities" at bounding box center [228, 175] width 199 height 28
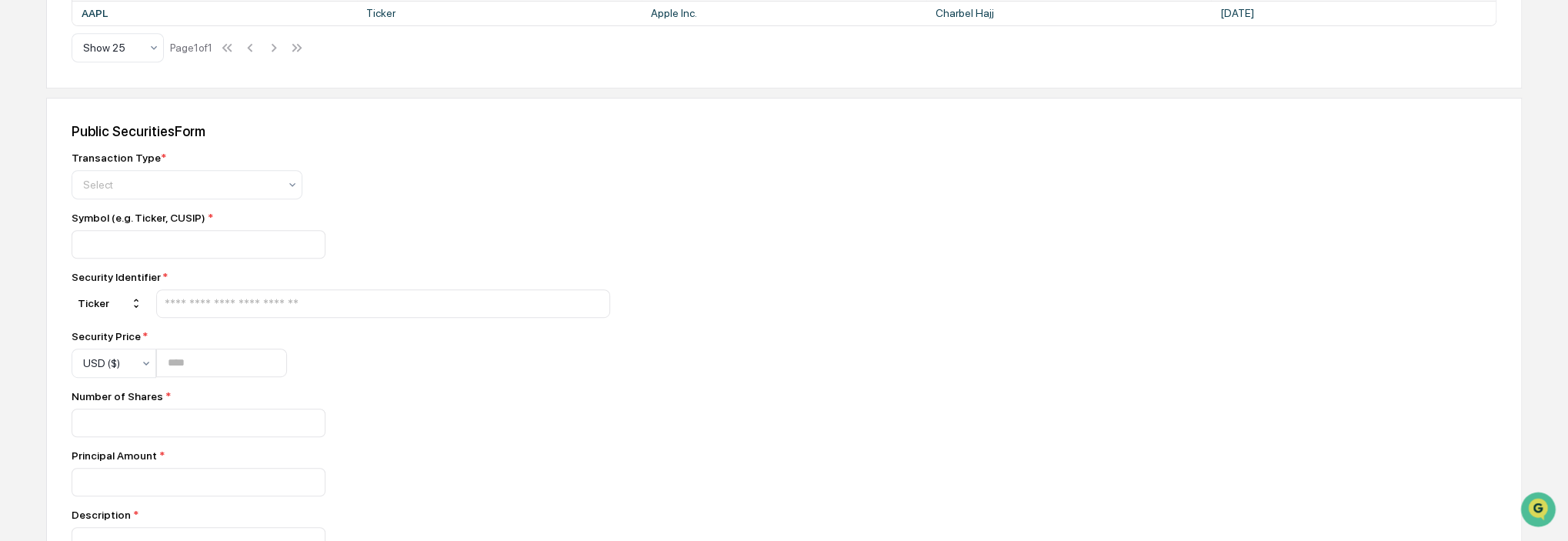
scroll to position [462, 0]
click at [224, 306] on input "text" at bounding box center [383, 301] width 440 height 15
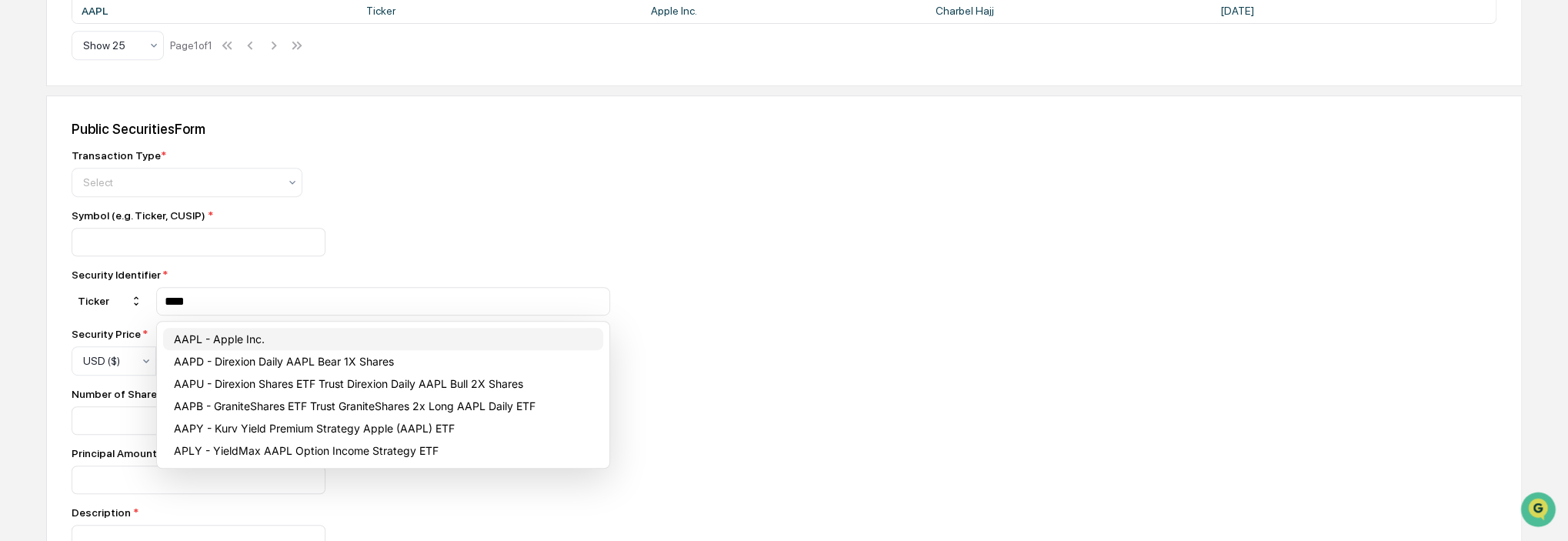
type input "****"
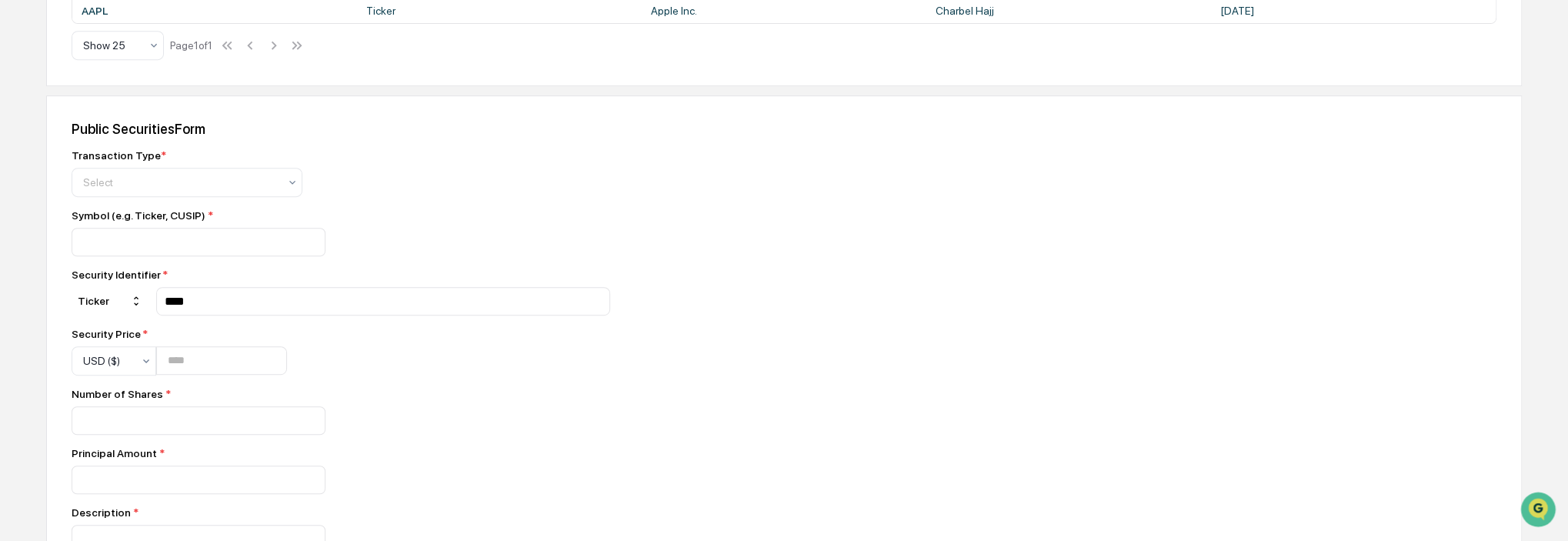
click at [229, 307] on input "****" at bounding box center [383, 301] width 440 height 15
click at [237, 327] on div "Transaction Type * Select Symbol (e.g. Ticker, CUSIP) * Security Identifier * T…" at bounding box center [341, 480] width 539 height 662
click at [179, 362] on input "number" at bounding box center [221, 360] width 131 height 29
type input "*"
click at [214, 390] on div "Transaction Type * Select Symbol (e.g. Ticker, CUSIP) * Security Identifier * T…" at bounding box center [341, 480] width 539 height 662
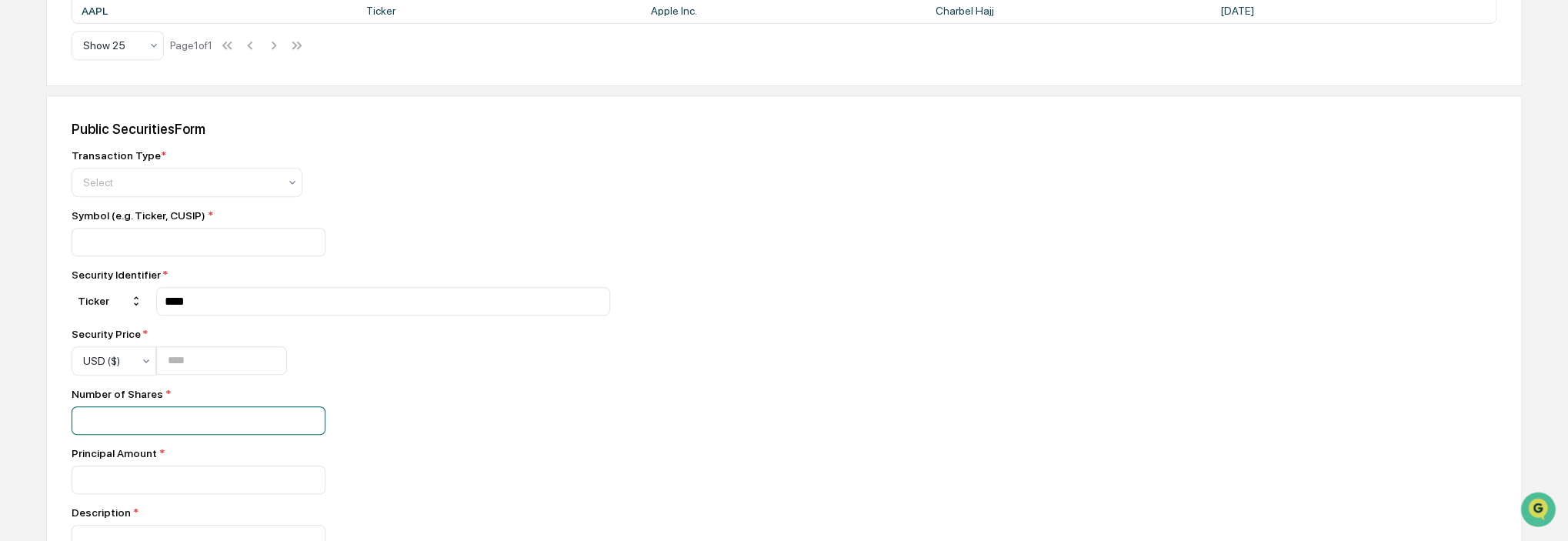
click at [193, 416] on input "number" at bounding box center [198, 420] width 254 height 29
type input "*"
click at [235, 407] on div "Number of Shares * *" at bounding box center [341, 411] width 539 height 47
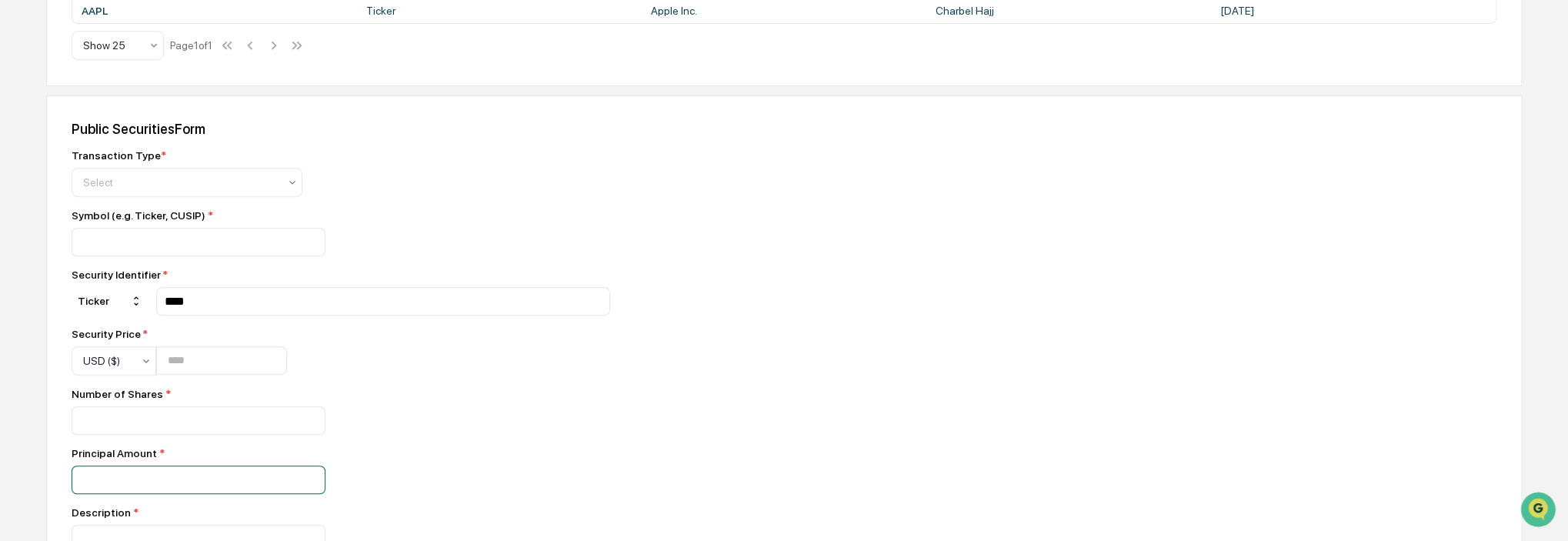
click at [181, 473] on input "number" at bounding box center [198, 479] width 254 height 29
type input "*"
click at [305, 460] on div "Principal Amount *" at bounding box center [341, 454] width 539 height 12
click at [212, 309] on input "****" at bounding box center [383, 301] width 440 height 15
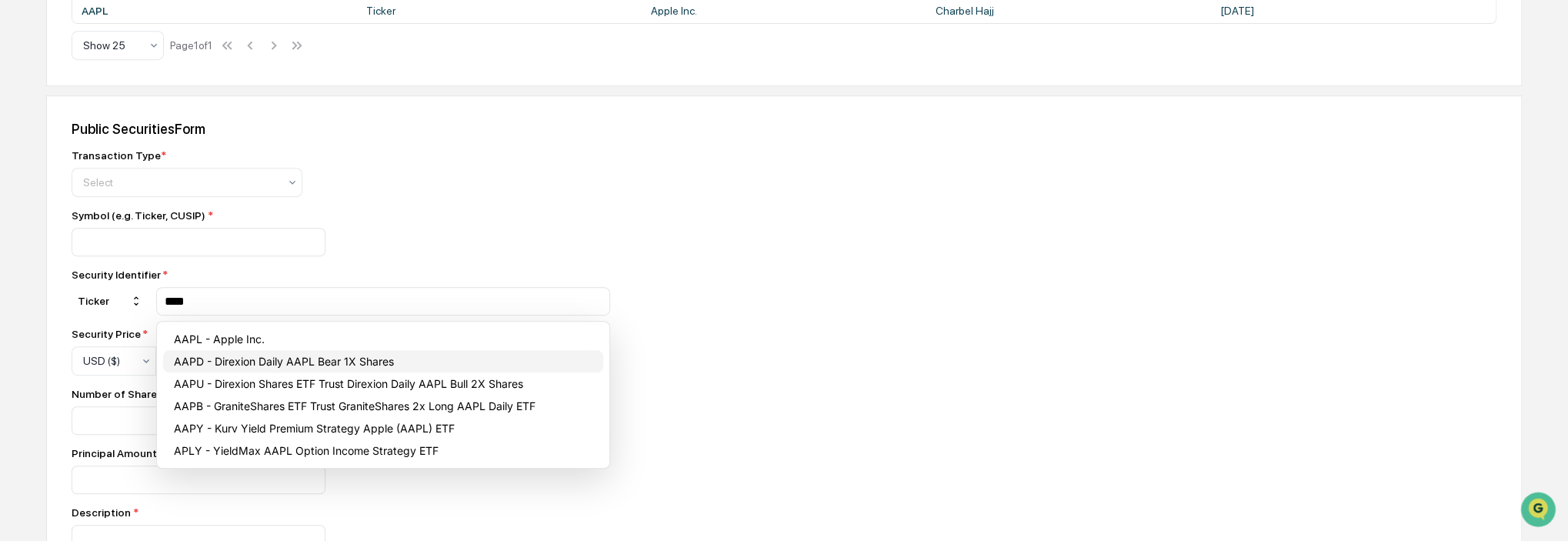
type input "****"
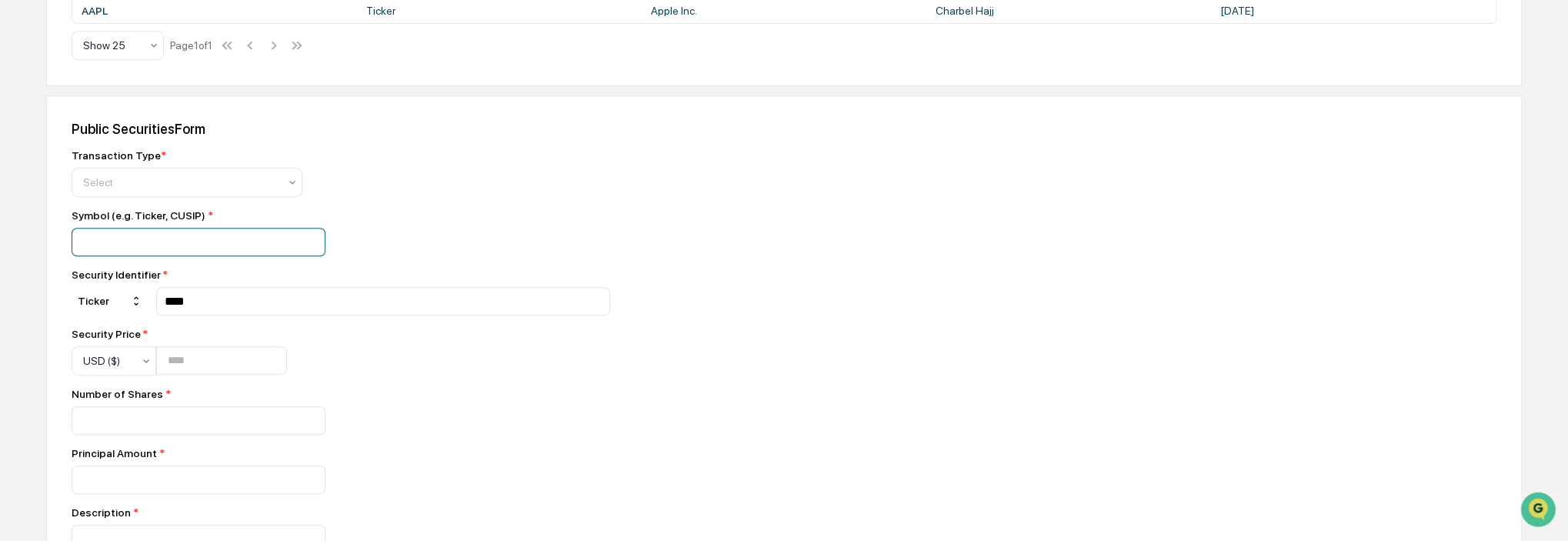
click at [180, 242] on input at bounding box center [198, 241] width 254 height 29
click at [114, 248] on input at bounding box center [198, 241] width 254 height 29
click at [361, 278] on div "Security Identifier *" at bounding box center [341, 275] width 539 height 12
click at [258, 231] on input at bounding box center [198, 241] width 254 height 29
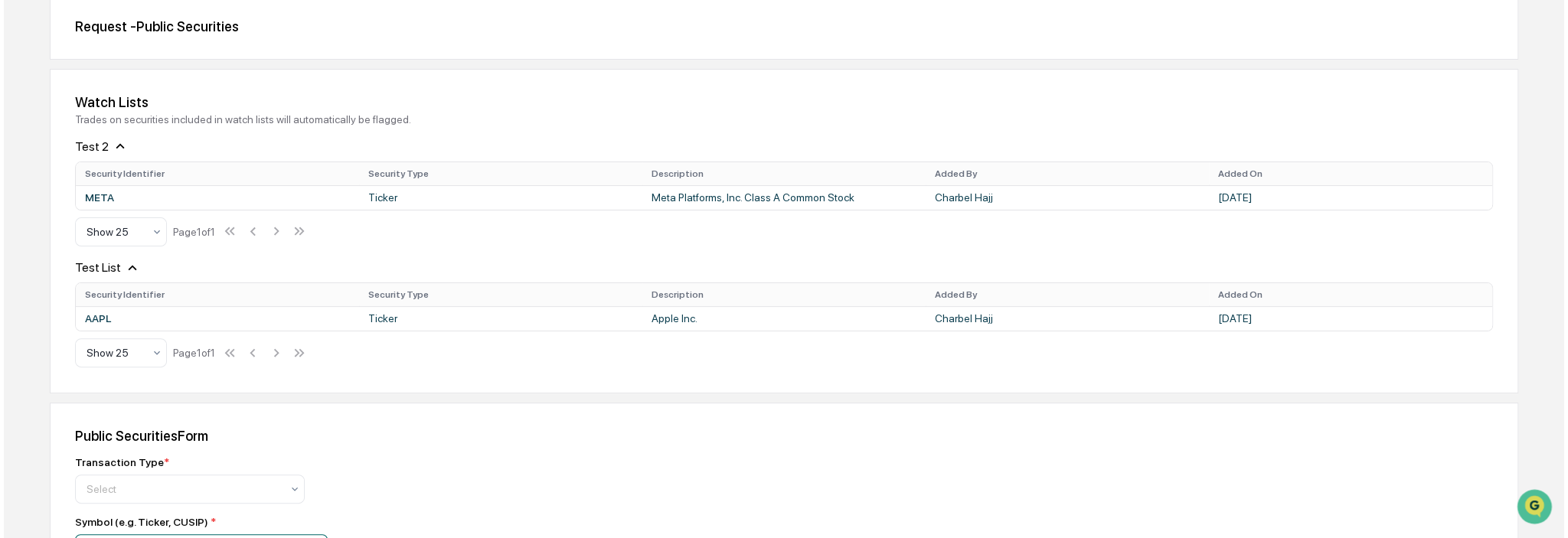
scroll to position [0, 0]
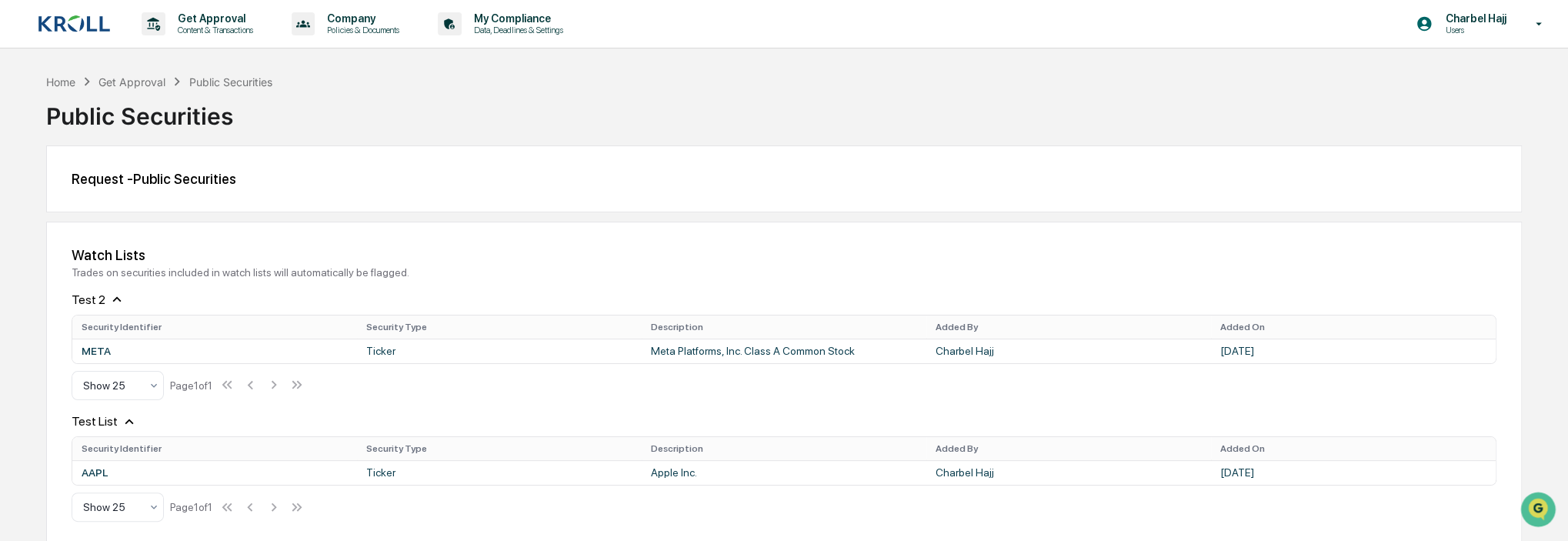
click at [1524, 16] on div "Charbel Hajj Users" at bounding box center [1484, 24] width 168 height 48
